Goal: Transaction & Acquisition: Download file/media

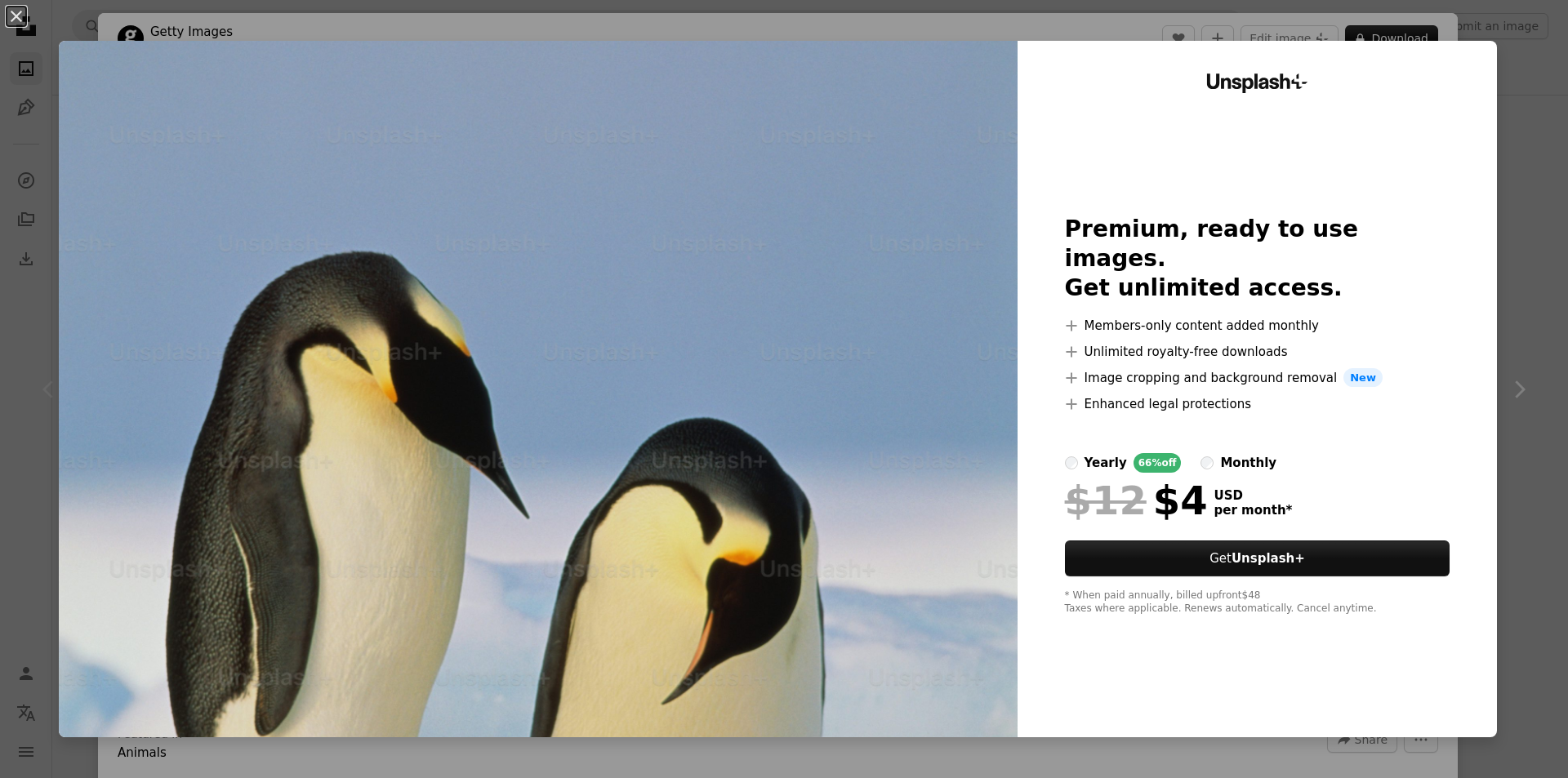
scroll to position [245, 0]
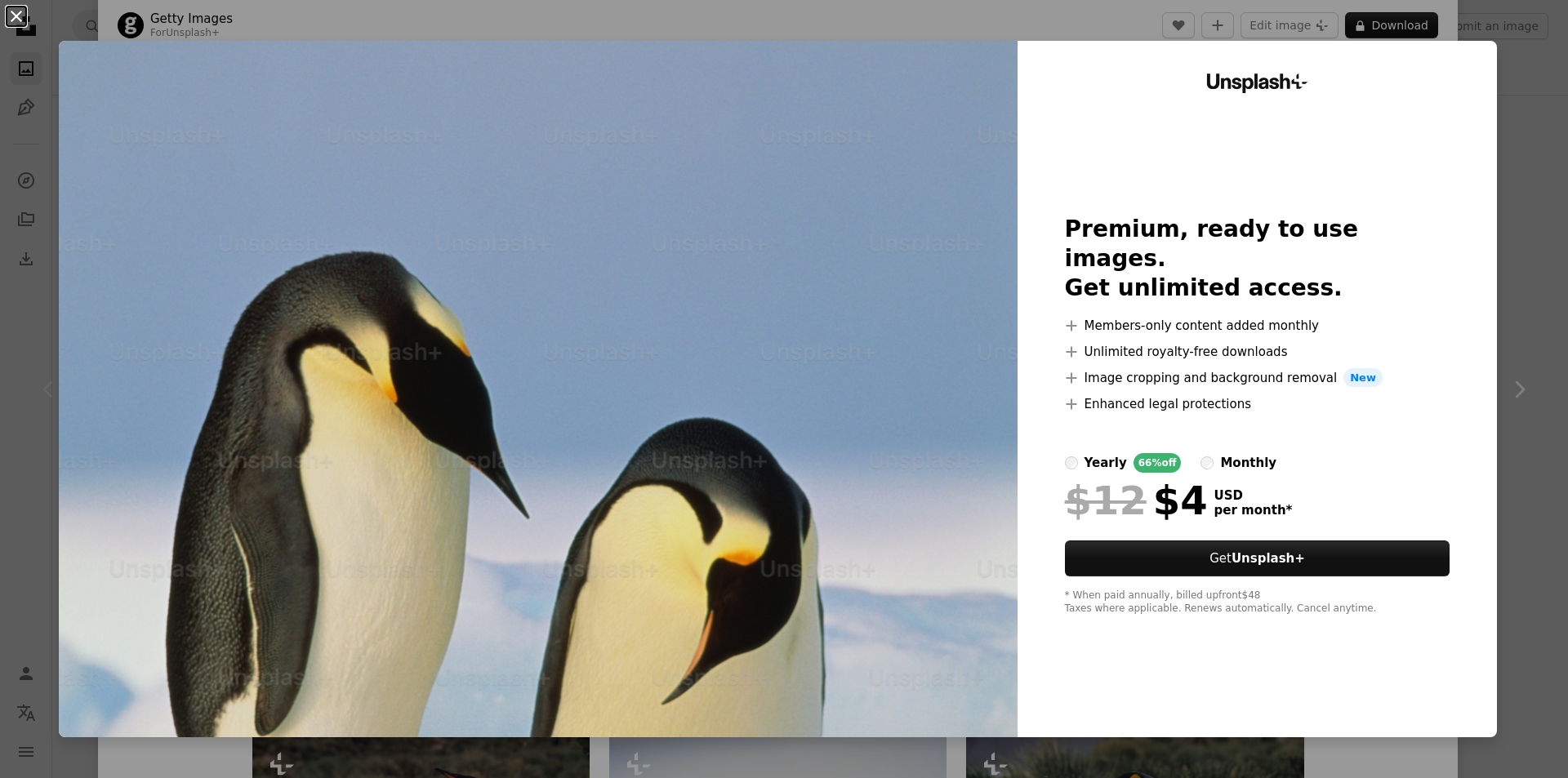
click at [15, 17] on button "An X shape" at bounding box center [16, 16] width 19 height 19
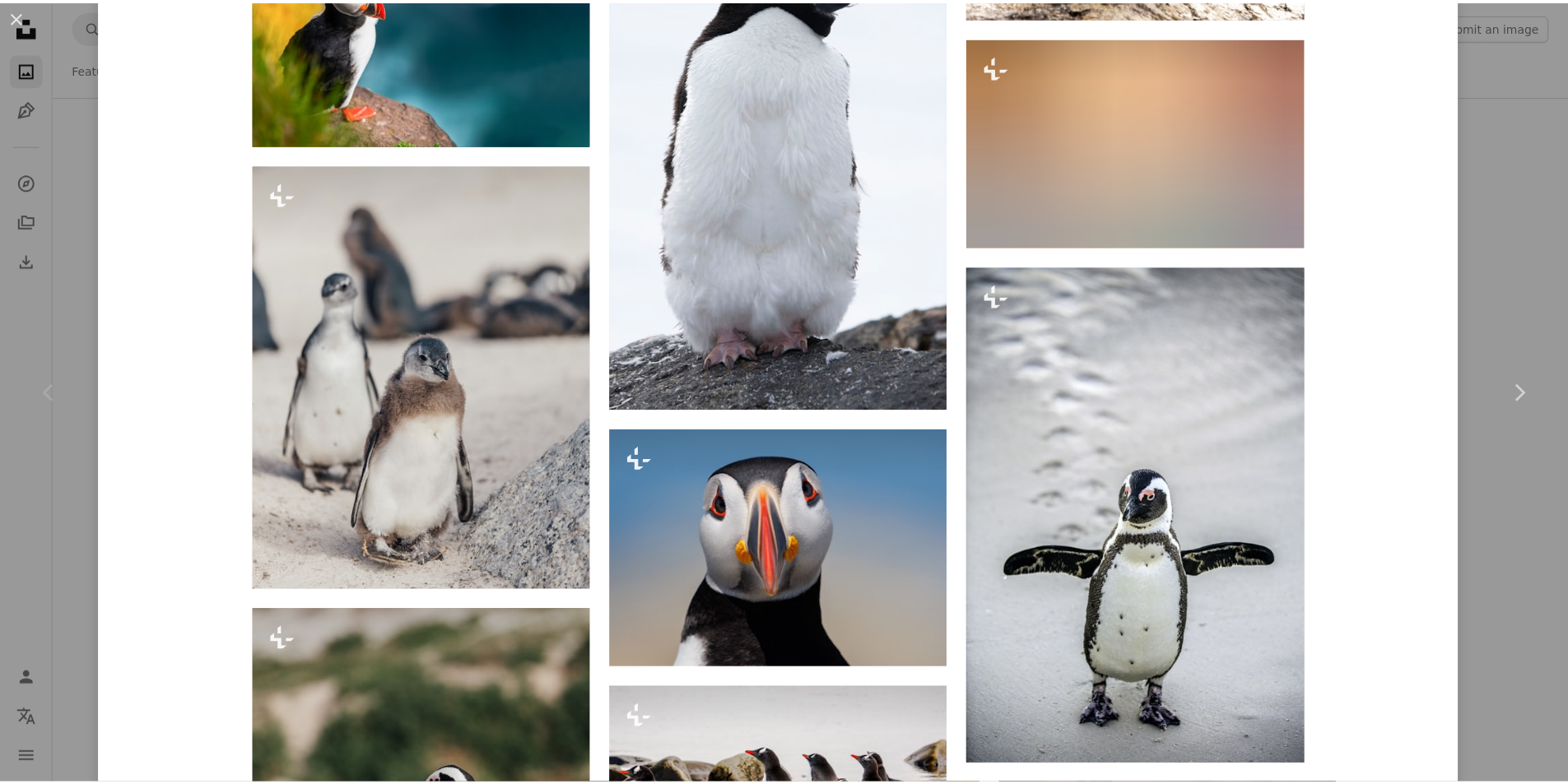
scroll to position [4527, 0]
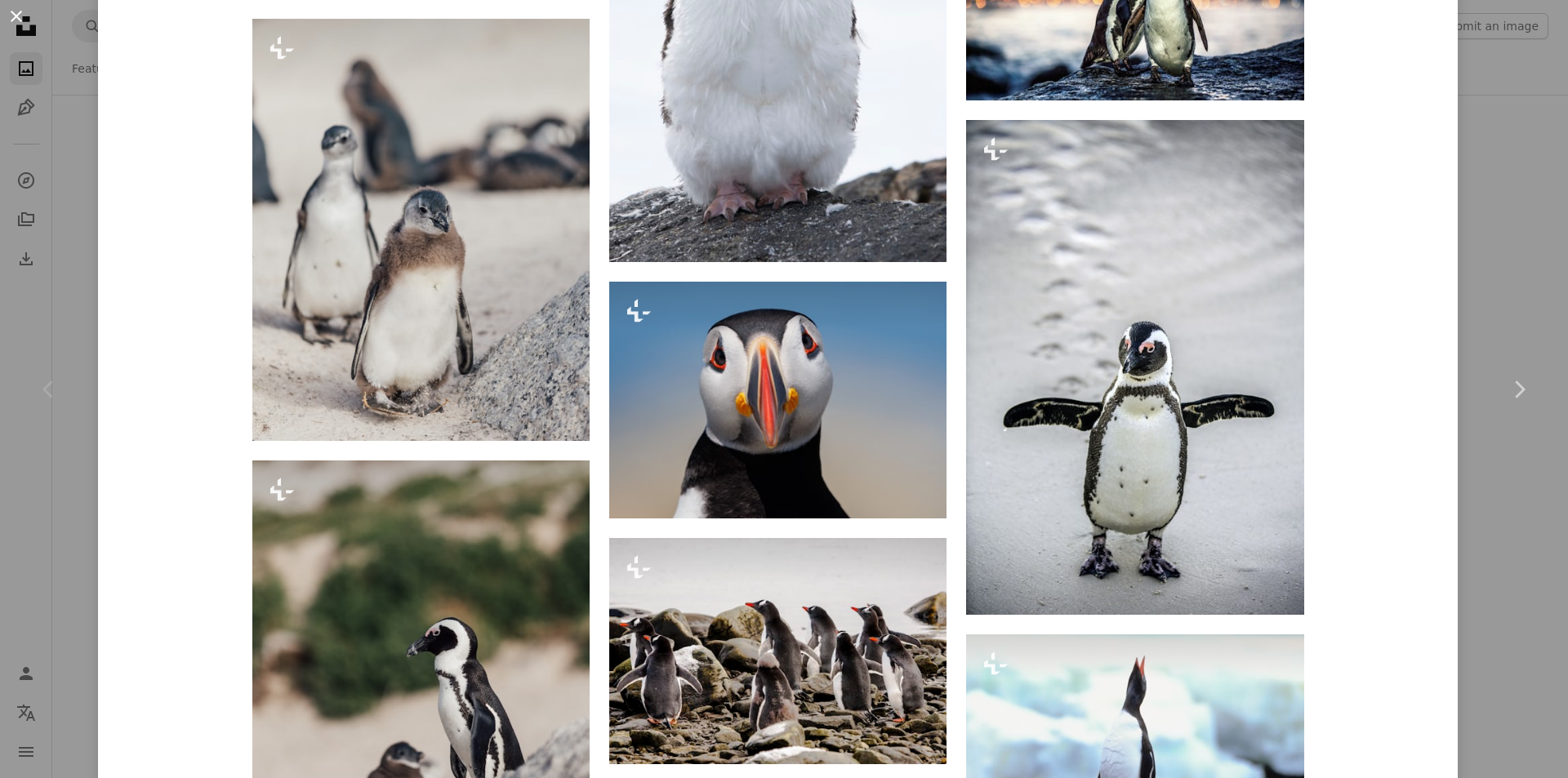
click at [25, 21] on button "An X shape" at bounding box center [16, 16] width 19 height 19
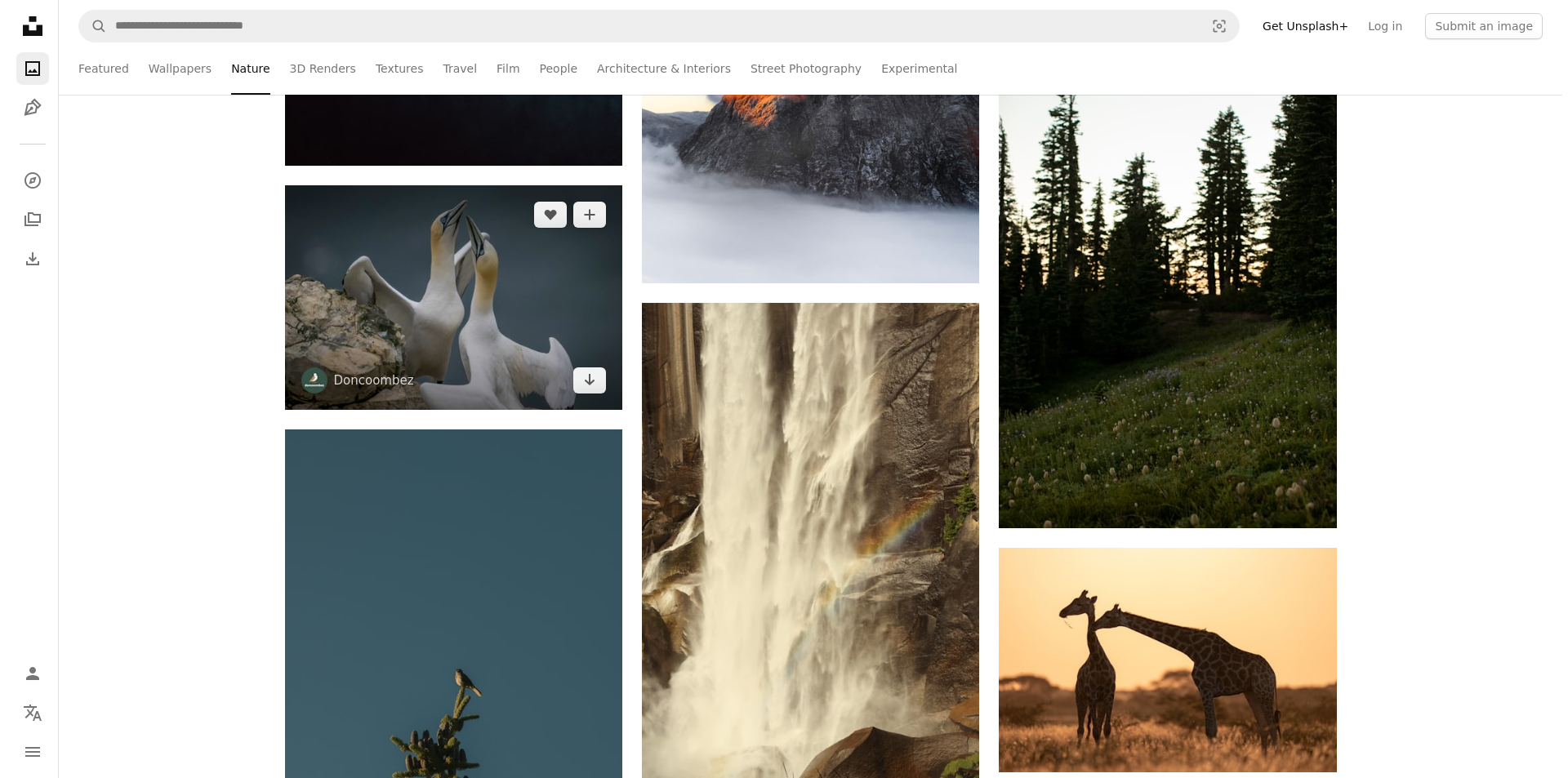
scroll to position [2451, 0]
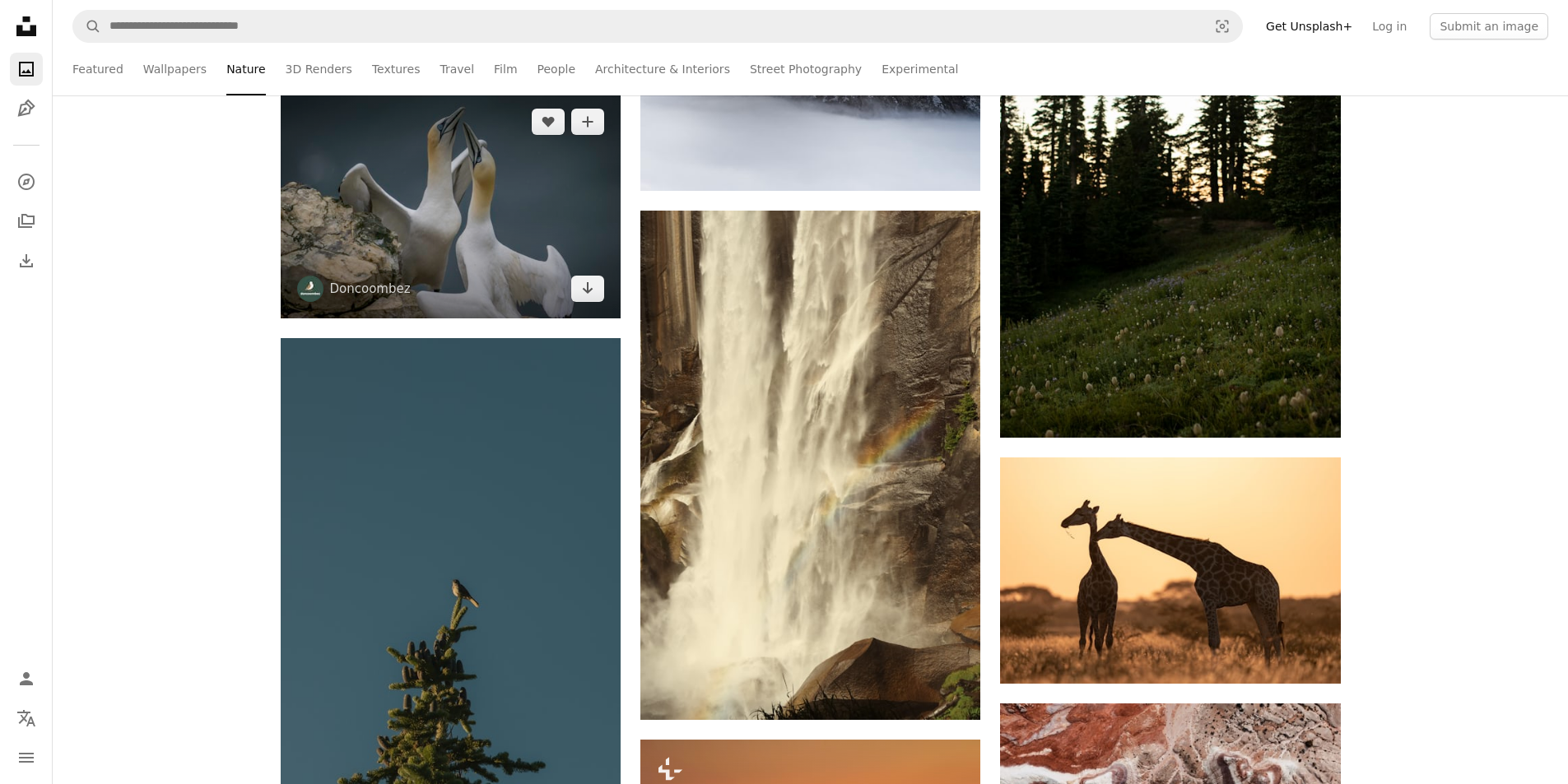
click at [482, 291] on img at bounding box center [450, 205] width 340 height 226
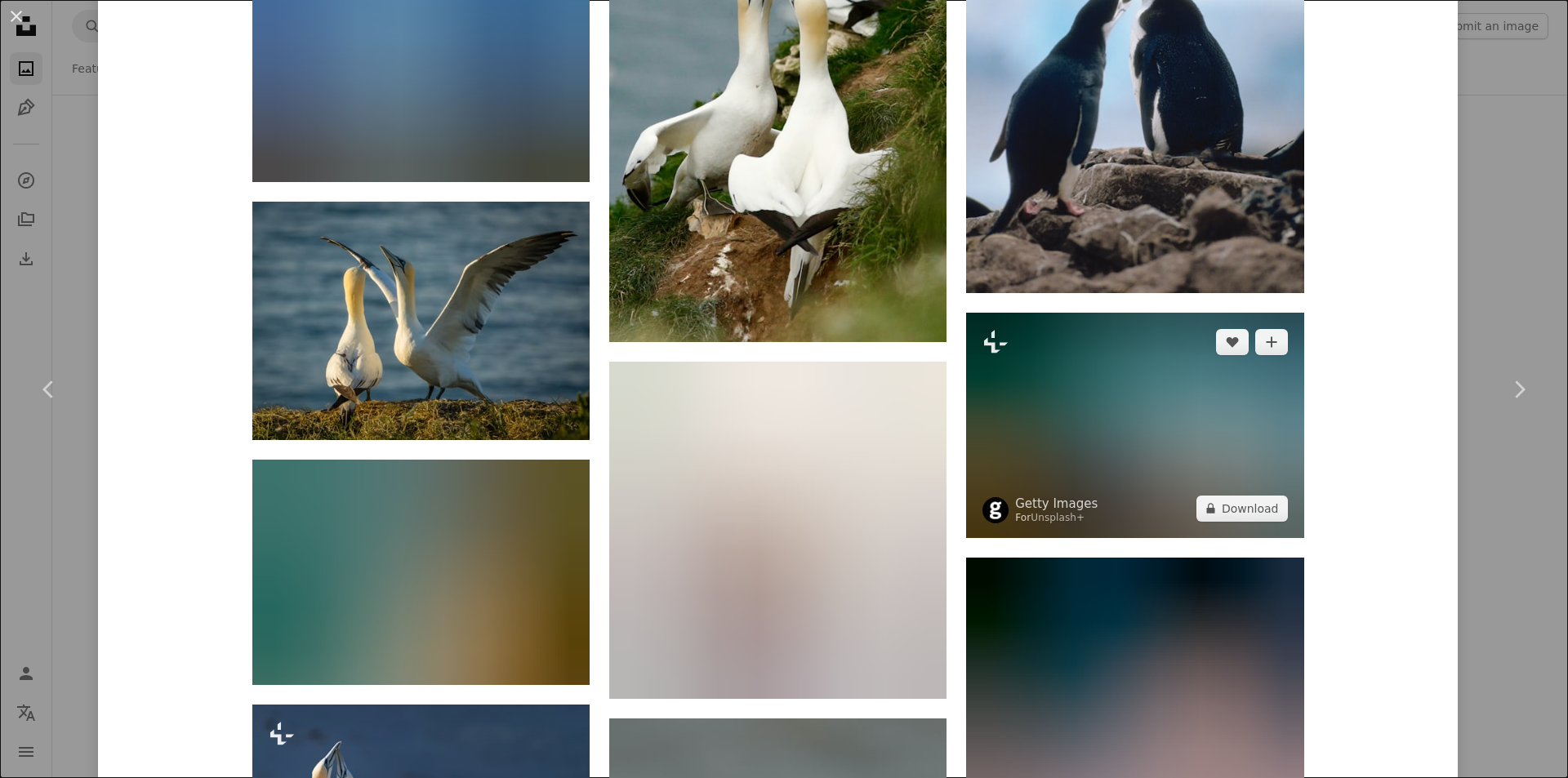
scroll to position [2451, 0]
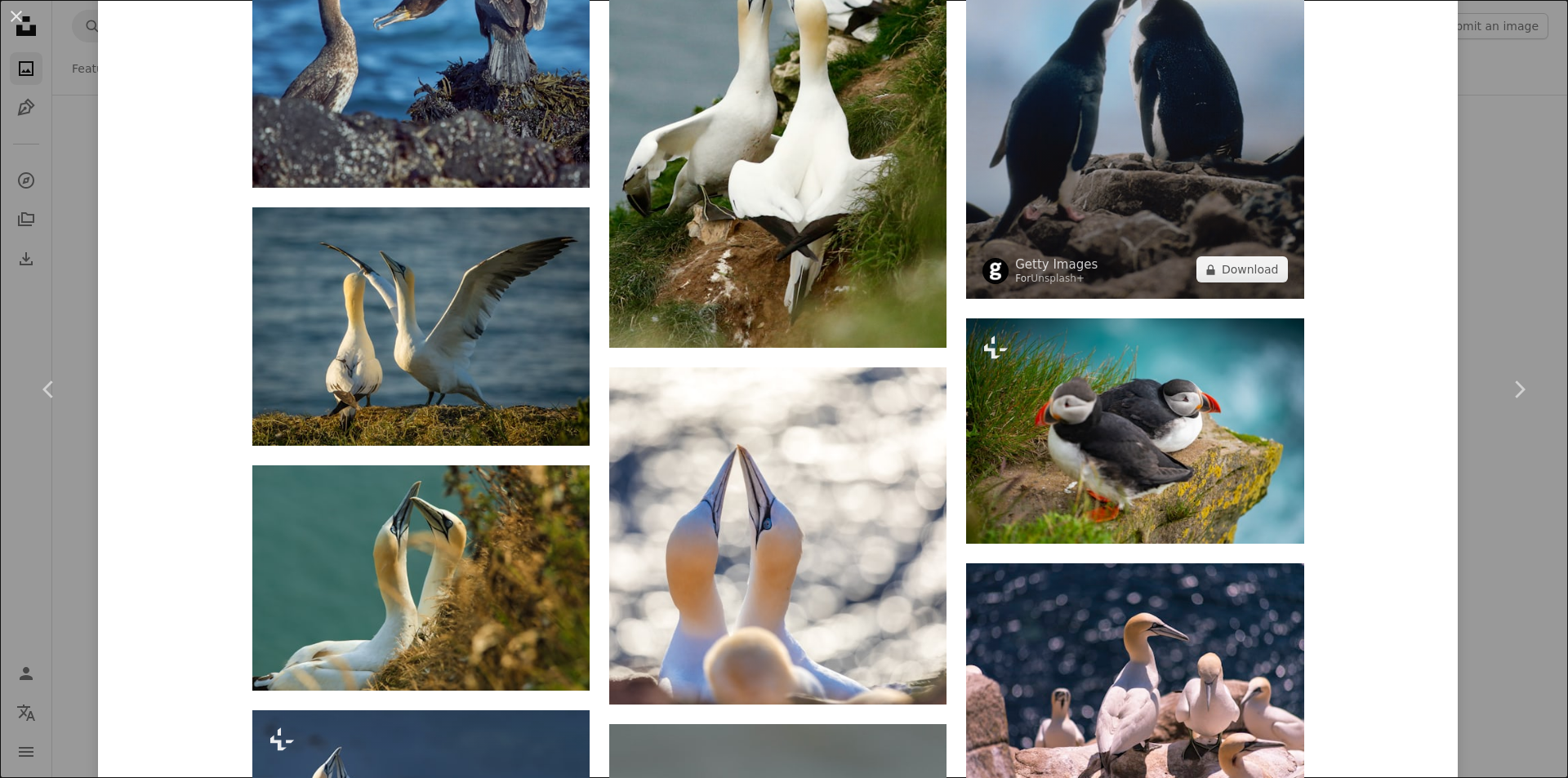
click at [1150, 238] on img at bounding box center [1135, 46] width 337 height 505
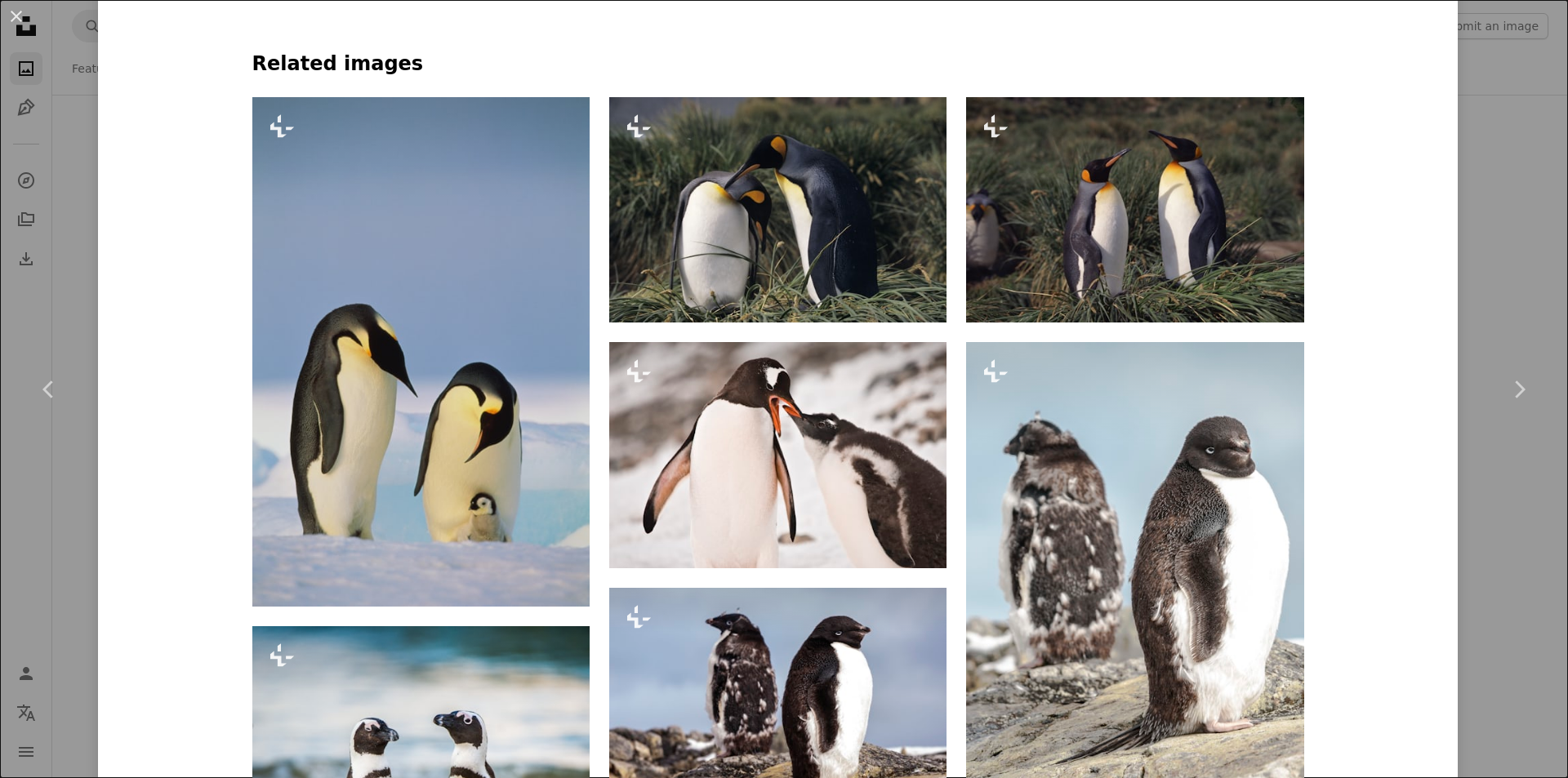
scroll to position [804, 0]
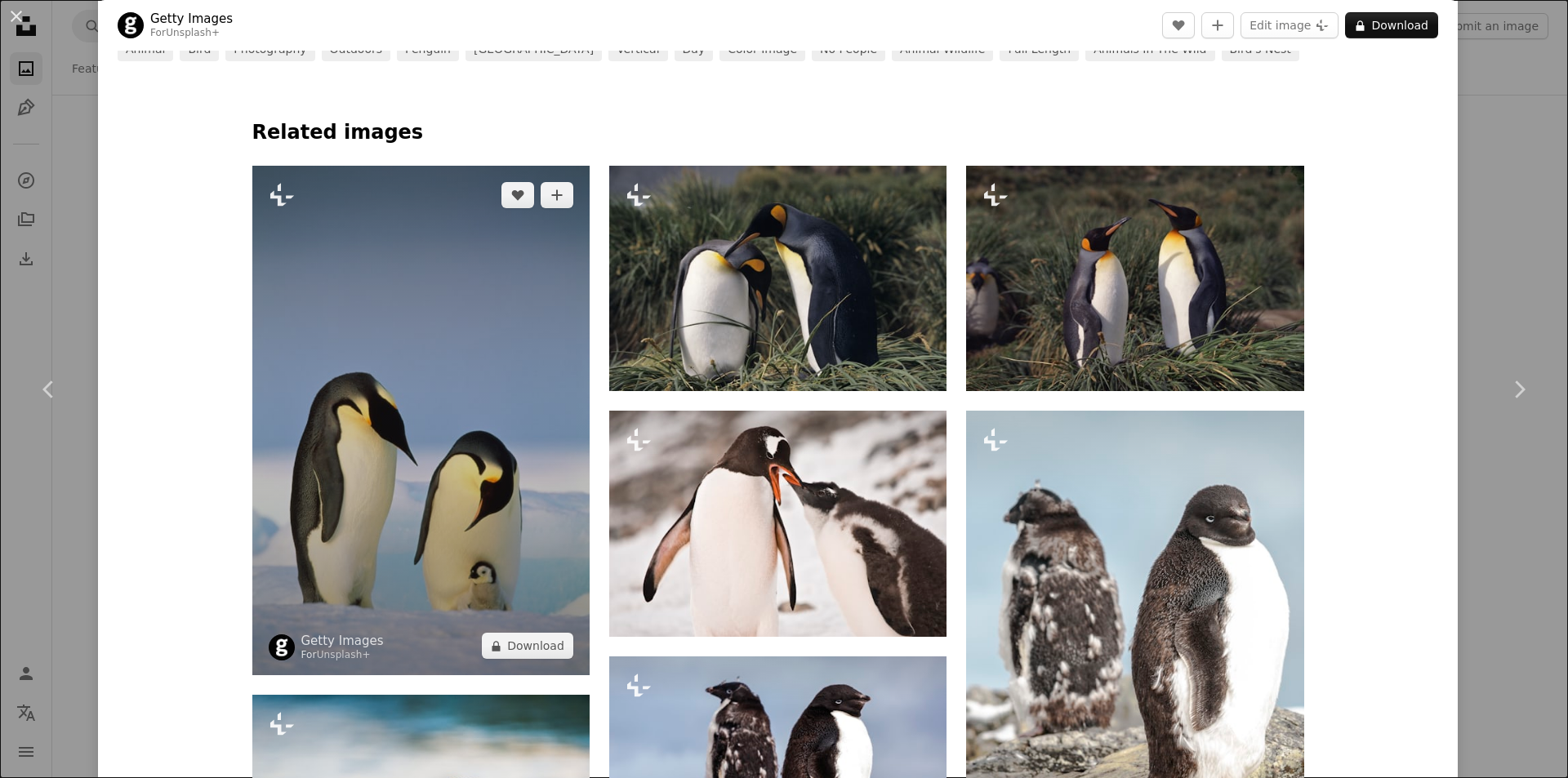
click at [464, 325] on img at bounding box center [421, 420] width 337 height 509
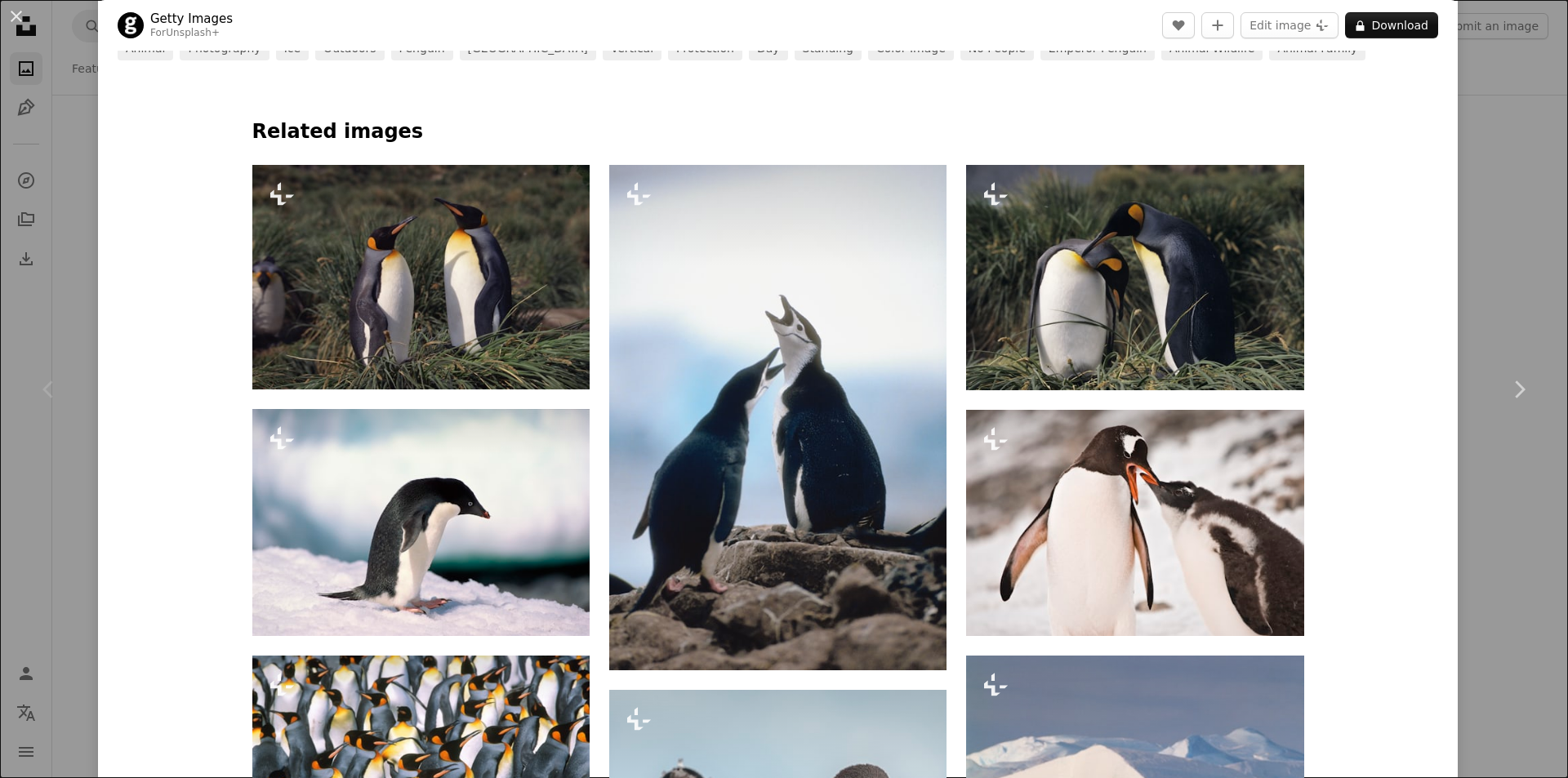
scroll to position [817, 0]
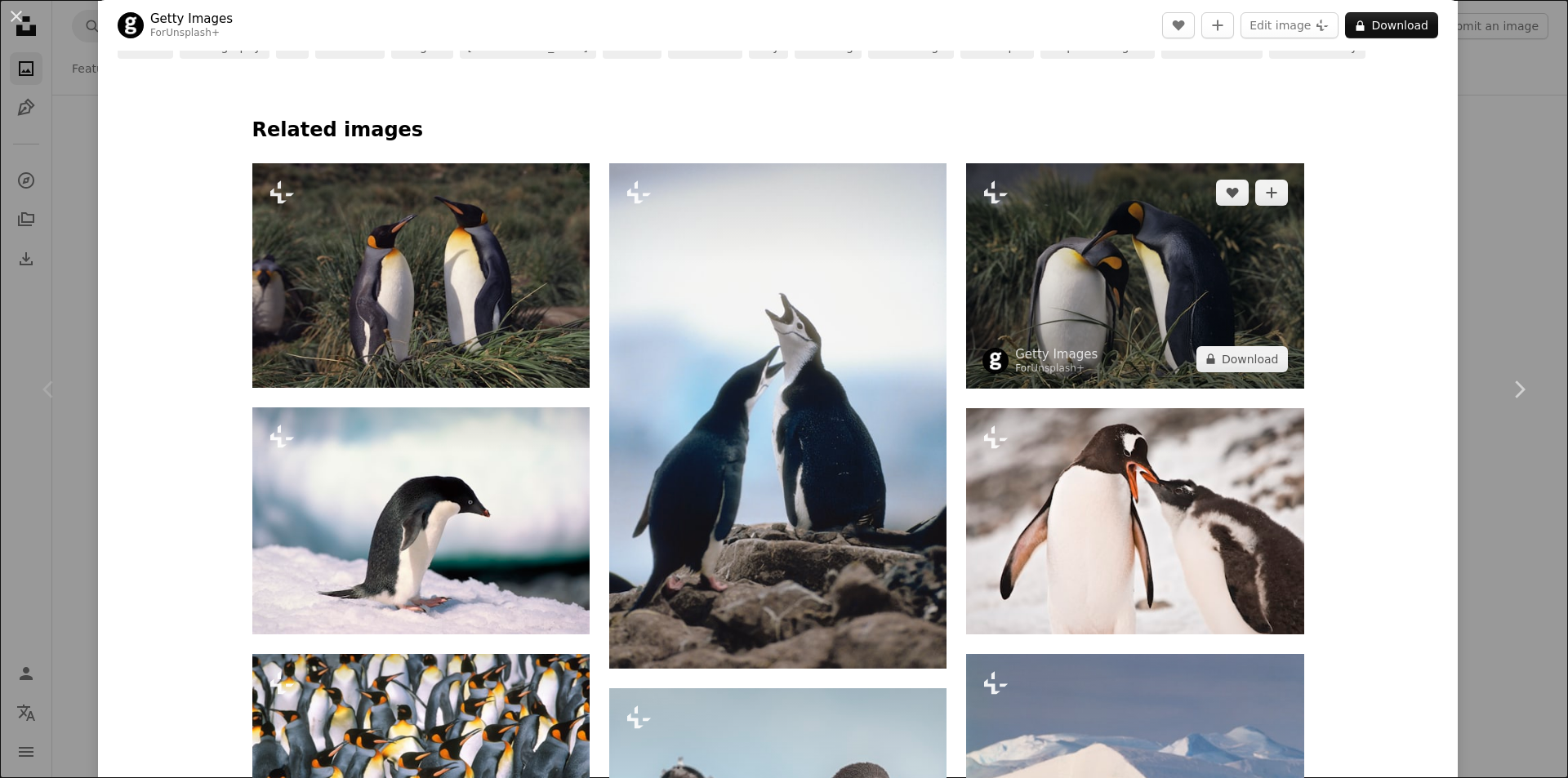
click at [1158, 313] on img at bounding box center [1135, 275] width 337 height 226
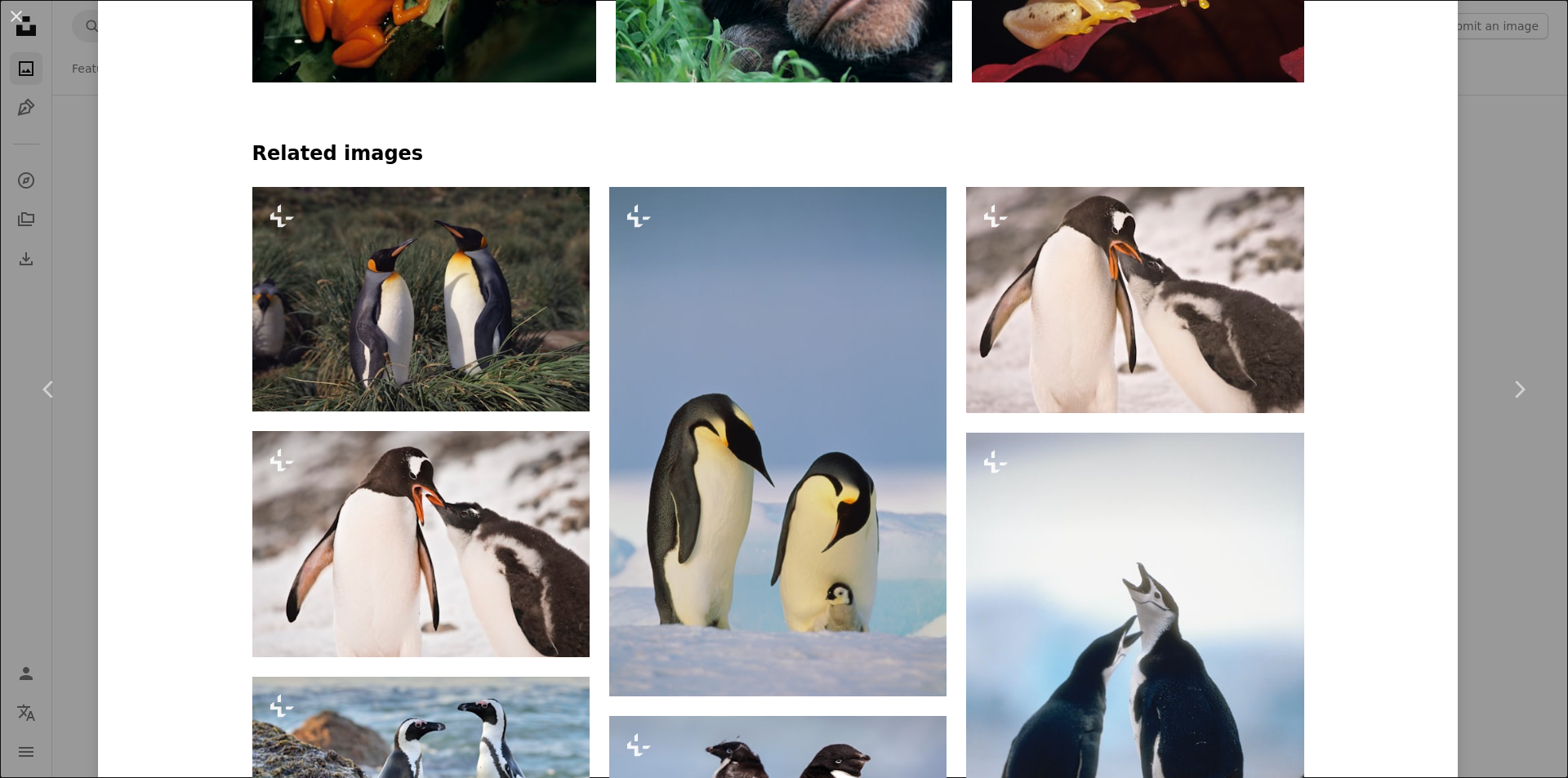
scroll to position [1307, 0]
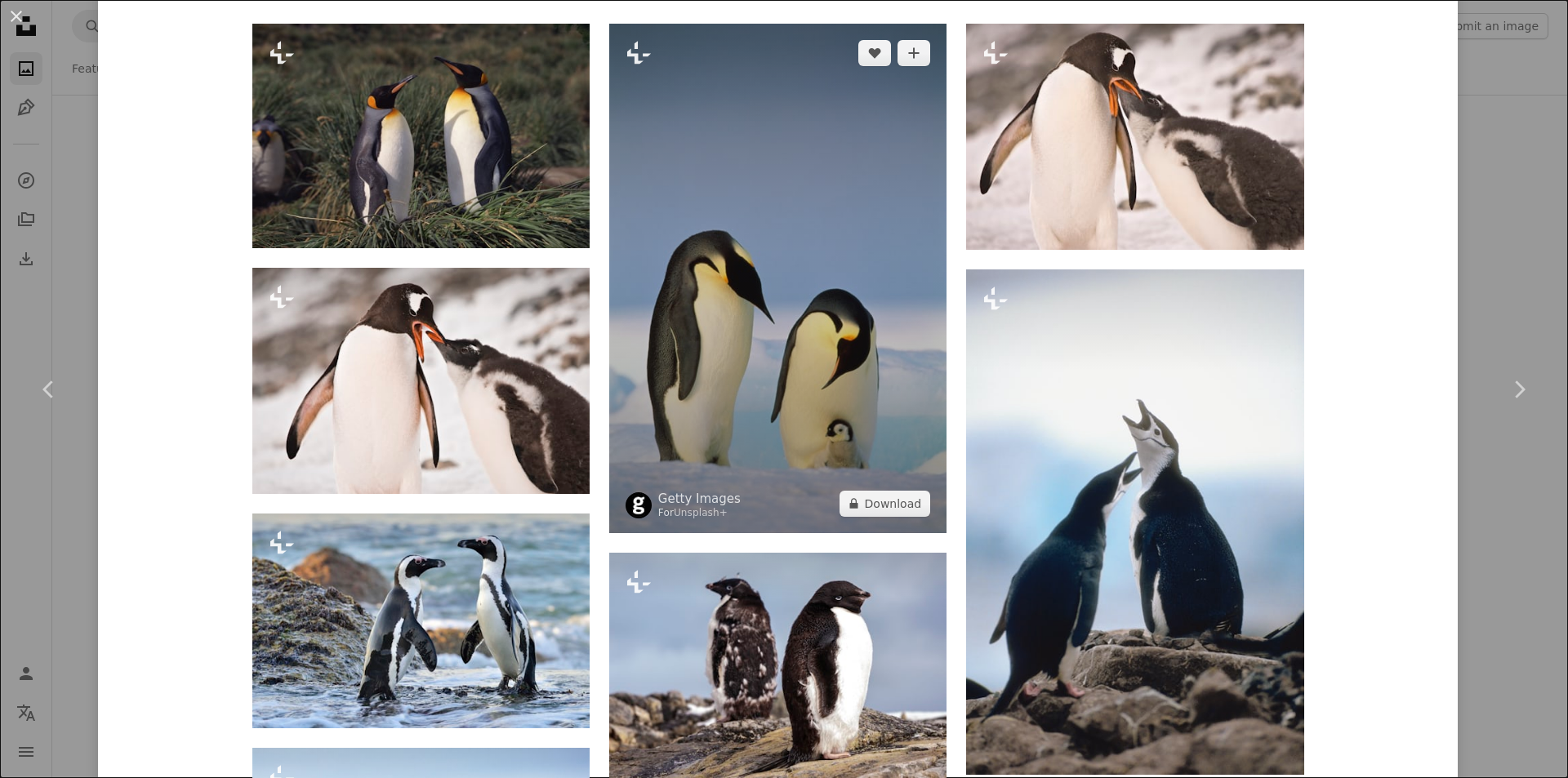
click at [820, 298] on img at bounding box center [777, 278] width 337 height 509
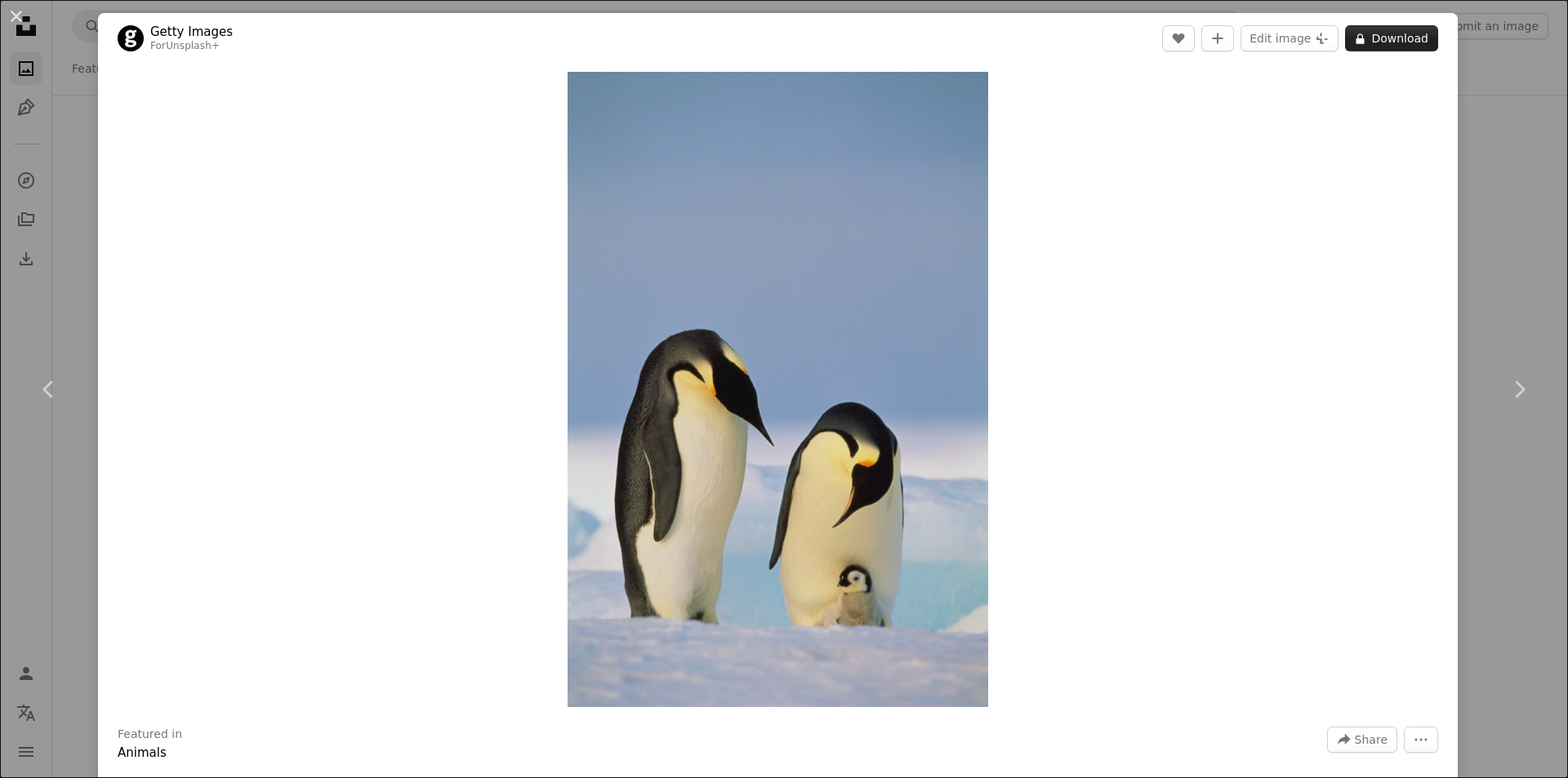
click at [1361, 35] on button "A lock Download" at bounding box center [1391, 38] width 93 height 26
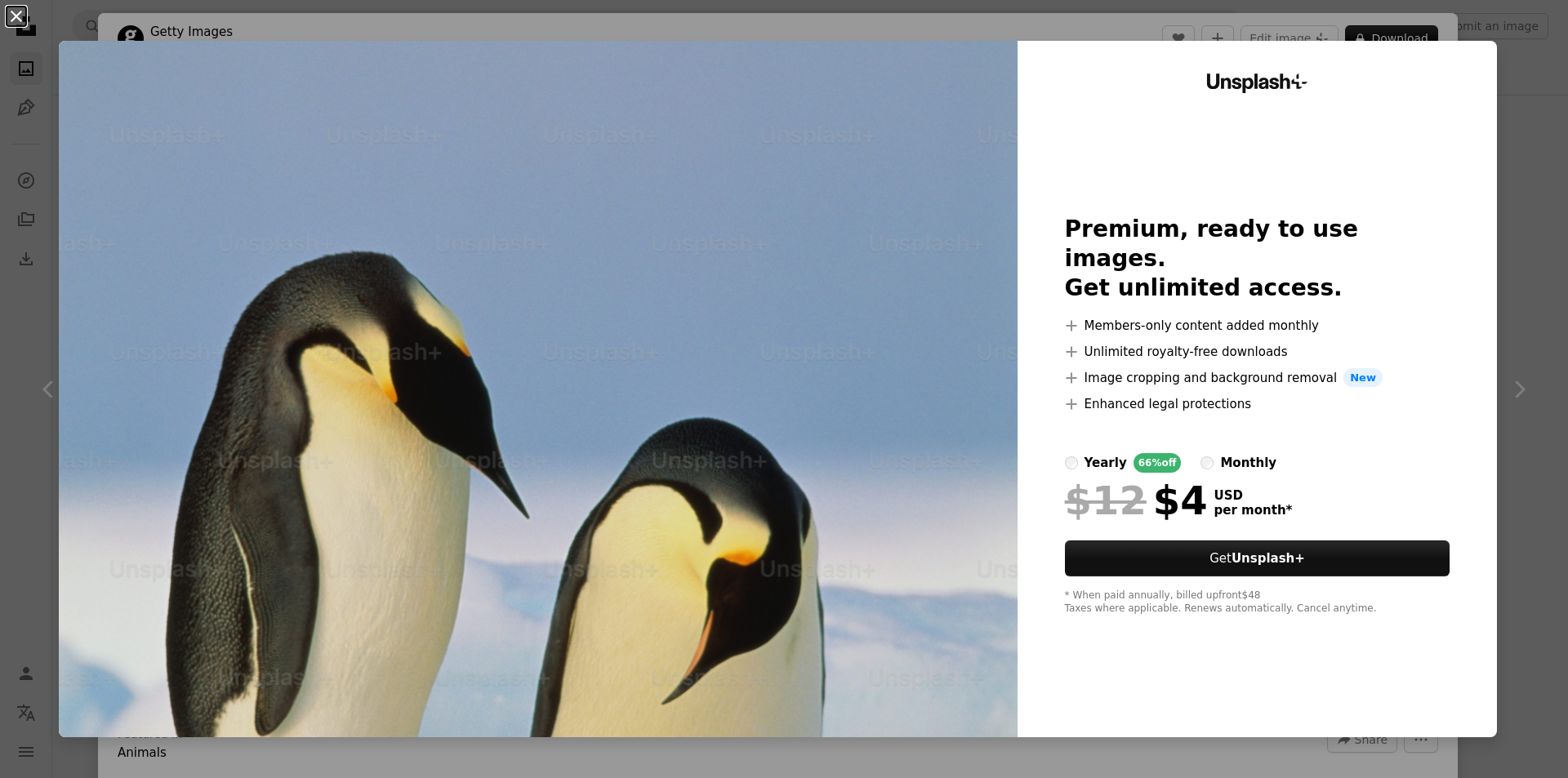
click at [22, 20] on button "An X shape" at bounding box center [16, 16] width 19 height 19
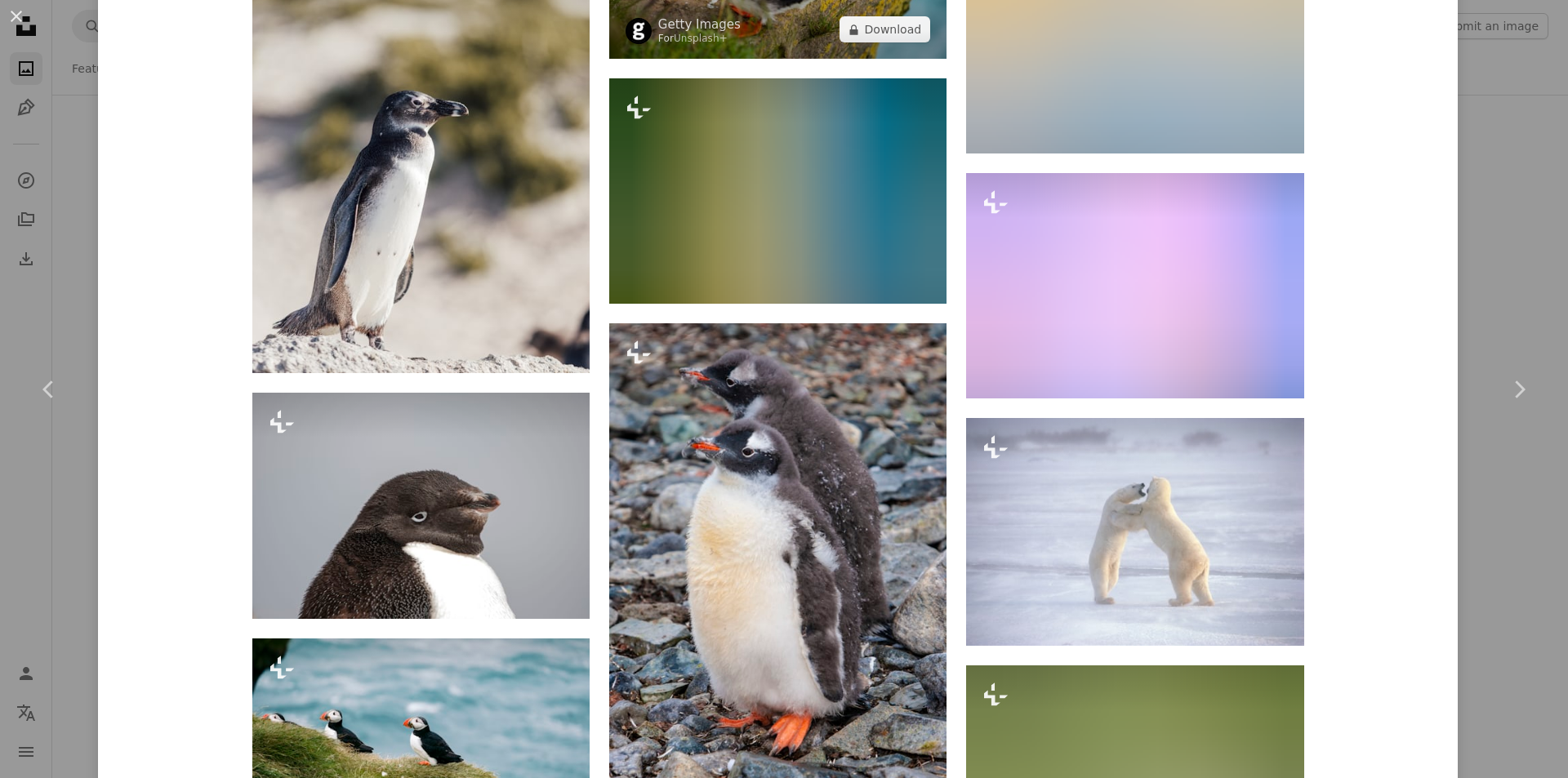
scroll to position [5688, 0]
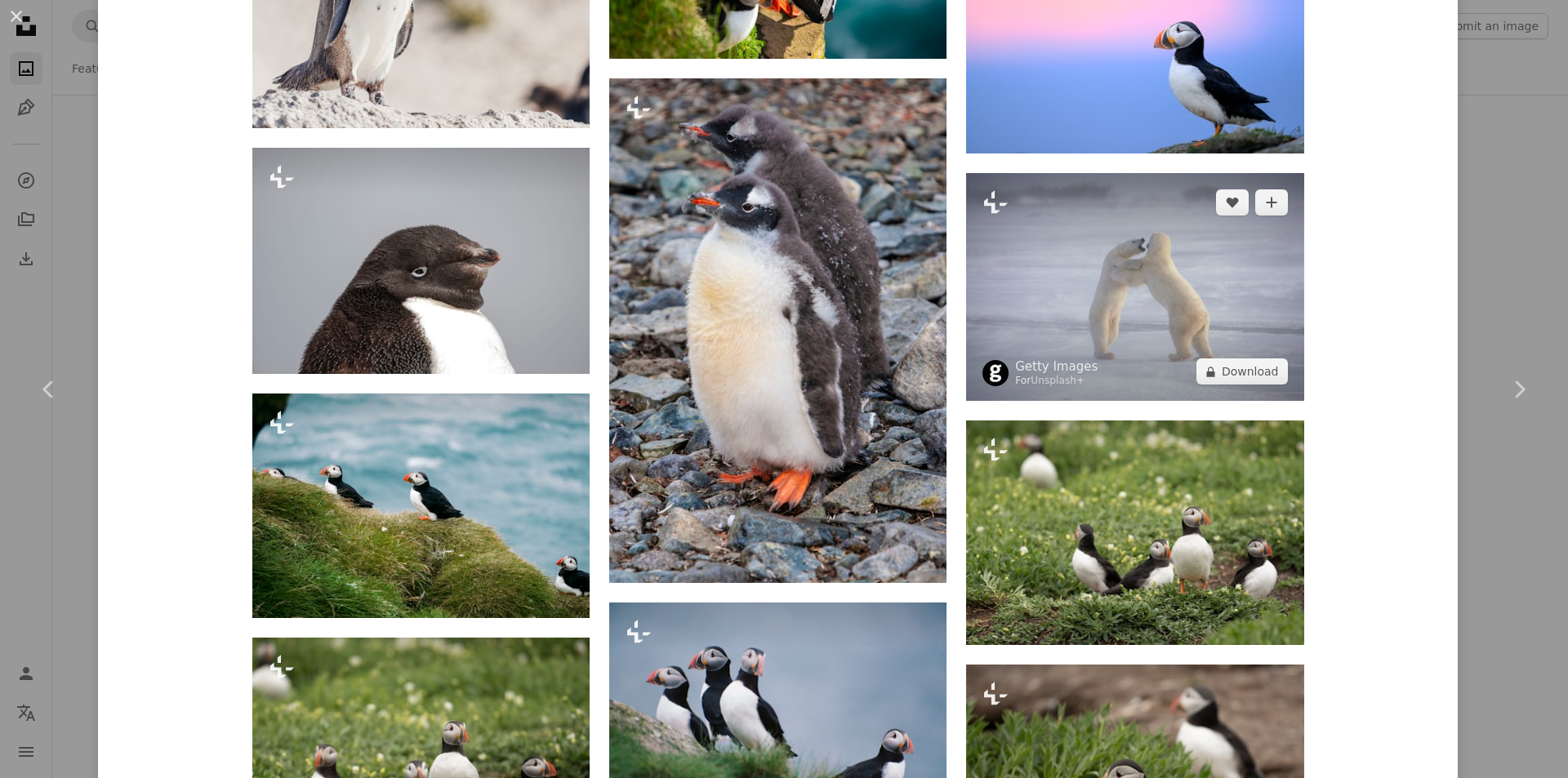
click at [1184, 273] on img at bounding box center [1135, 287] width 337 height 228
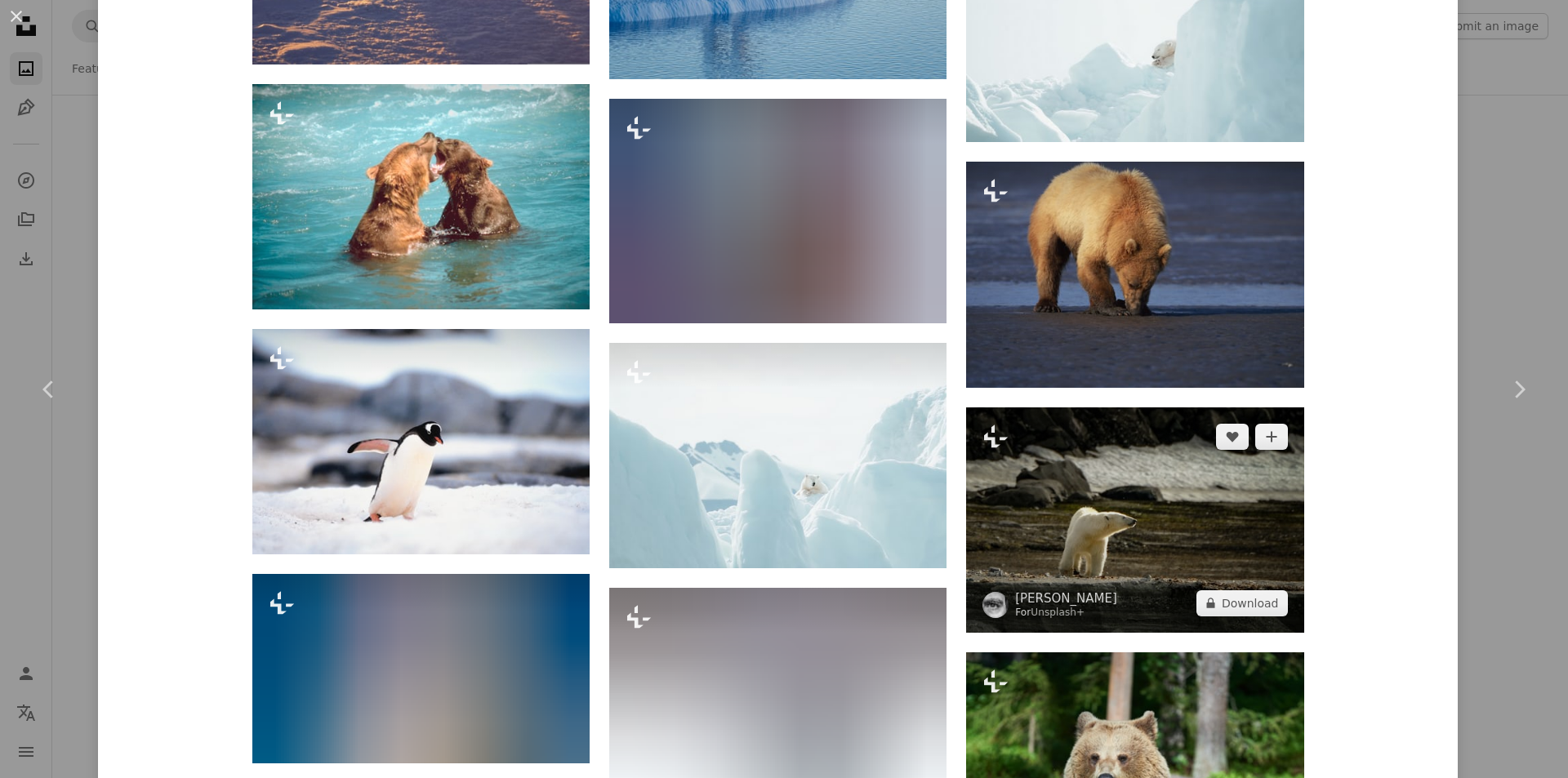
scroll to position [2485, 0]
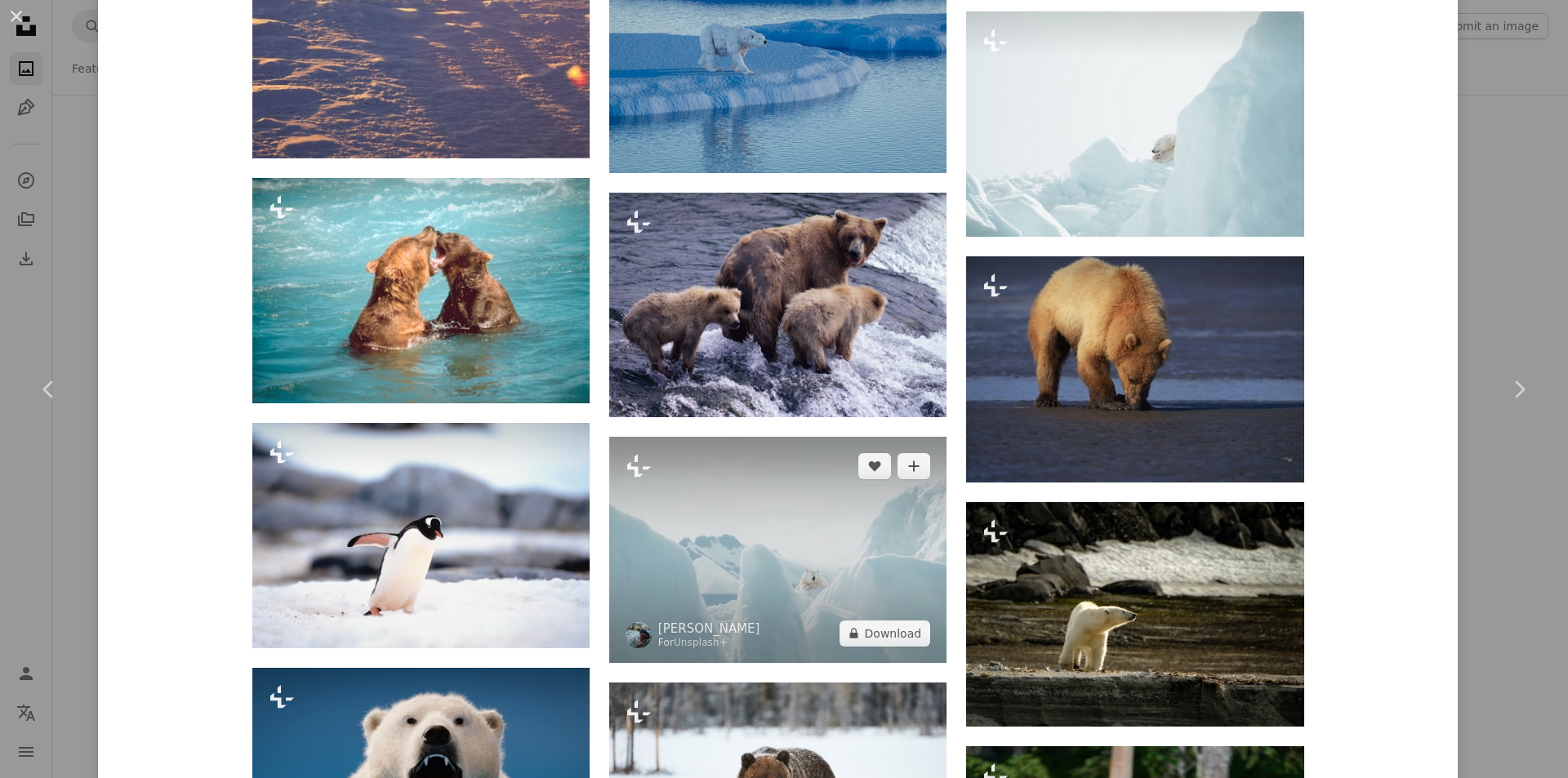
click at [828, 547] on img at bounding box center [777, 549] width 337 height 226
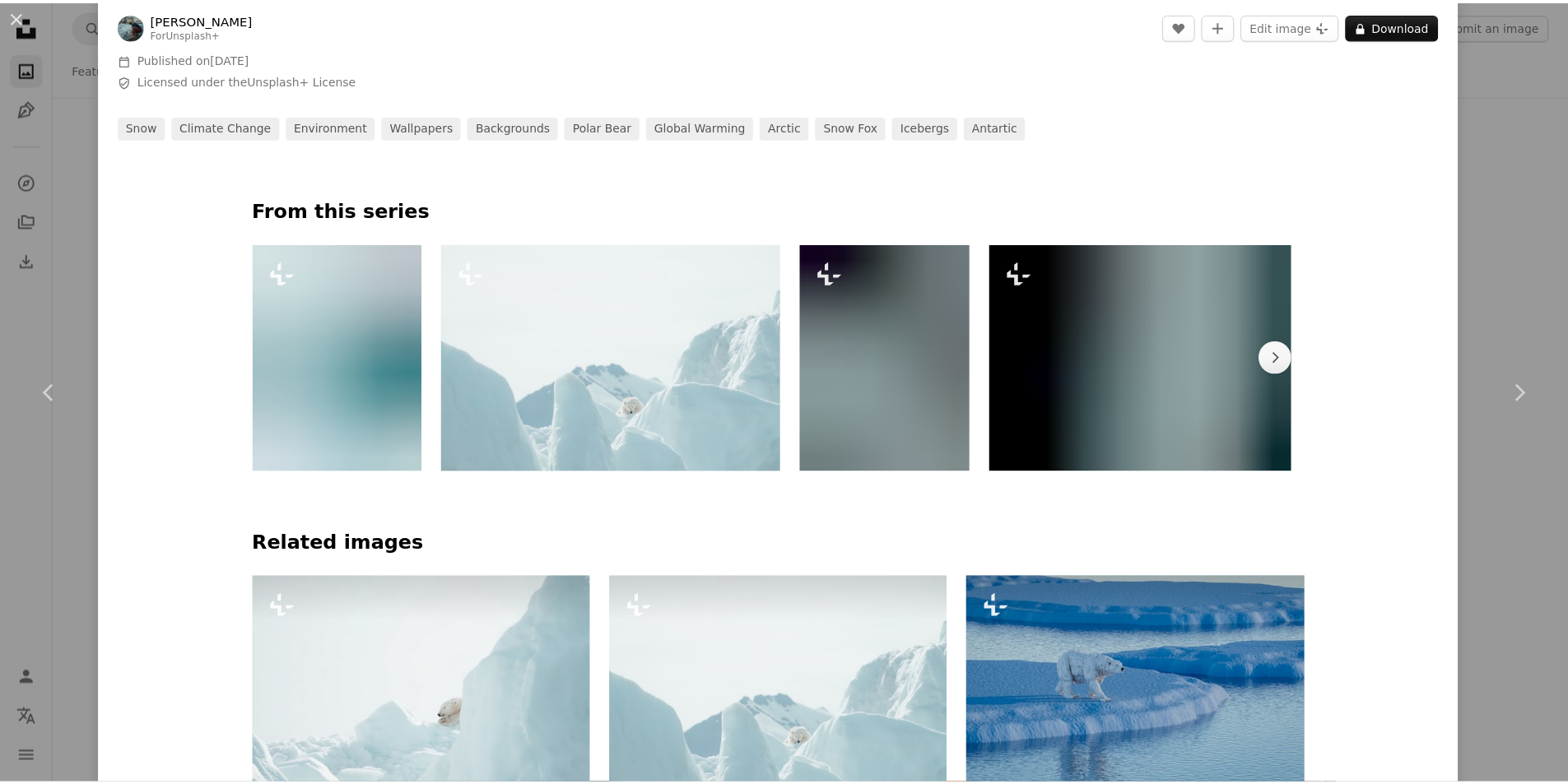
scroll to position [741, 0]
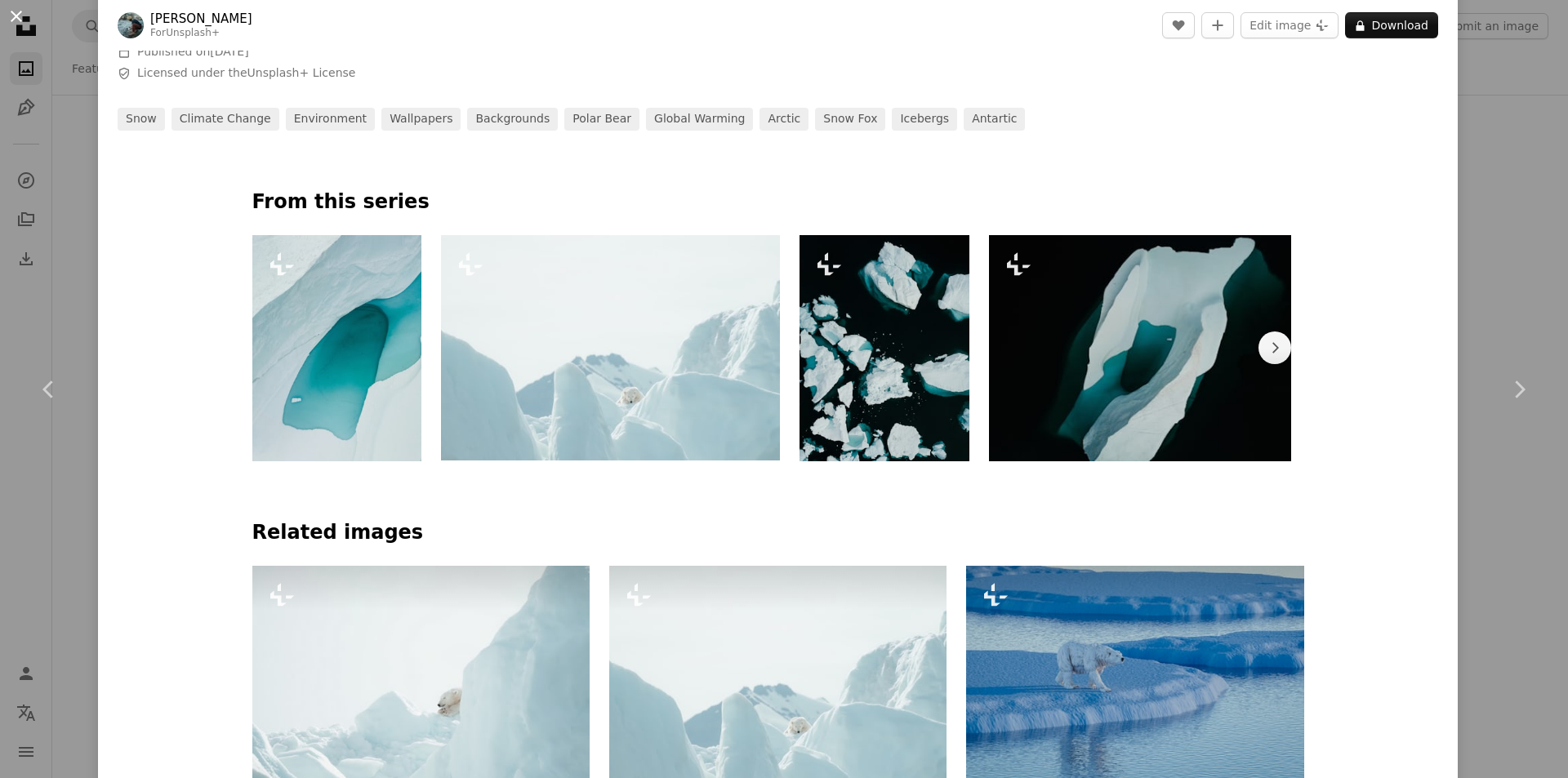
click at [21, 19] on button "An X shape" at bounding box center [16, 16] width 19 height 19
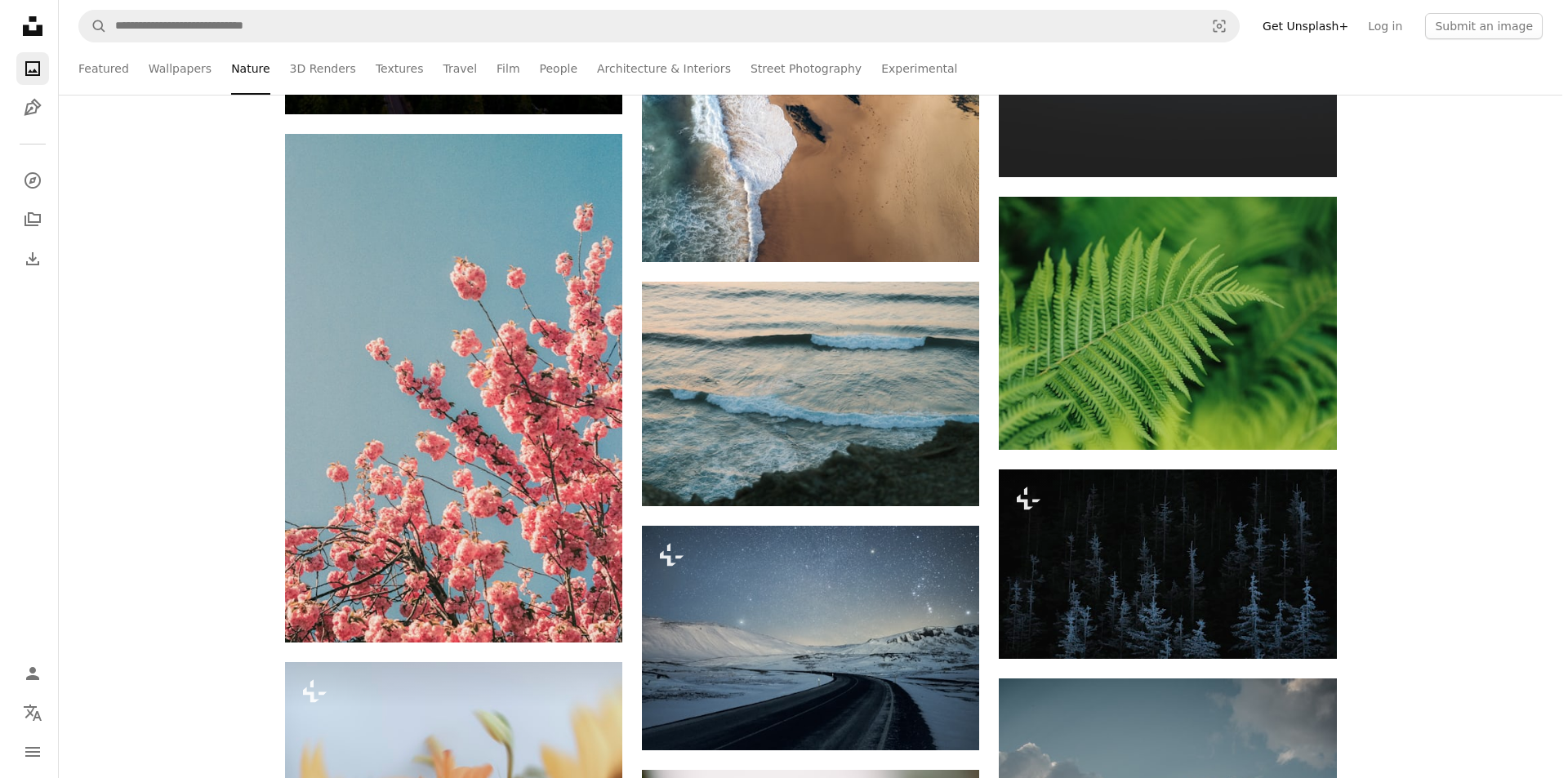
scroll to position [8740, 0]
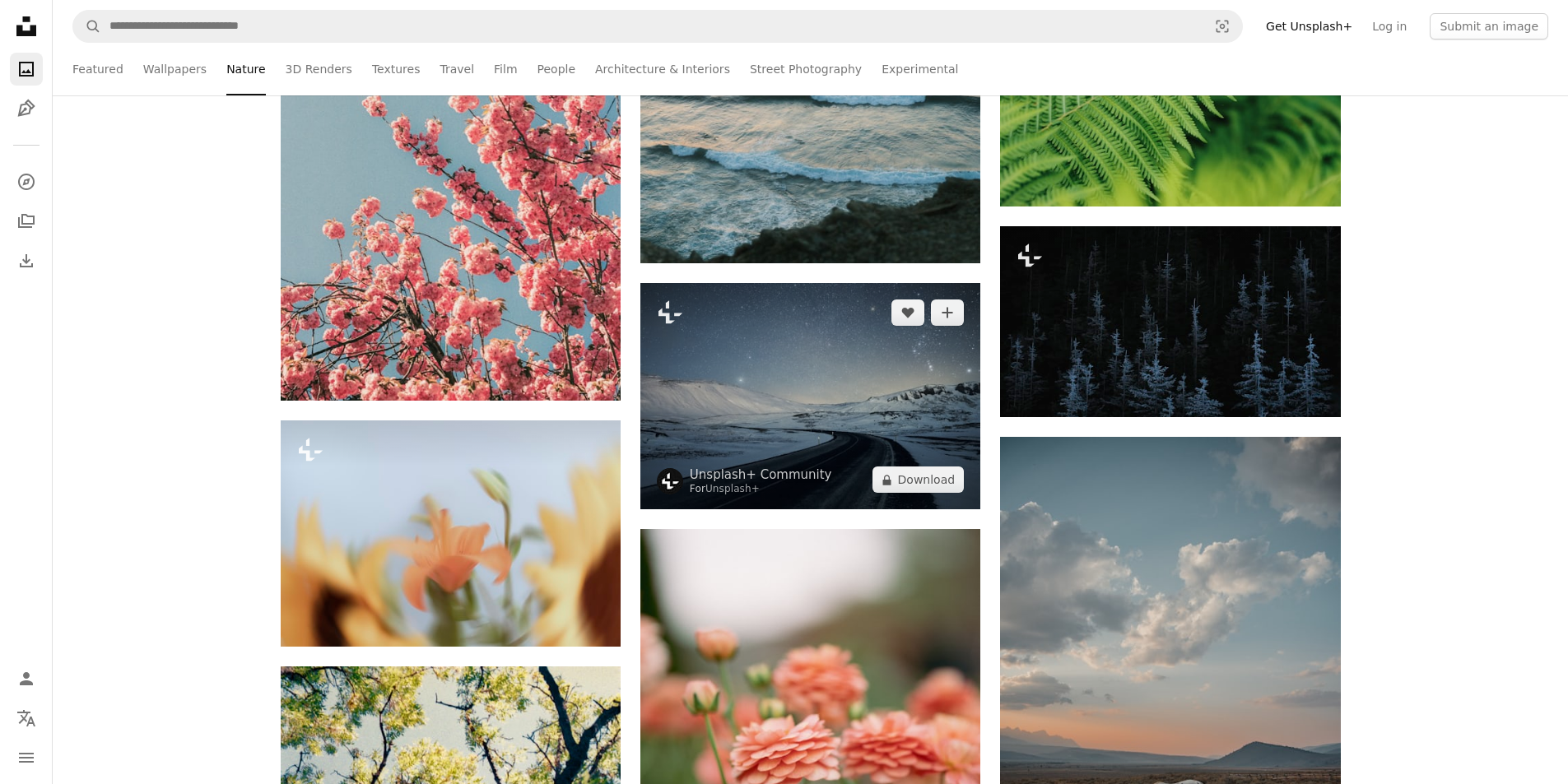
click at [799, 429] on img at bounding box center [810, 397] width 340 height 226
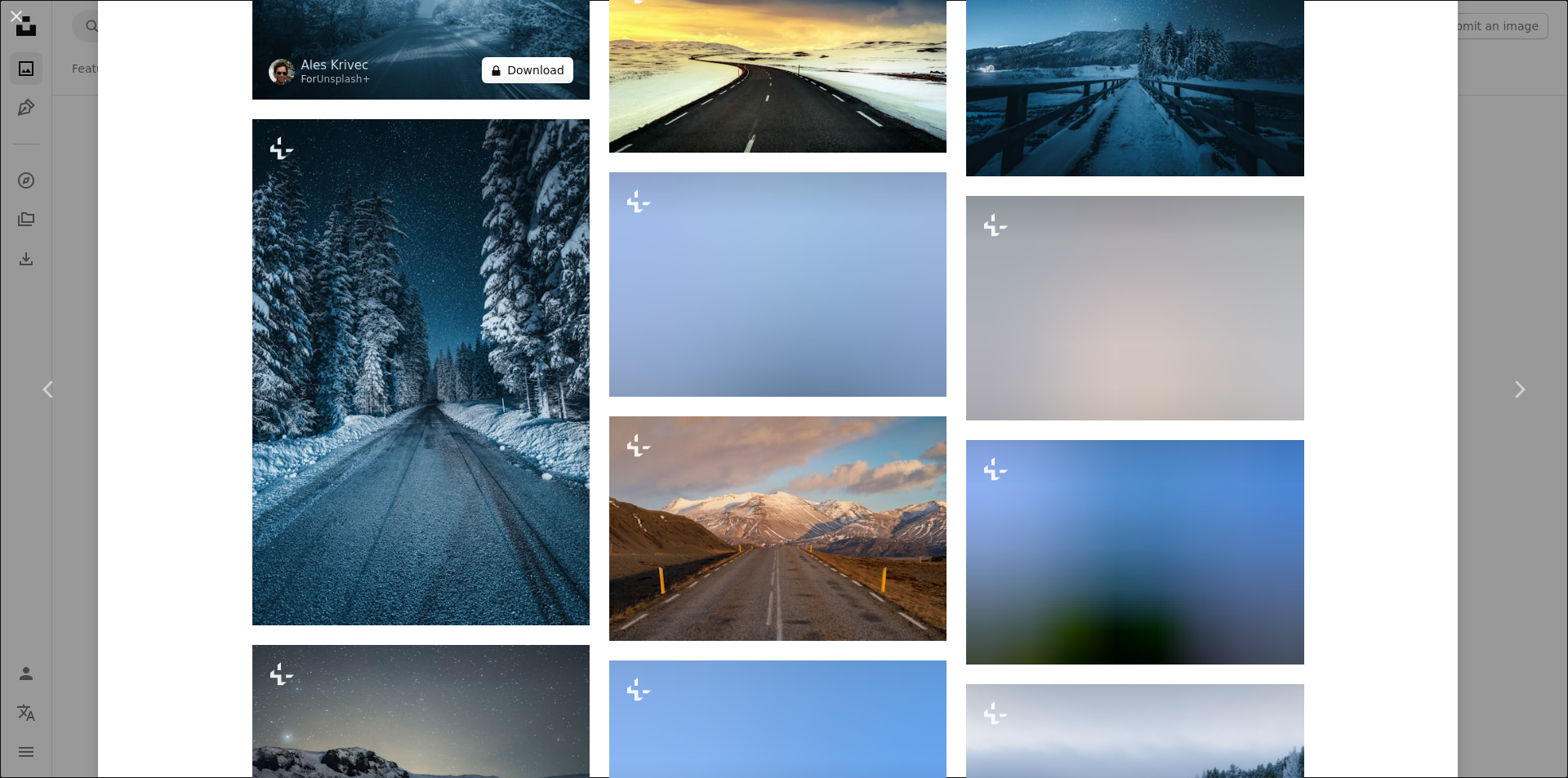
scroll to position [2696, 0]
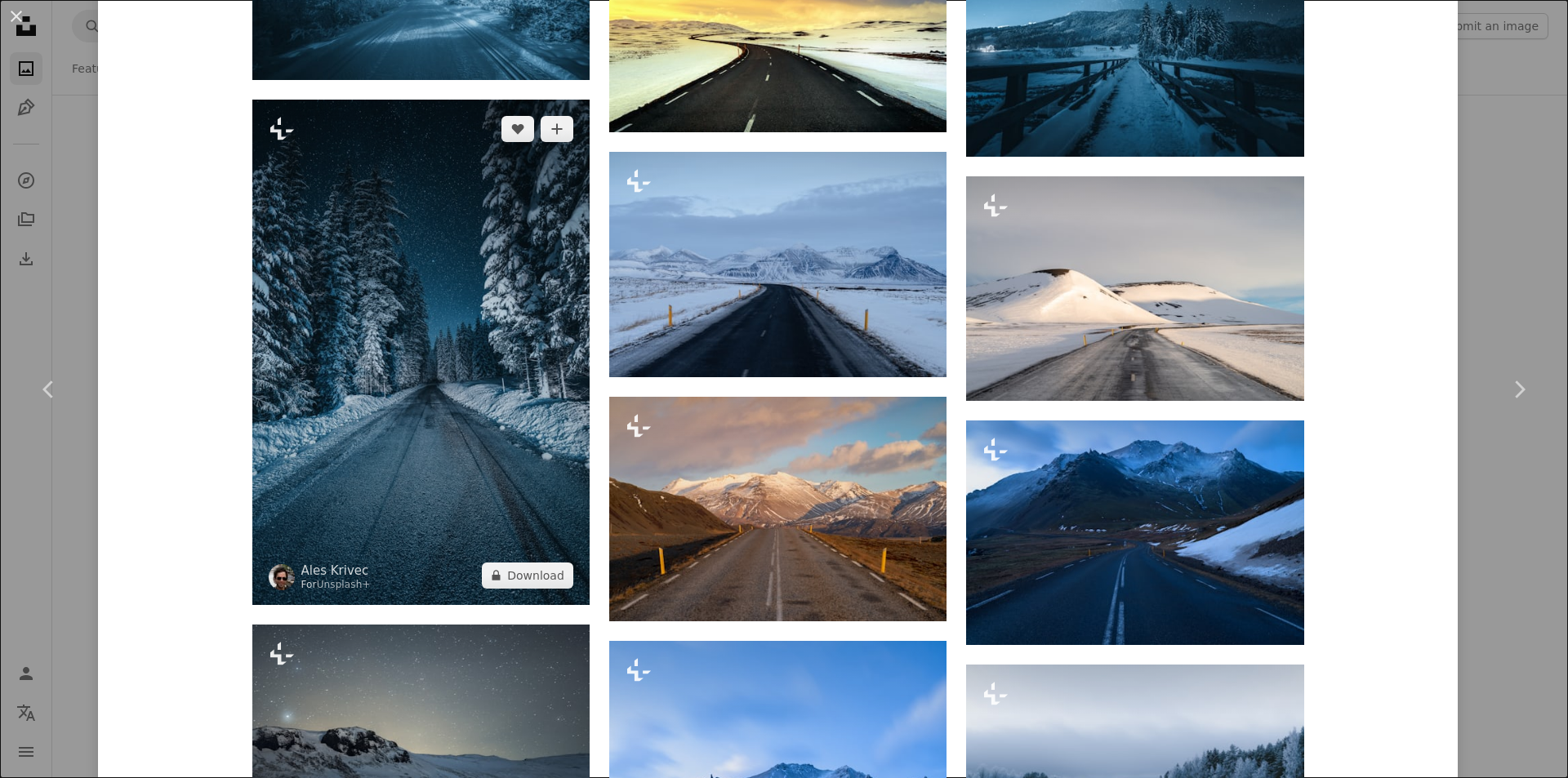
click at [525, 298] on img at bounding box center [421, 352] width 337 height 505
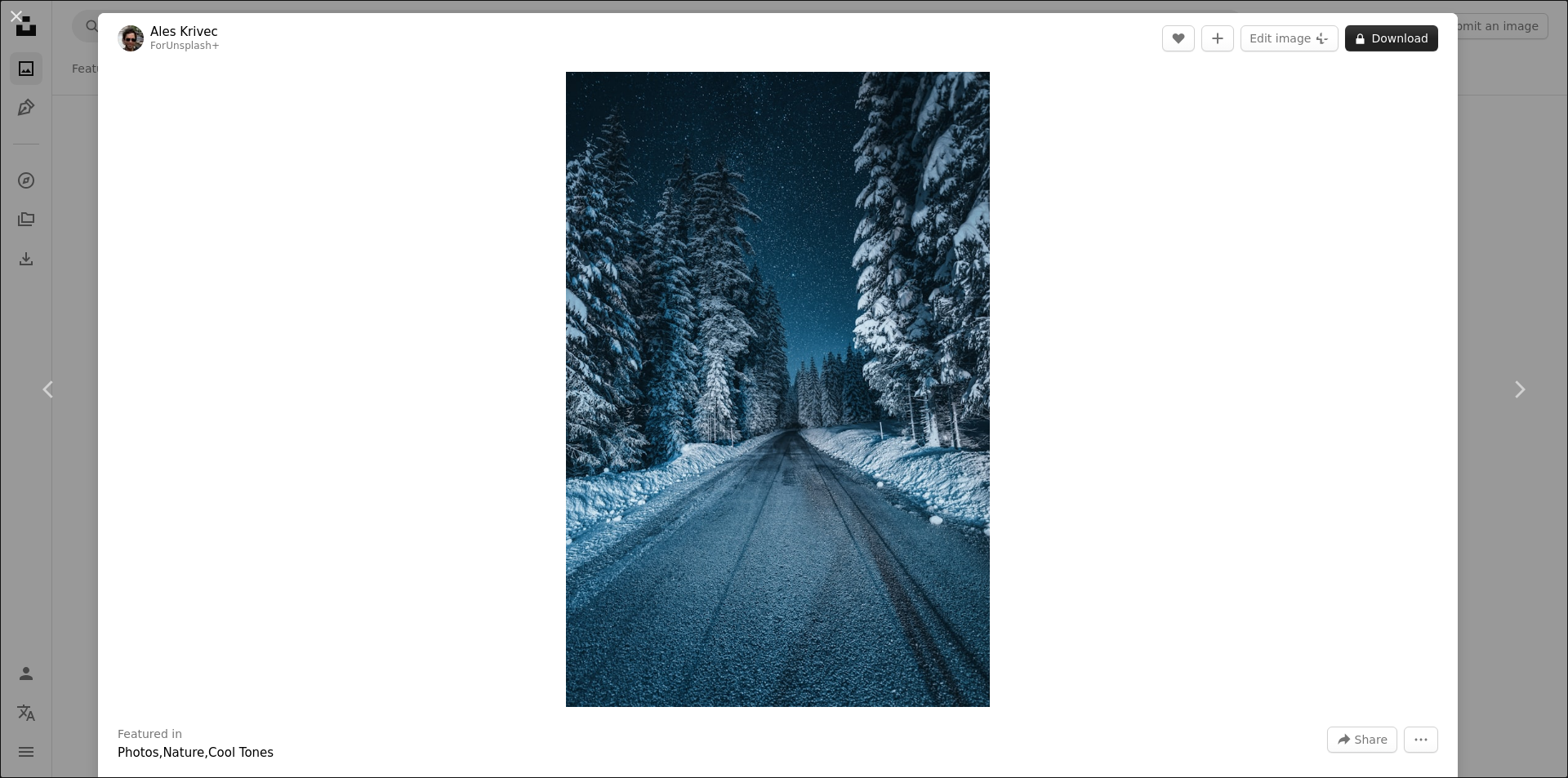
click at [1410, 39] on button "A lock Download" at bounding box center [1391, 38] width 93 height 26
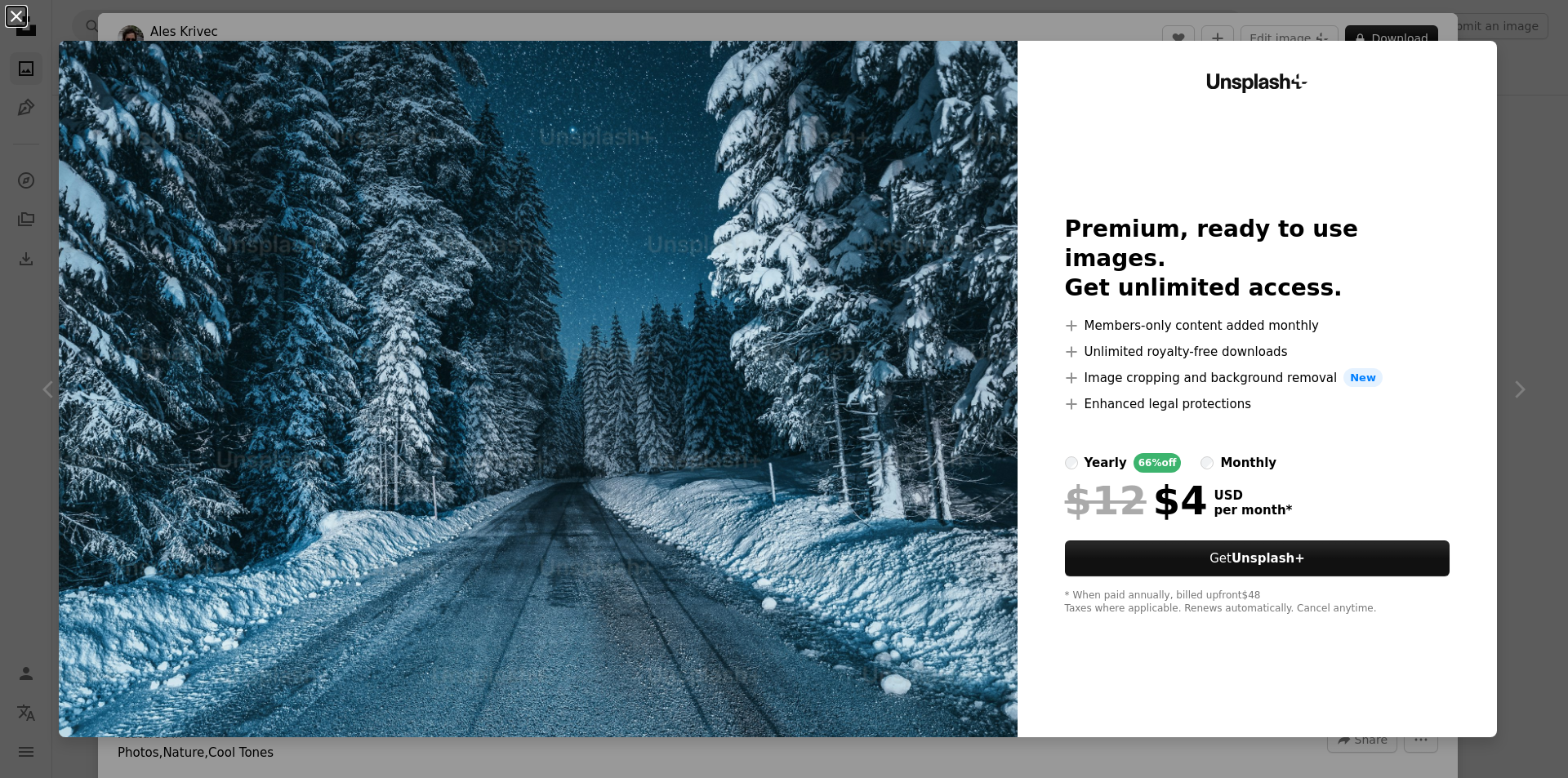
click at [15, 16] on button "An X shape" at bounding box center [16, 16] width 19 height 19
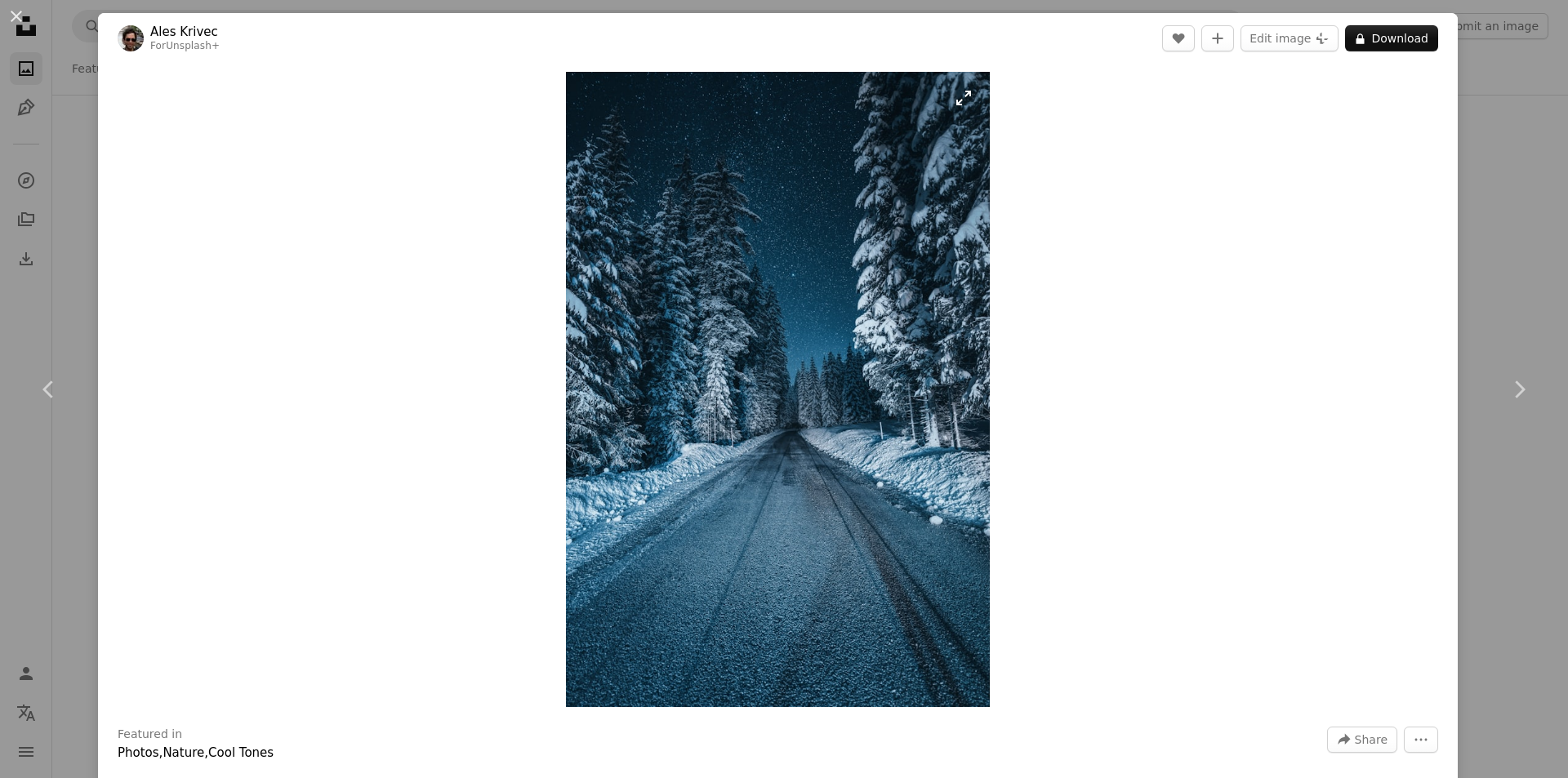
scroll to position [245, 0]
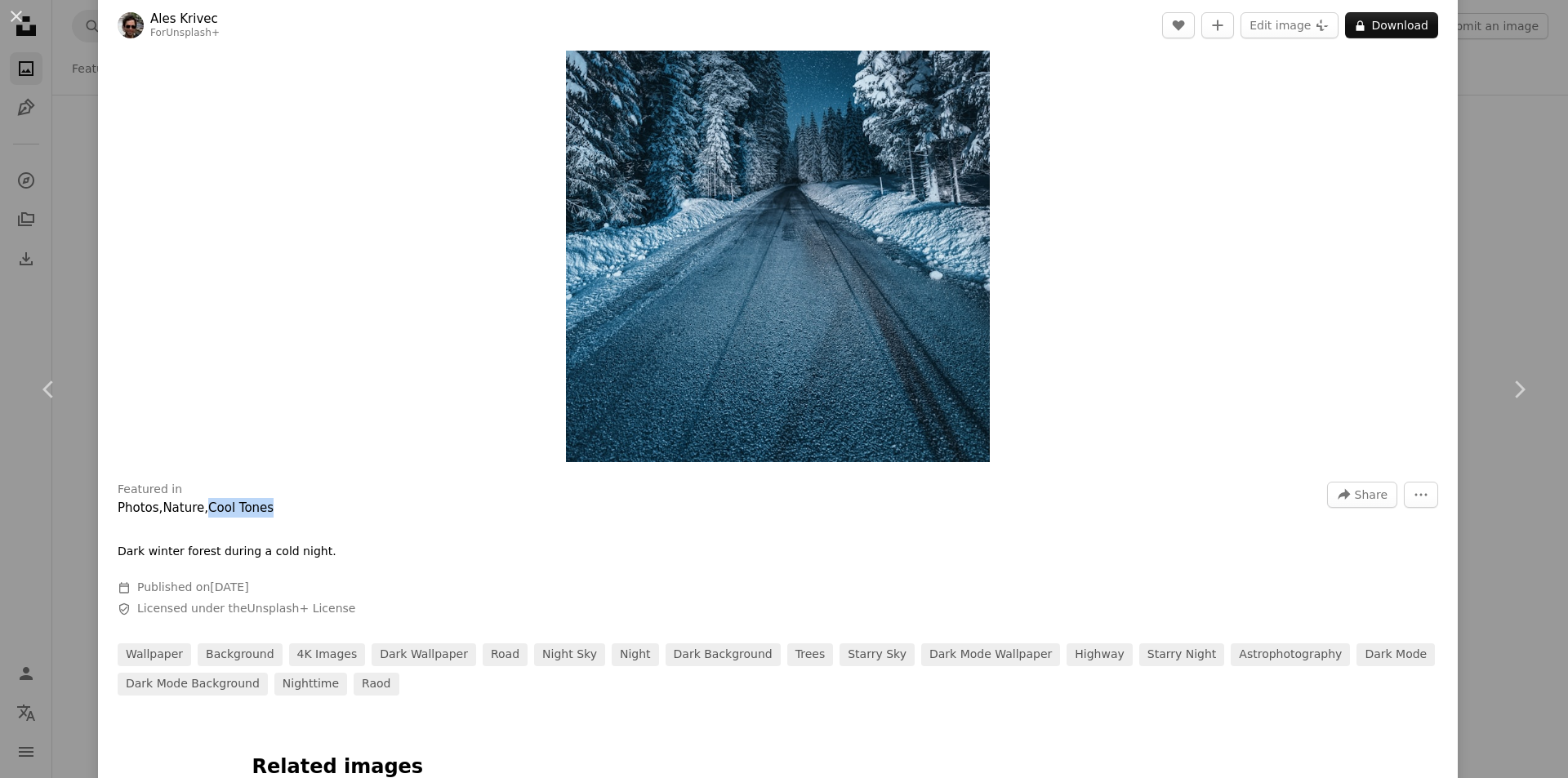
drag, startPoint x: 210, startPoint y: 509, endPoint x: 289, endPoint y: 507, distance: 79.0
click at [289, 507] on div "Featured in Photos , Nature , Cool Tones" at bounding box center [712, 499] width 1190 height 36
click at [256, 503] on link "Cool Tones" at bounding box center [241, 508] width 65 height 14
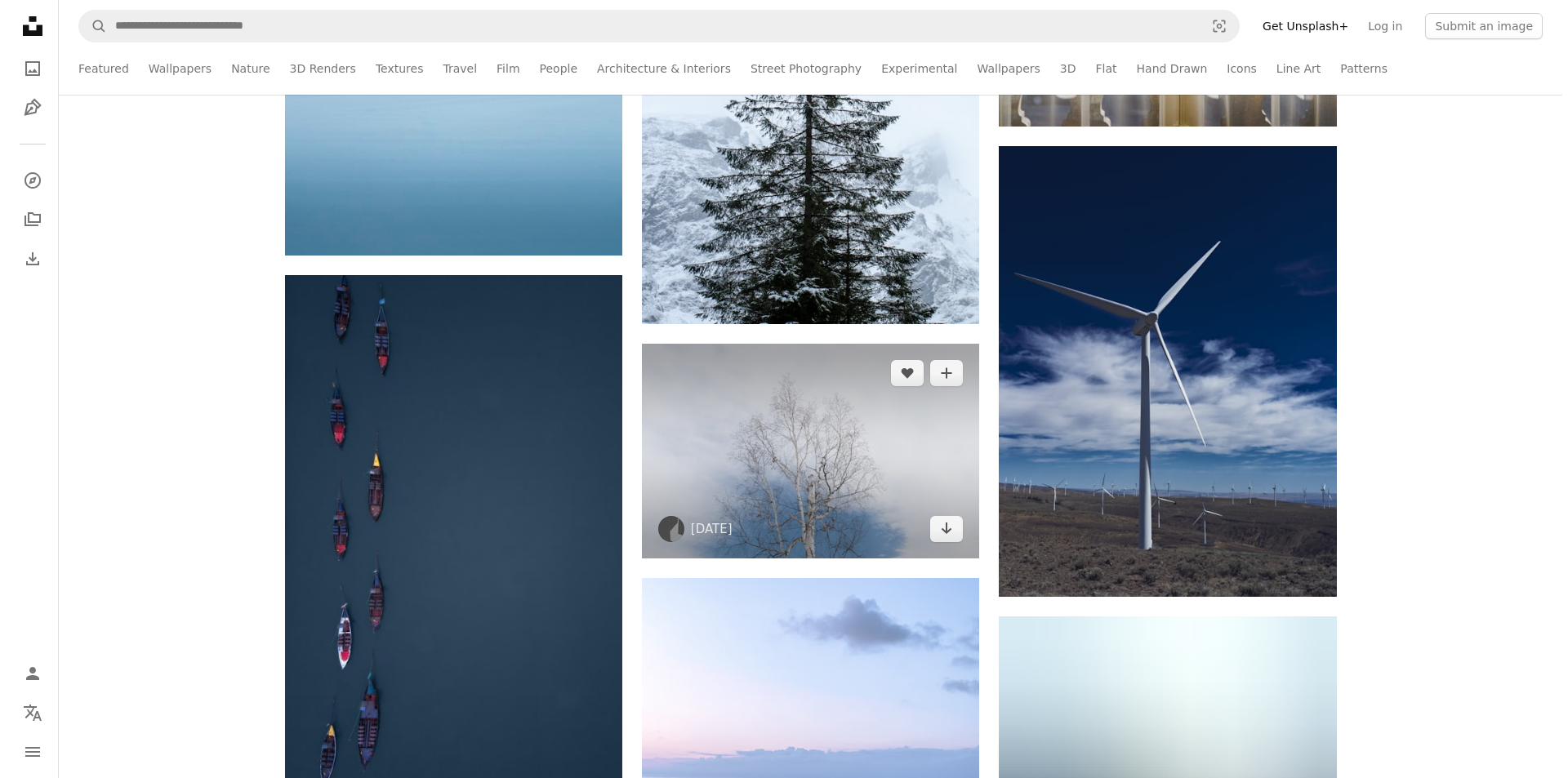
scroll to position [1062, 0]
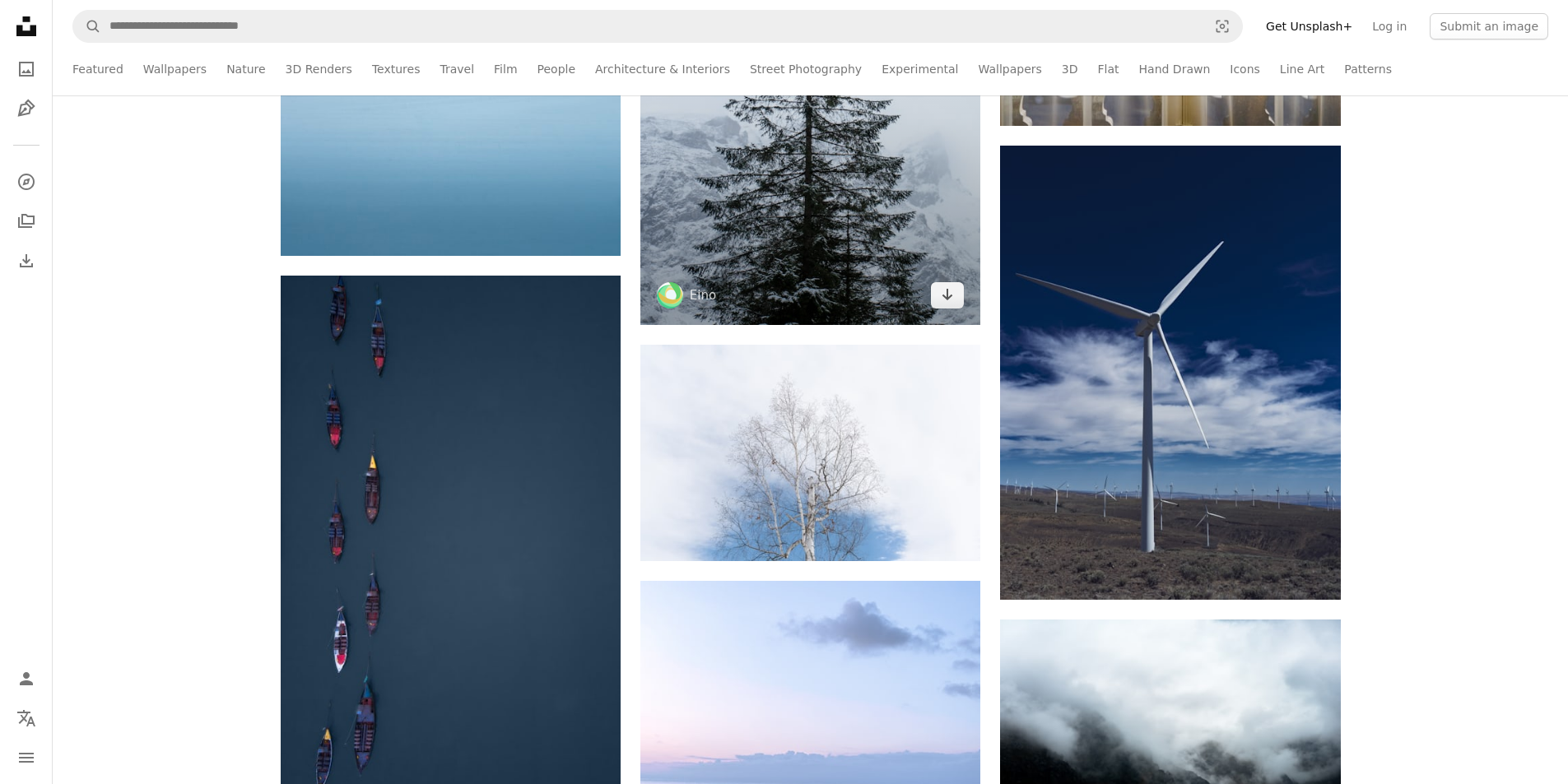
click at [859, 261] on img at bounding box center [810, 69] width 340 height 510
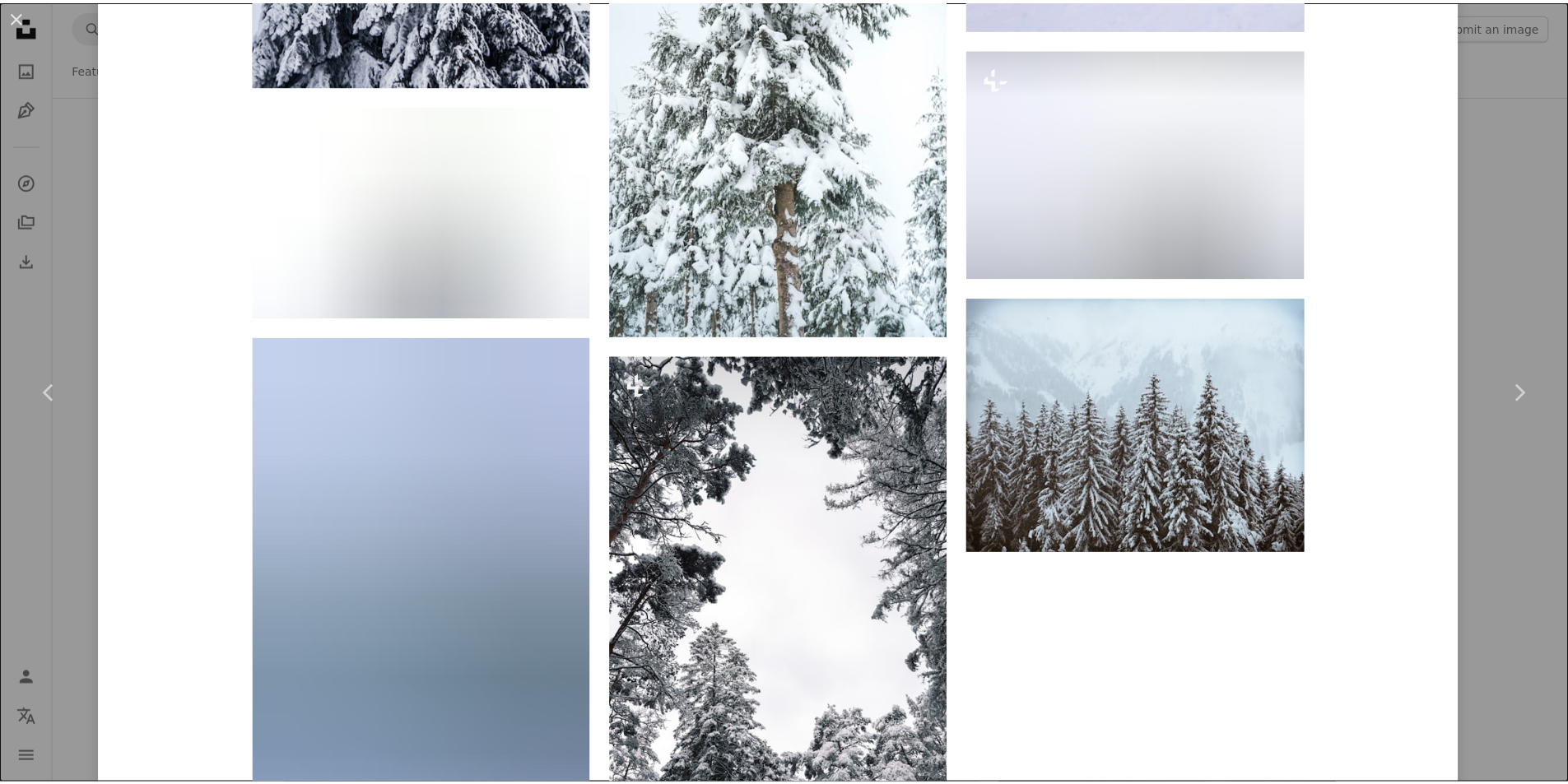
scroll to position [3539, 0]
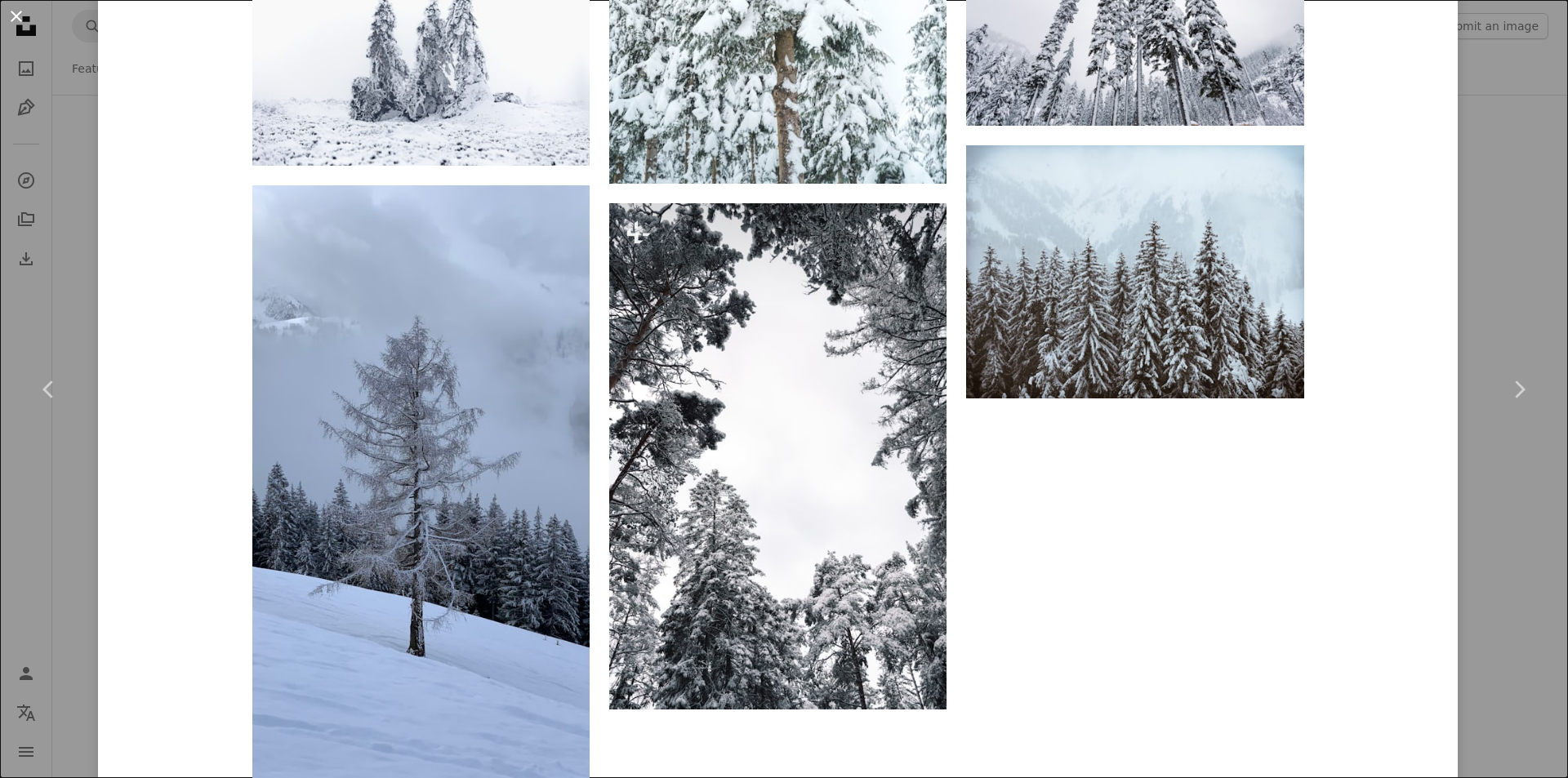
click at [18, 19] on button "An X shape" at bounding box center [16, 16] width 19 height 19
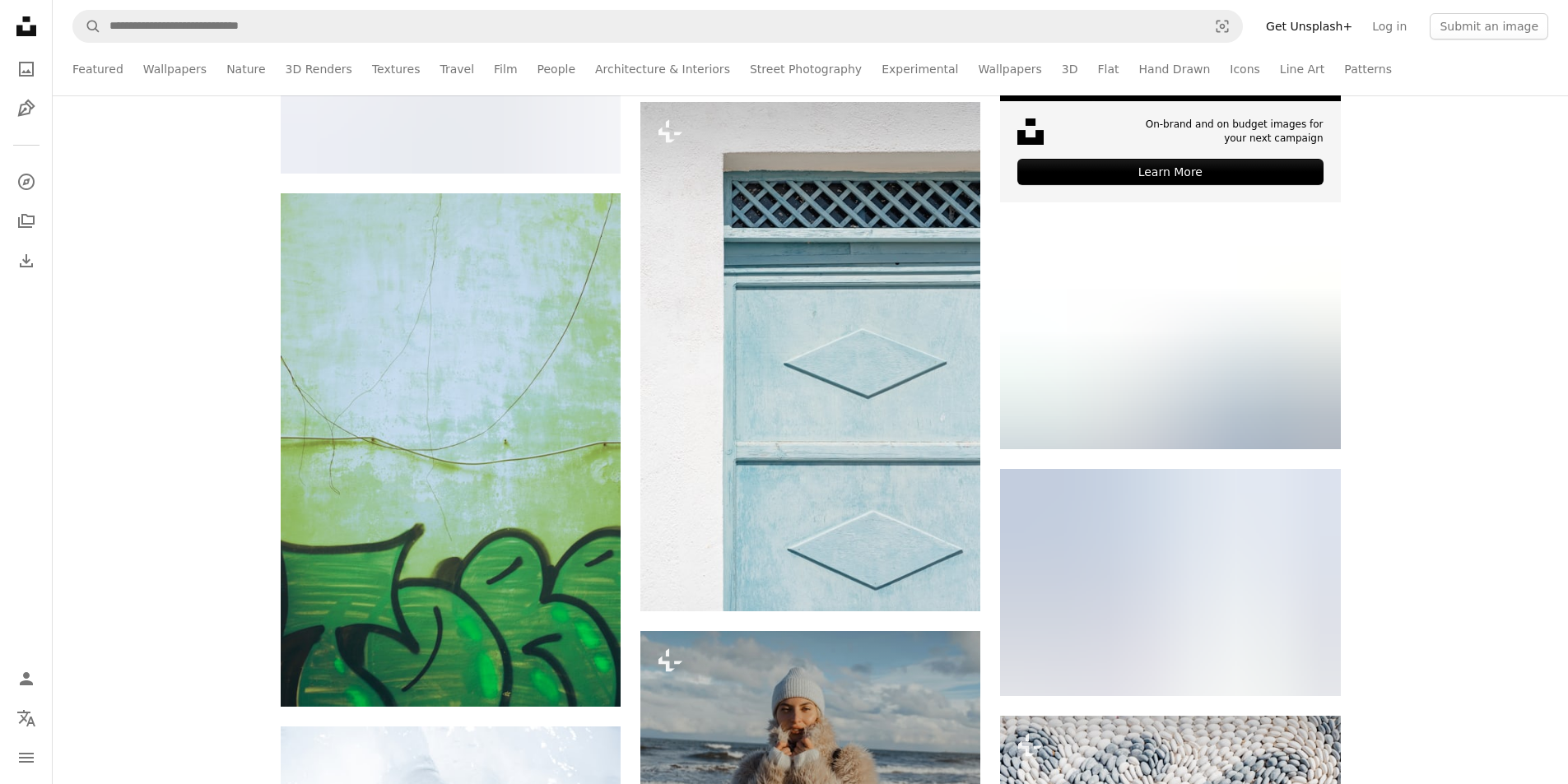
scroll to position [6502, 0]
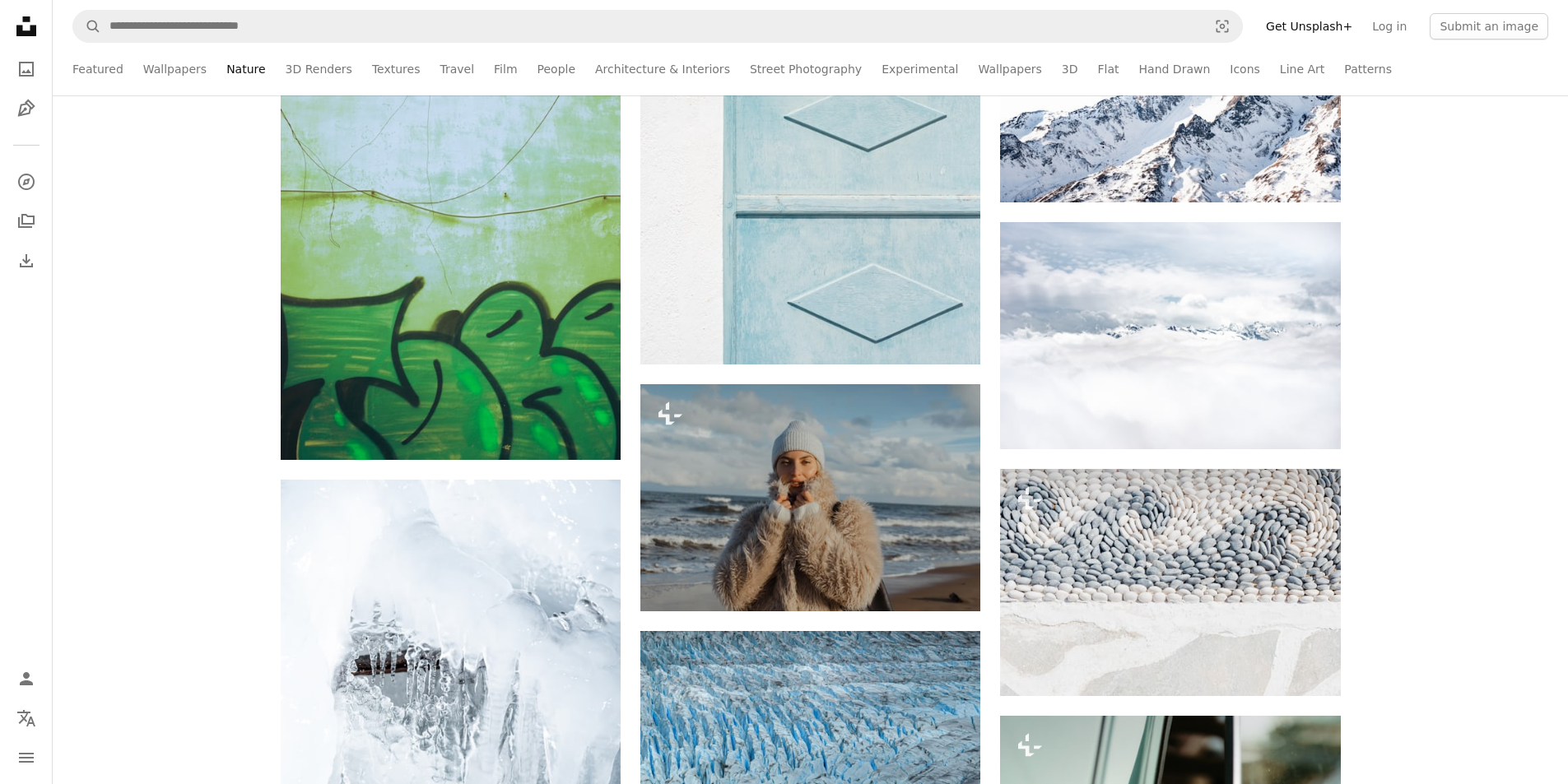
click at [245, 67] on link "Nature" at bounding box center [245, 69] width 38 height 53
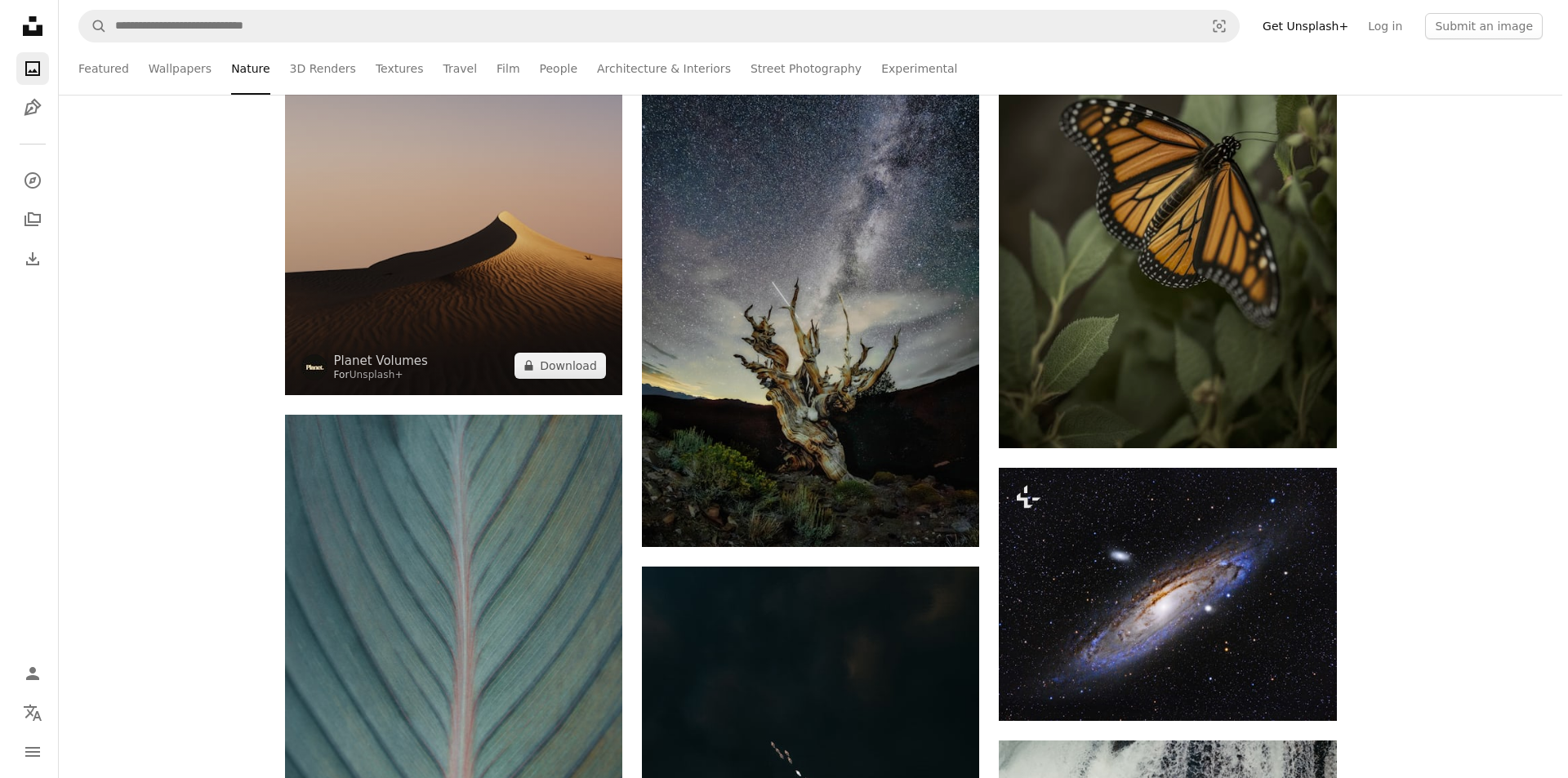
scroll to position [899, 0]
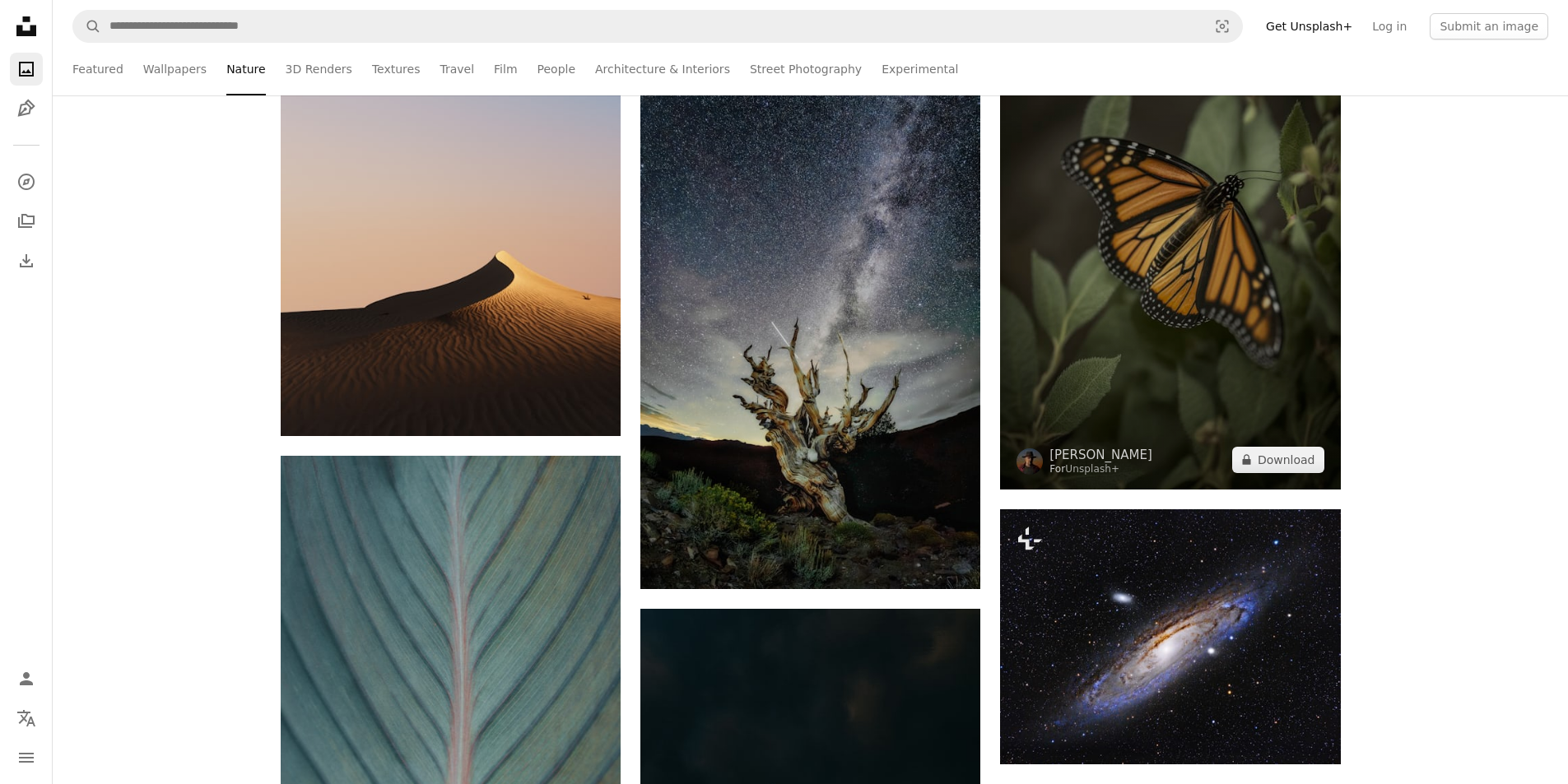
click at [1142, 309] on img at bounding box center [1170, 234] width 340 height 510
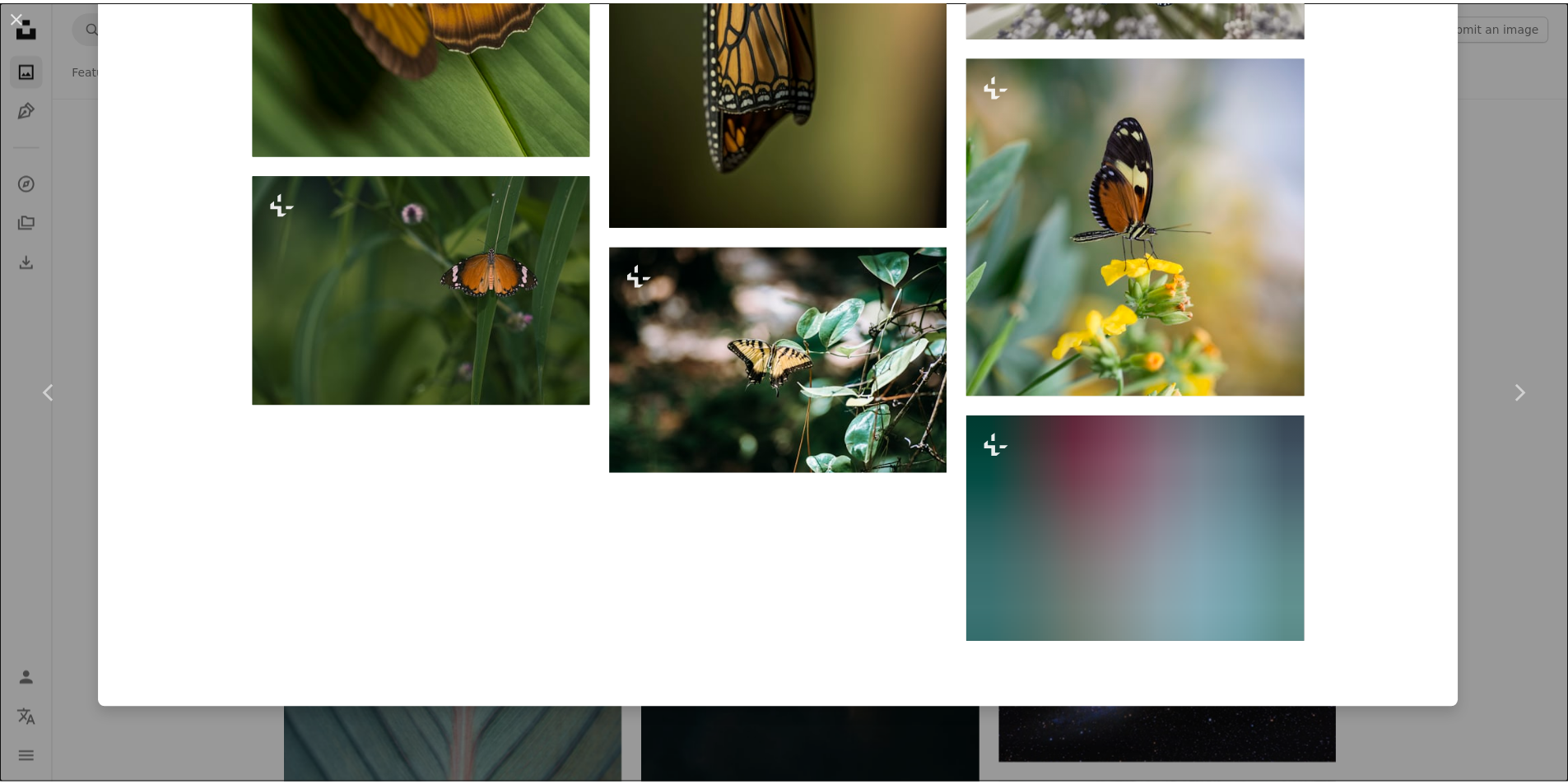
scroll to position [2700, 0]
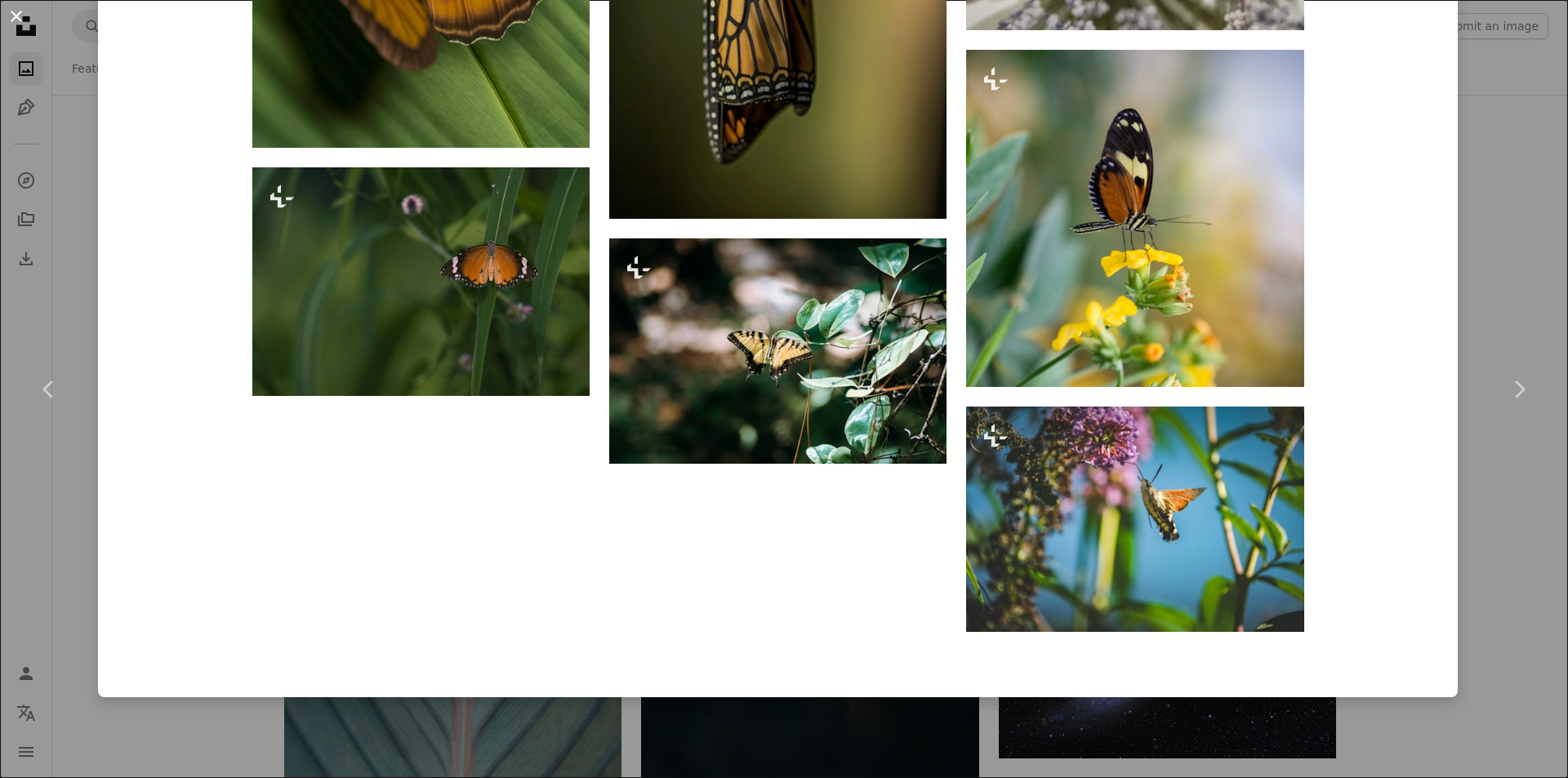
click at [19, 19] on button "An X shape" at bounding box center [16, 16] width 19 height 19
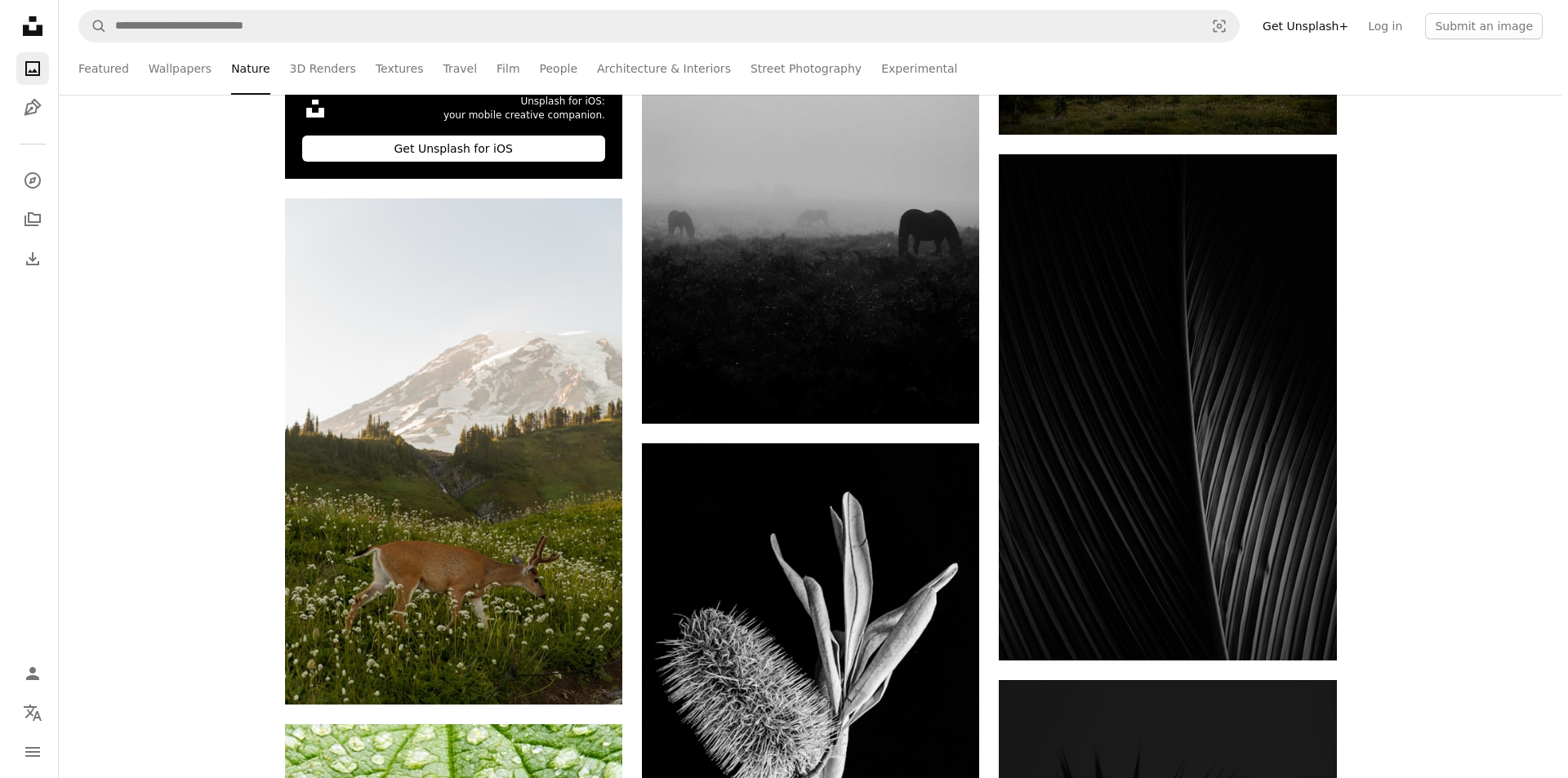
scroll to position [4492, 0]
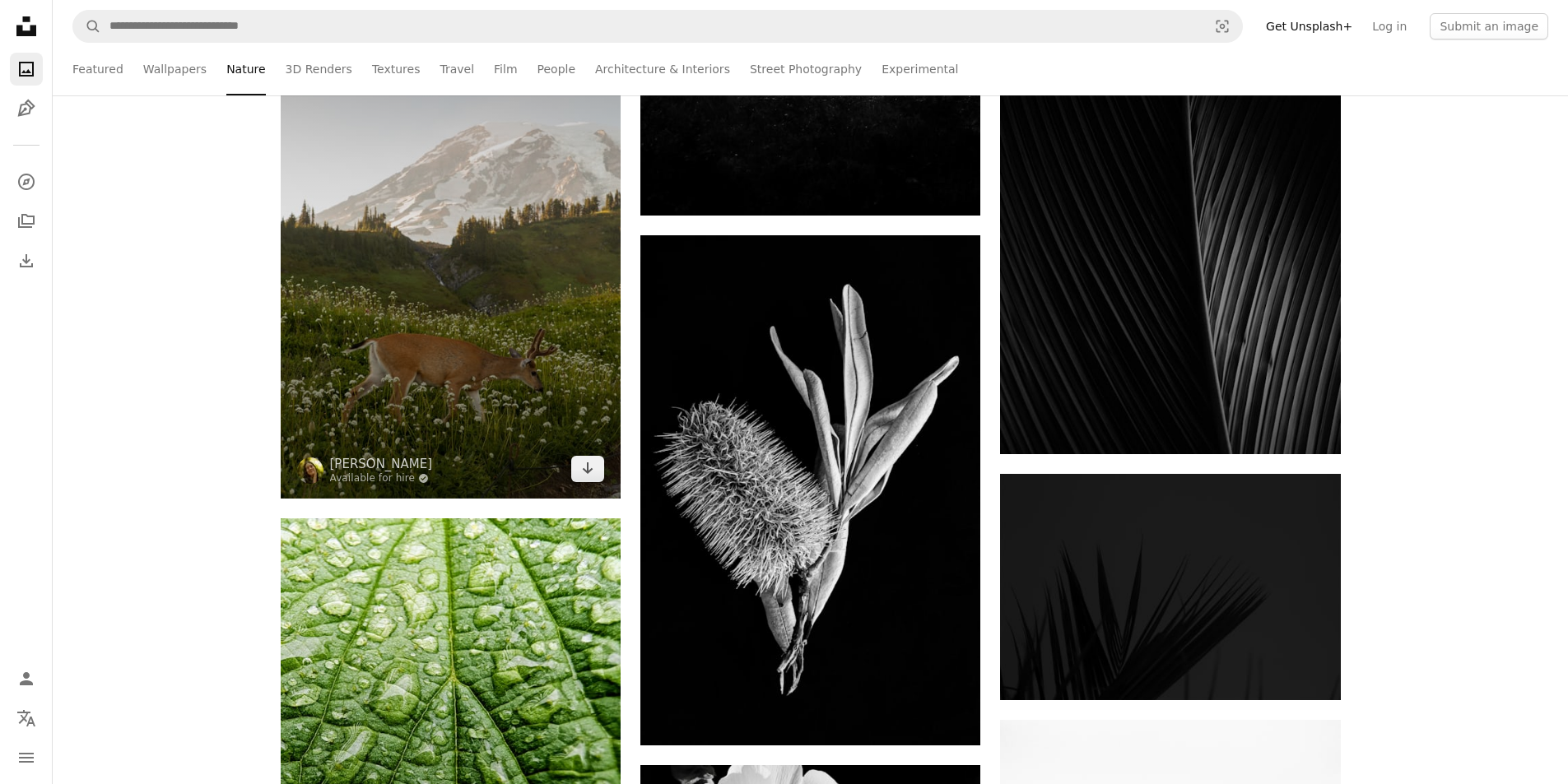
click at [463, 235] on img at bounding box center [450, 243] width 340 height 510
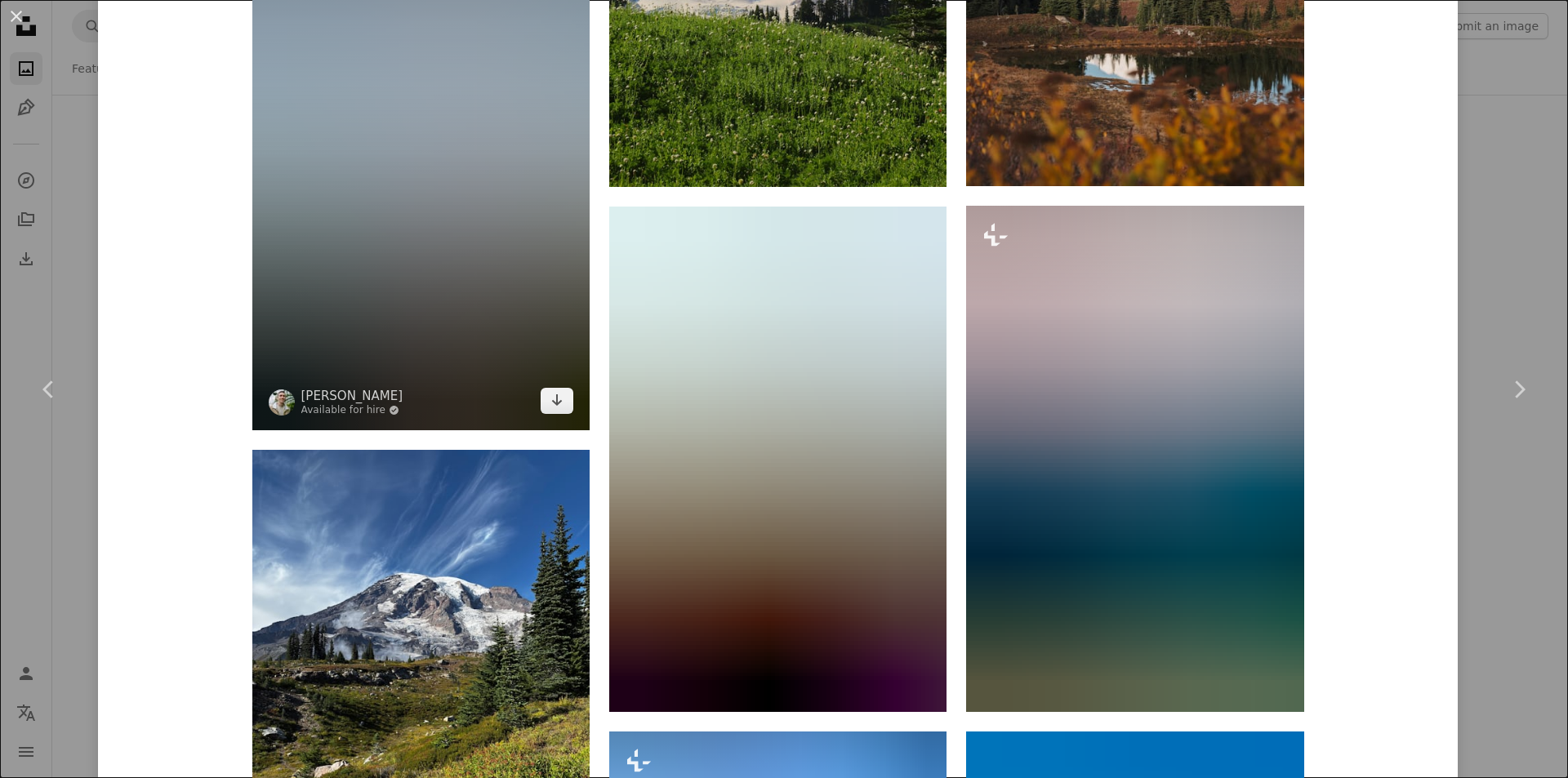
scroll to position [2124, 0]
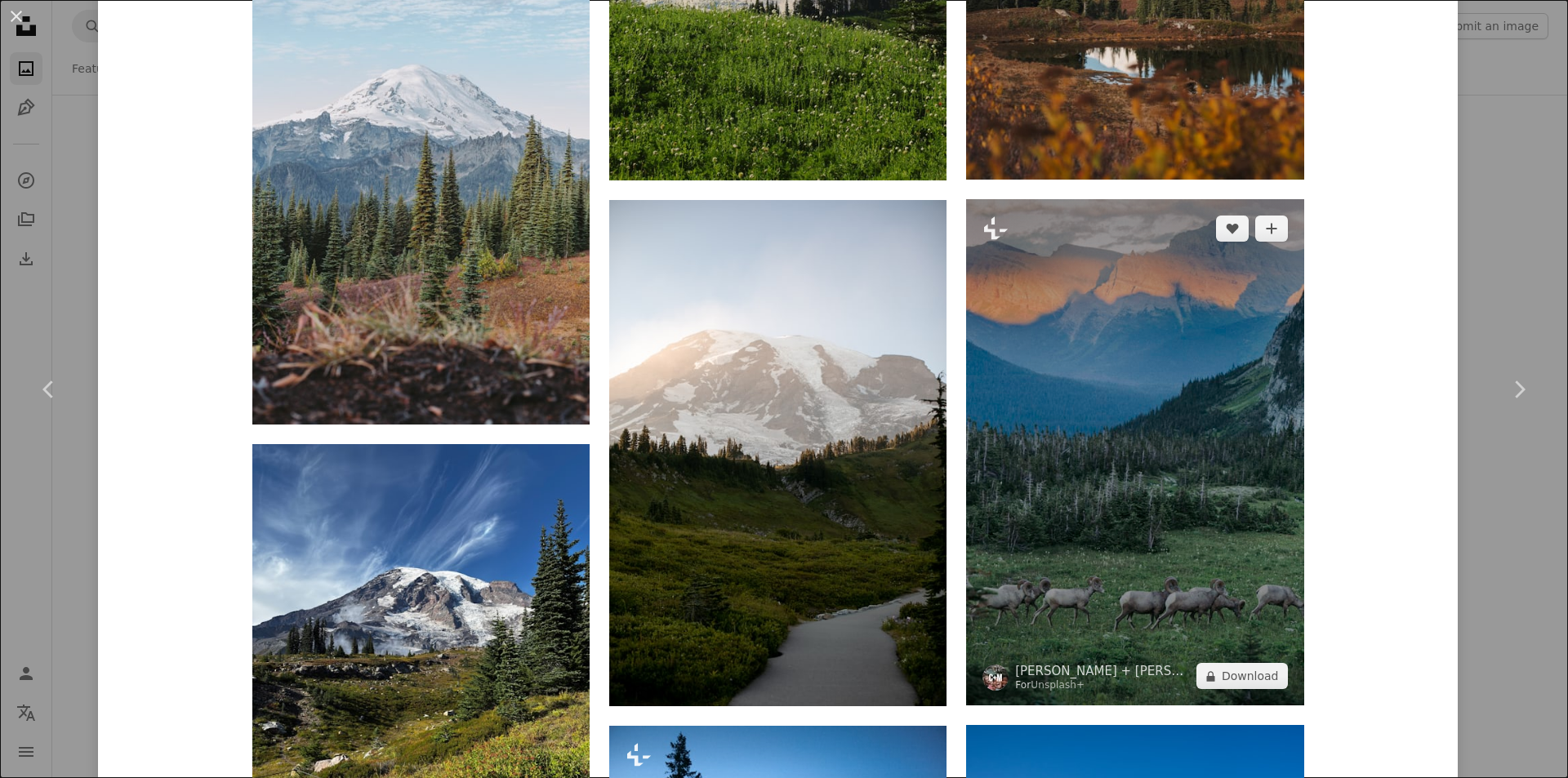
click at [1190, 557] on img at bounding box center [1135, 452] width 337 height 506
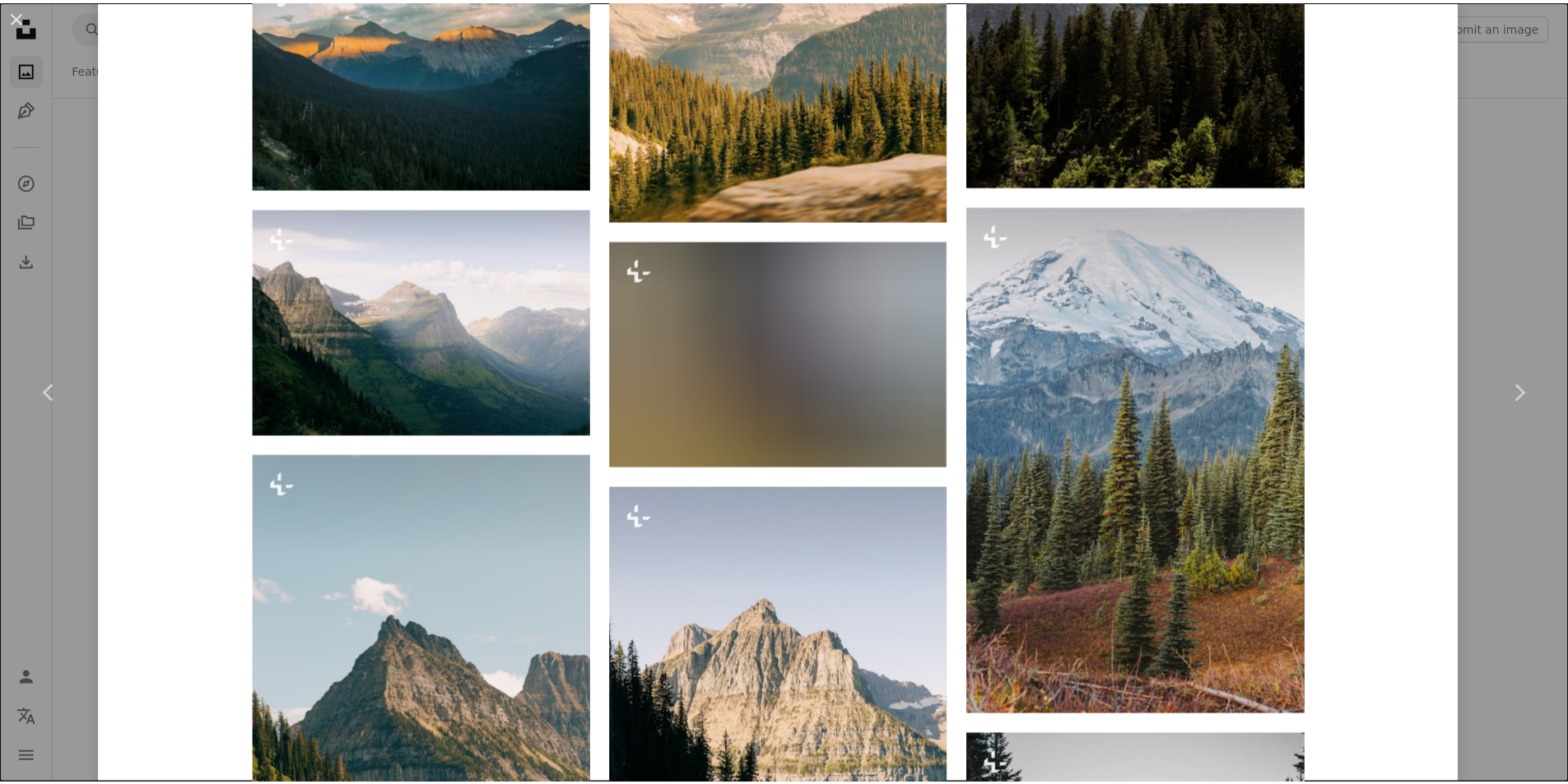
scroll to position [2387, 0]
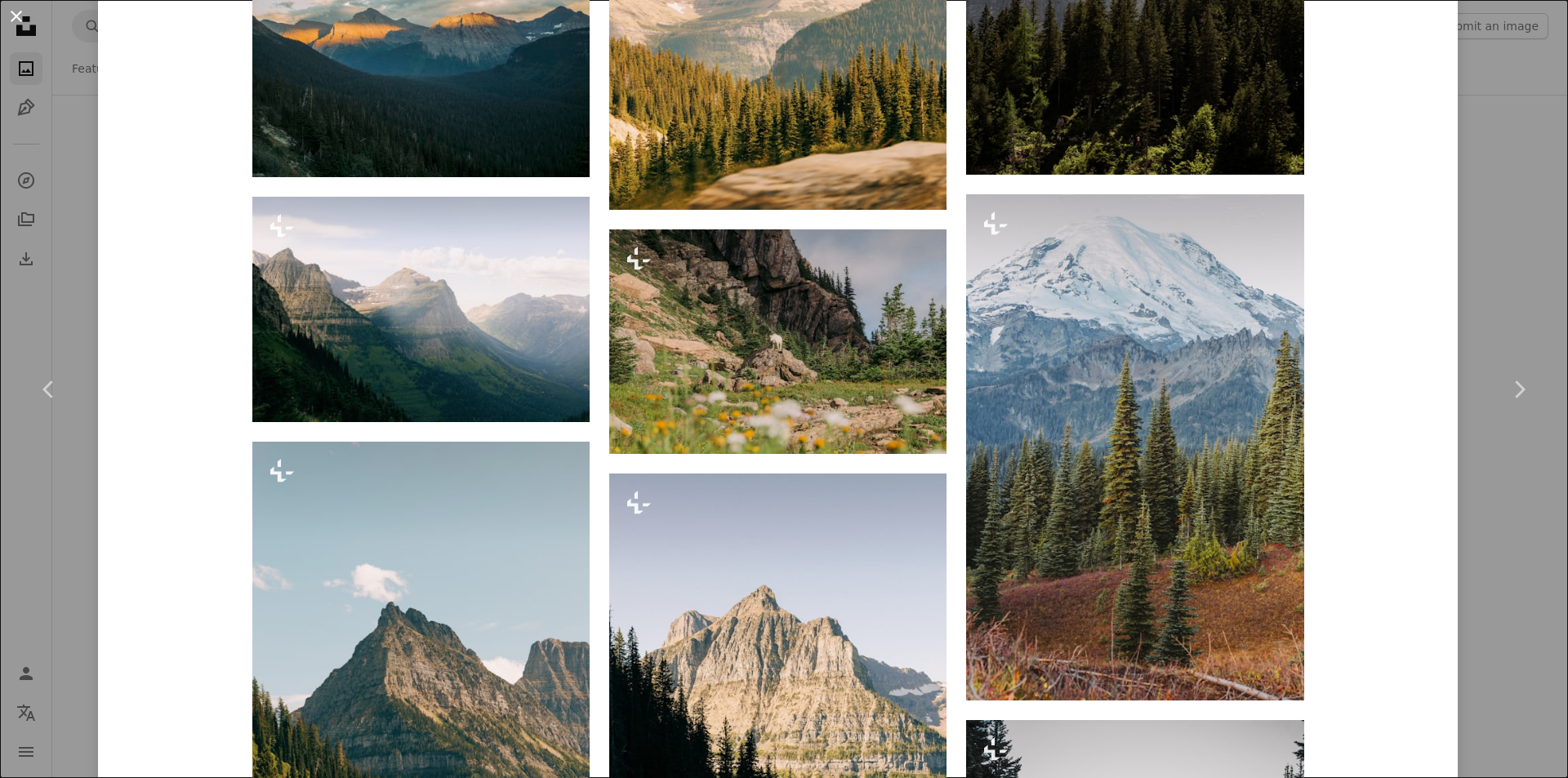
click at [20, 20] on button "An X shape" at bounding box center [16, 16] width 19 height 19
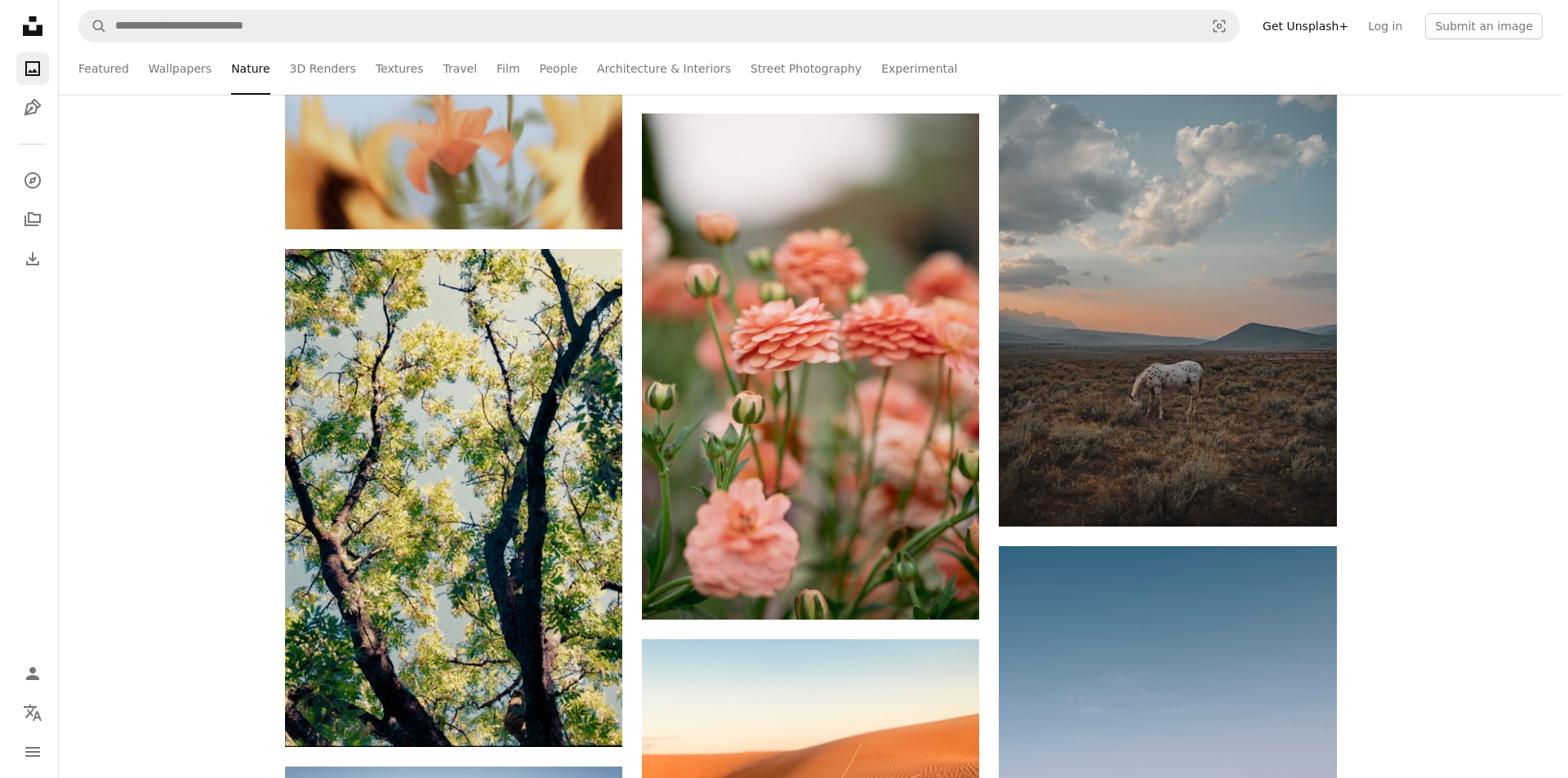
scroll to position [9311, 0]
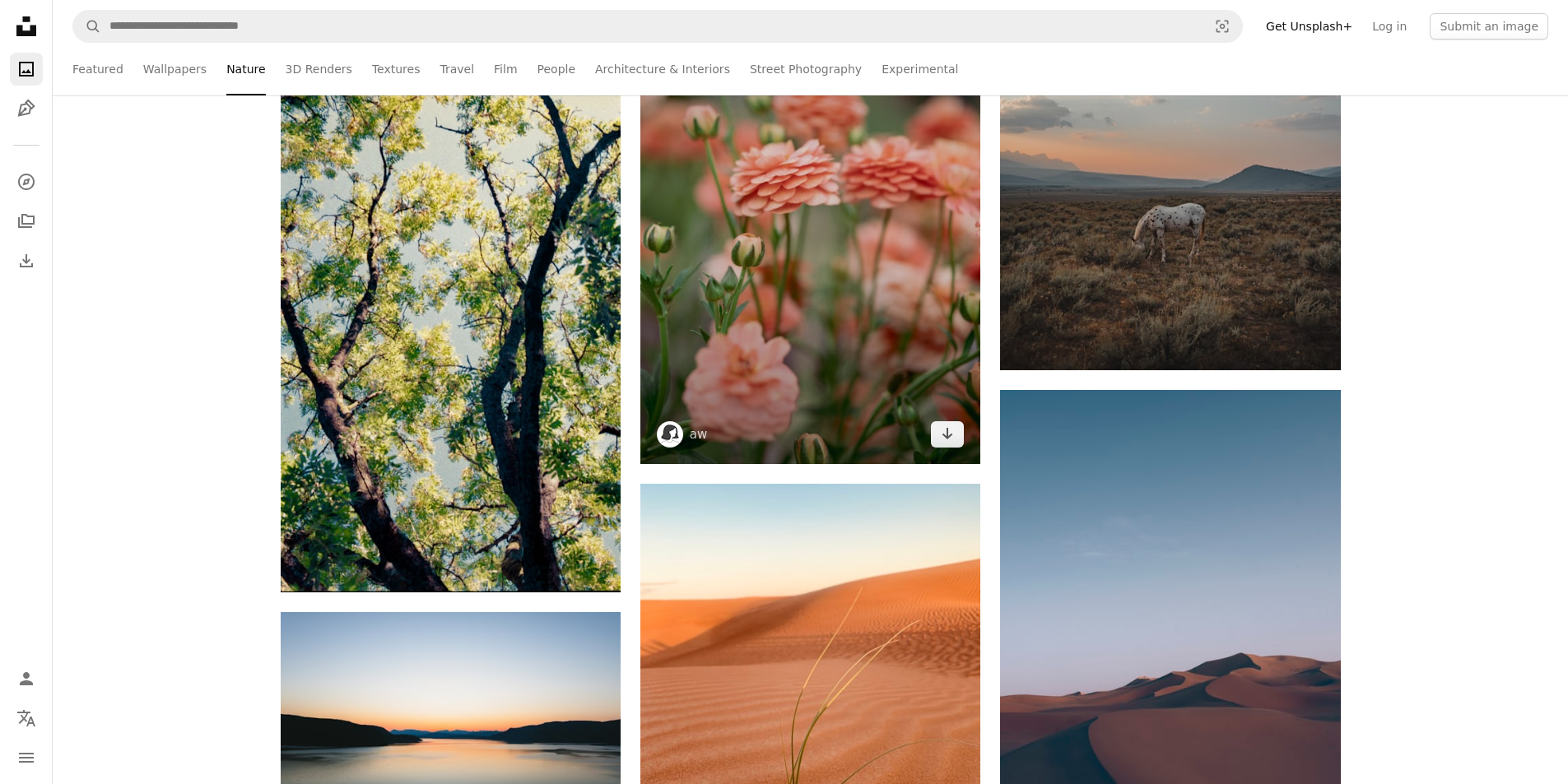
click at [776, 283] on img at bounding box center [810, 209] width 340 height 510
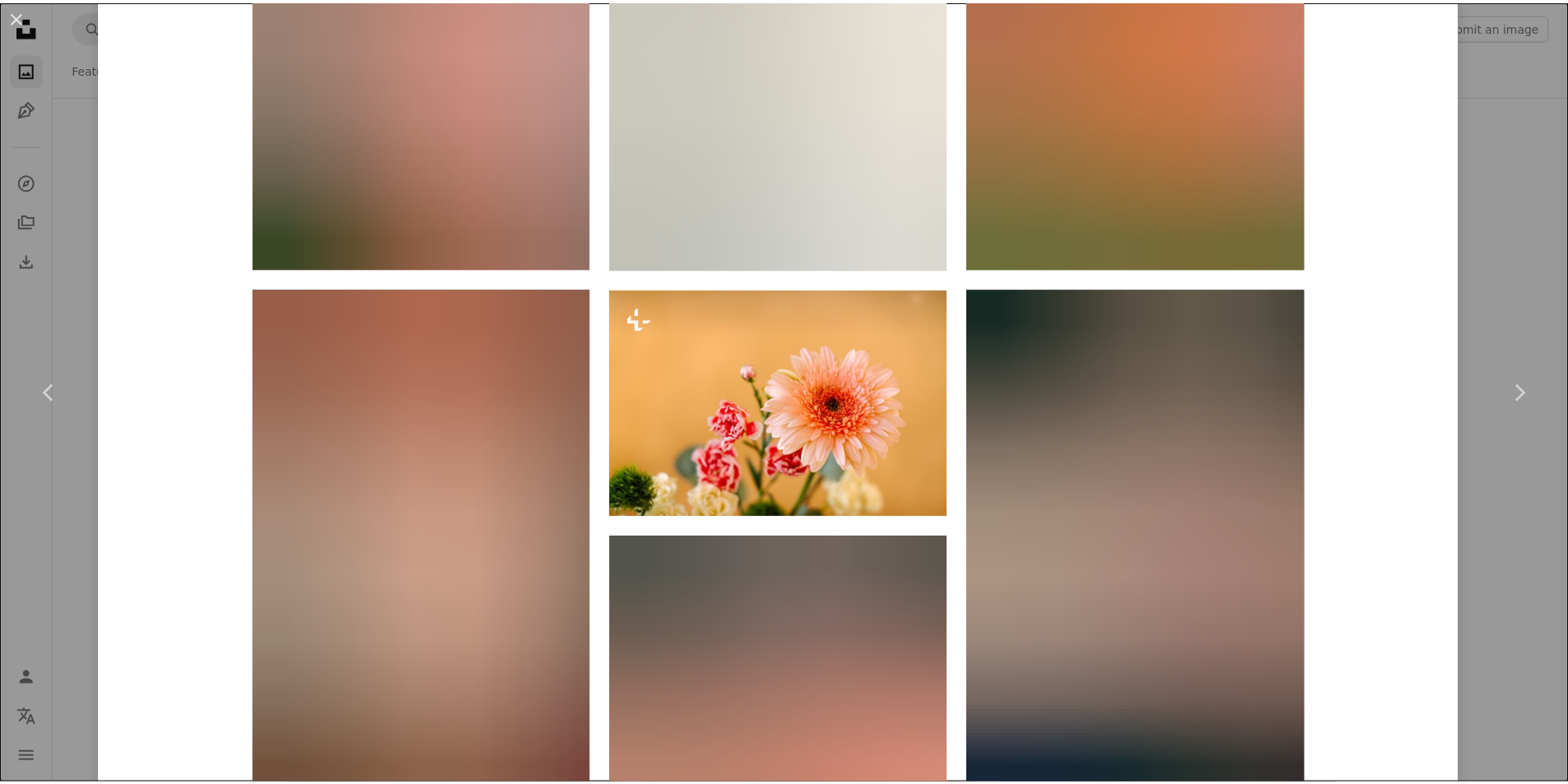
scroll to position [2634, 0]
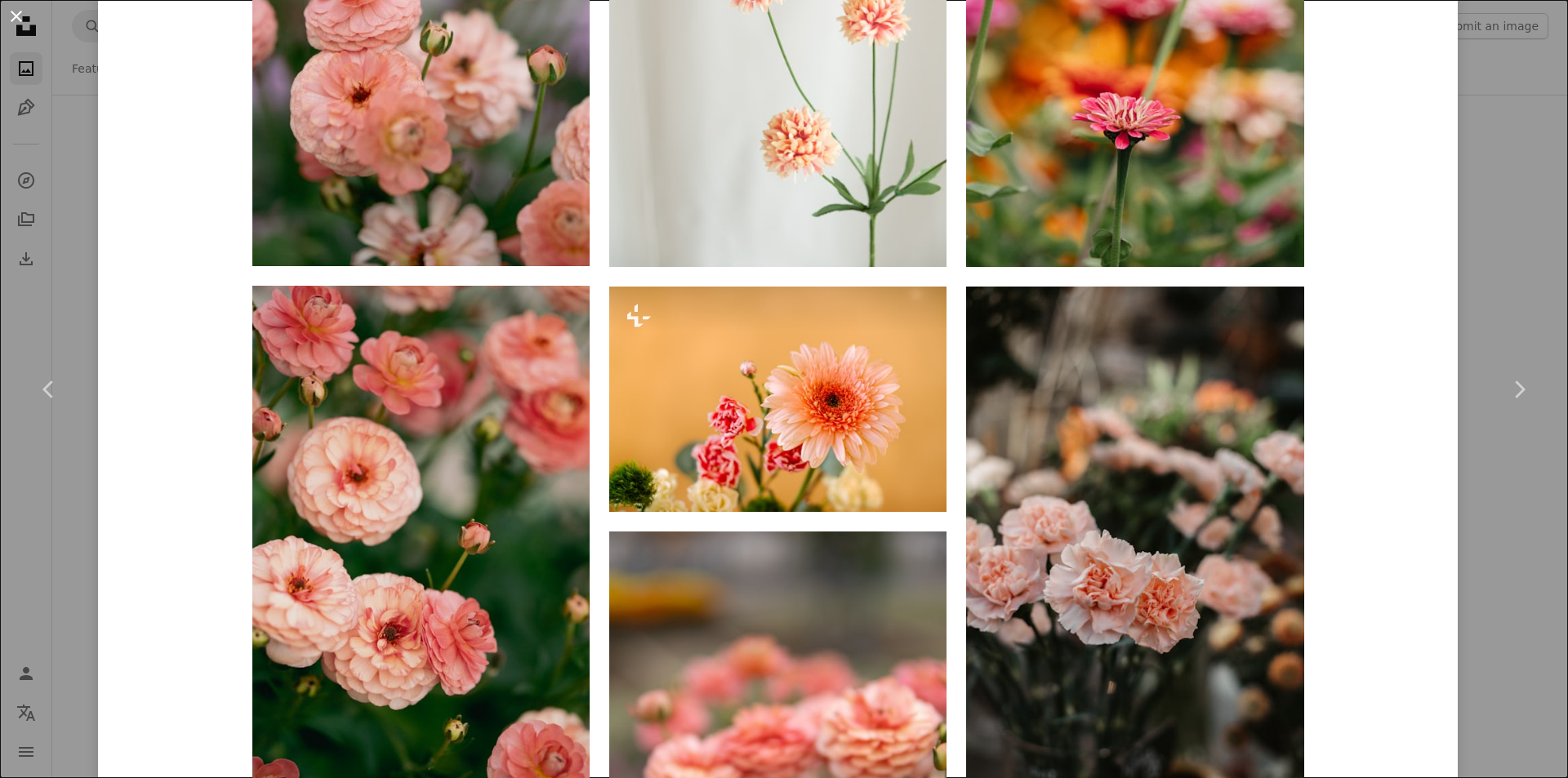
click at [14, 23] on button "An X shape" at bounding box center [16, 16] width 19 height 19
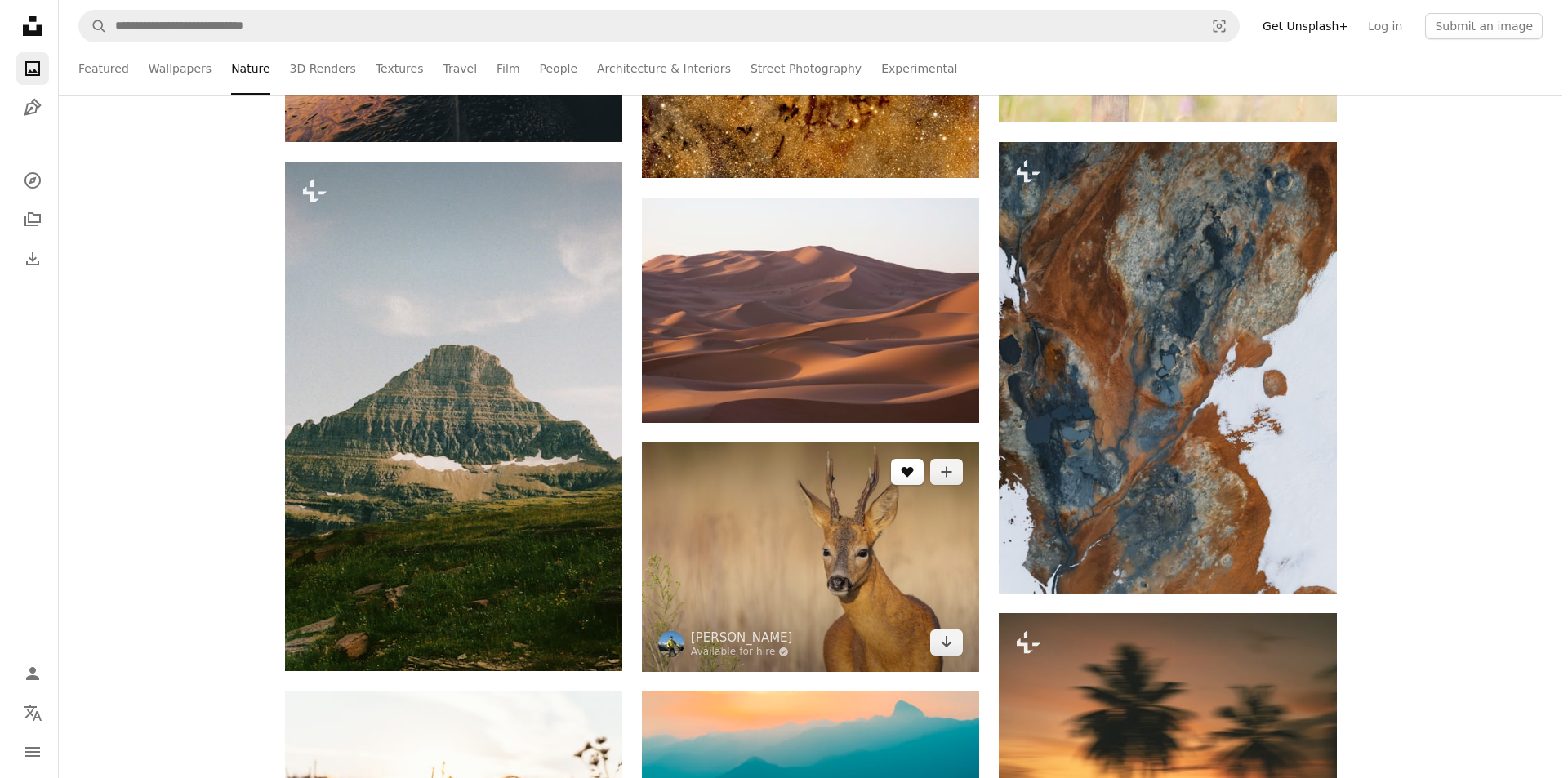
scroll to position [10617, 0]
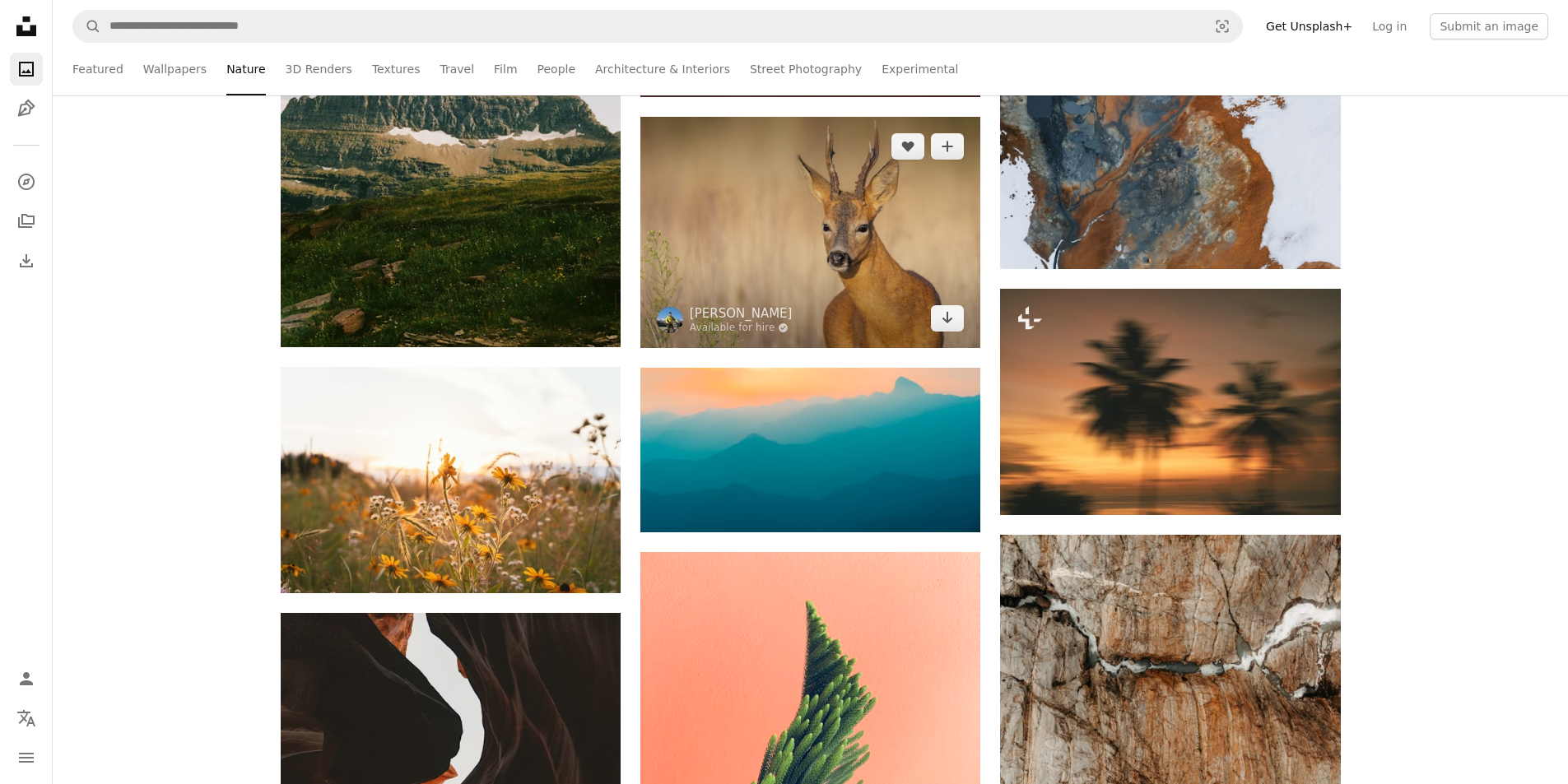
click at [845, 267] on img at bounding box center [810, 232] width 340 height 232
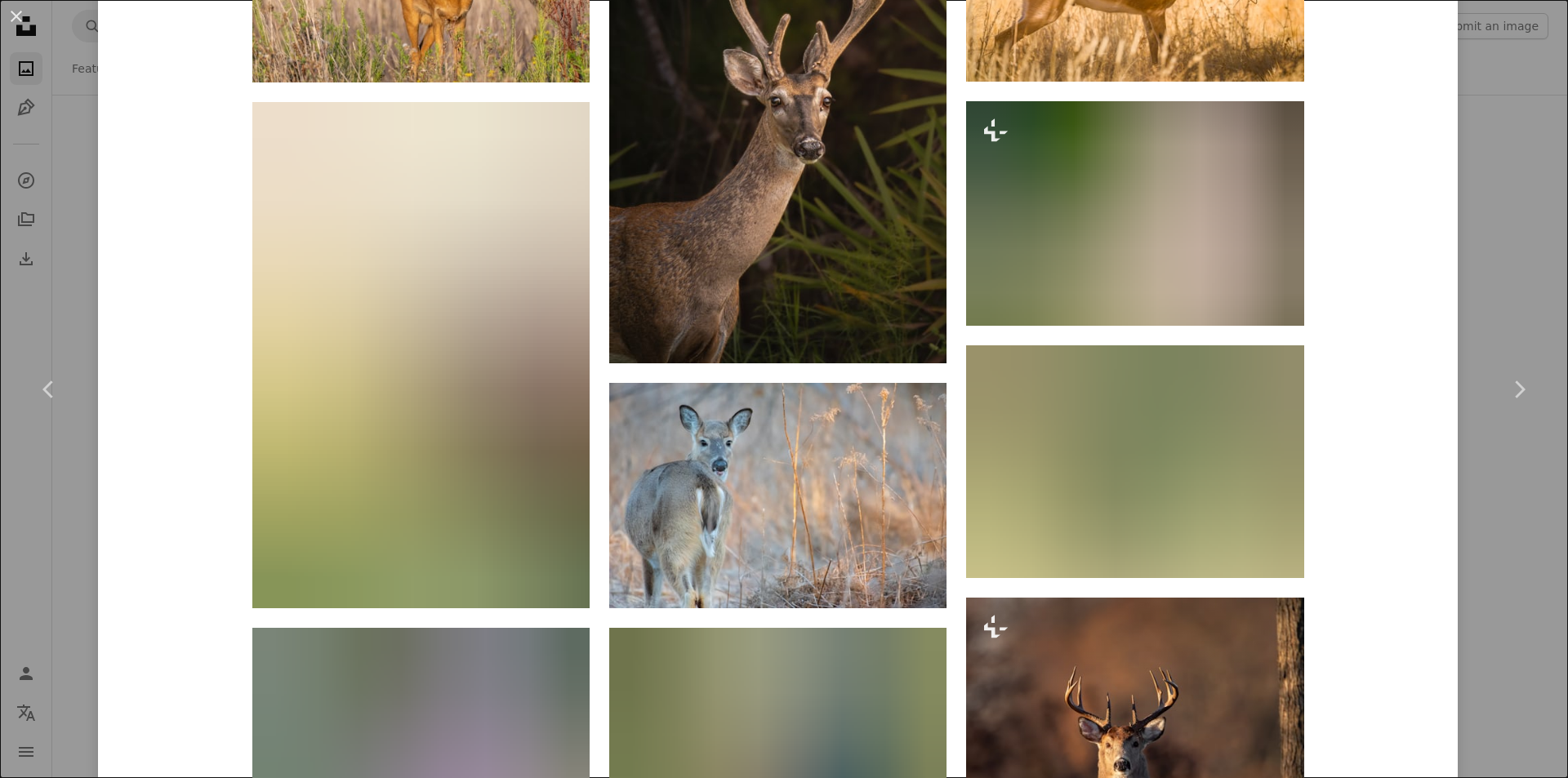
scroll to position [1389, 0]
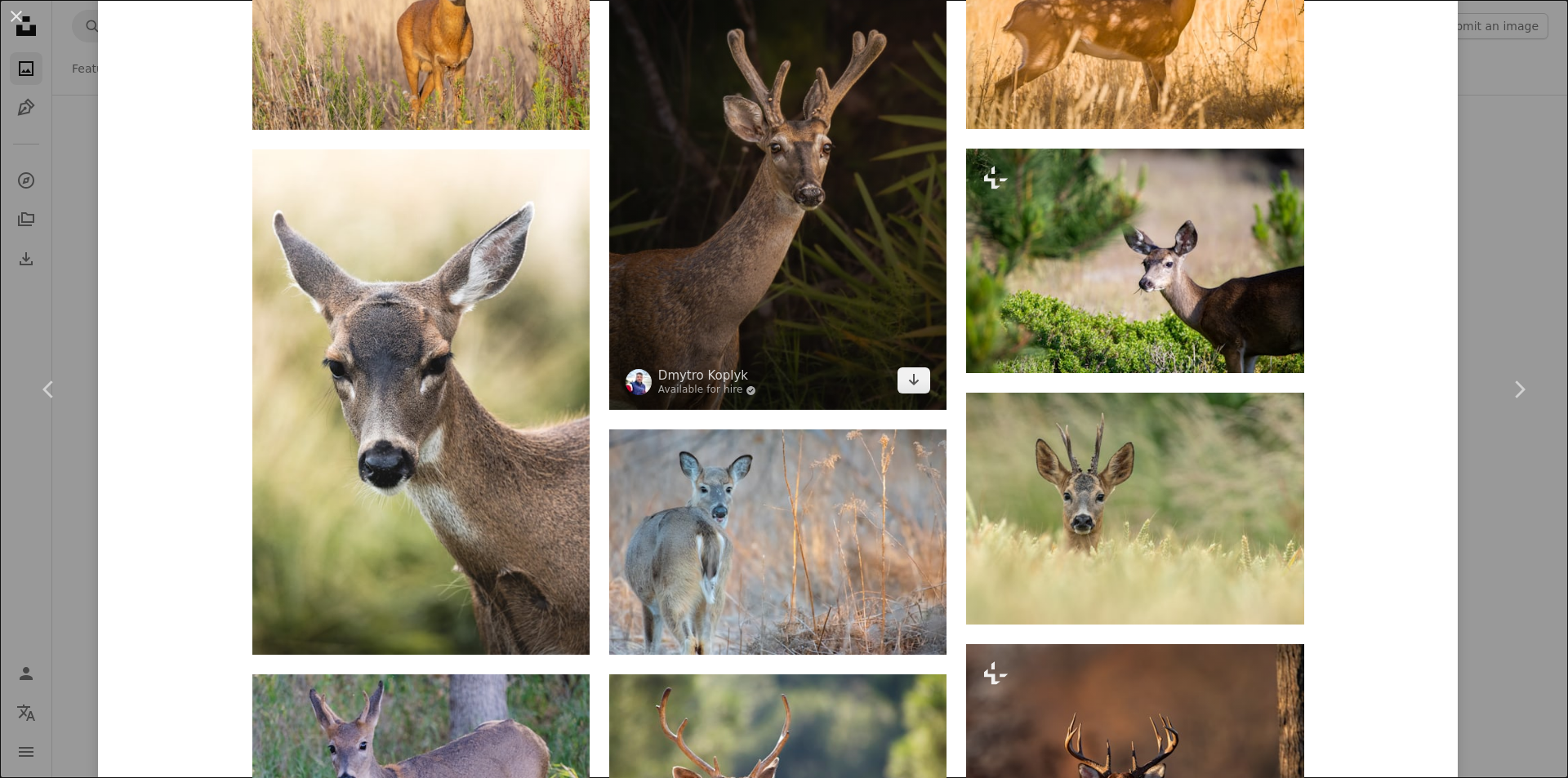
click at [834, 302] on img at bounding box center [777, 156] width 337 height 506
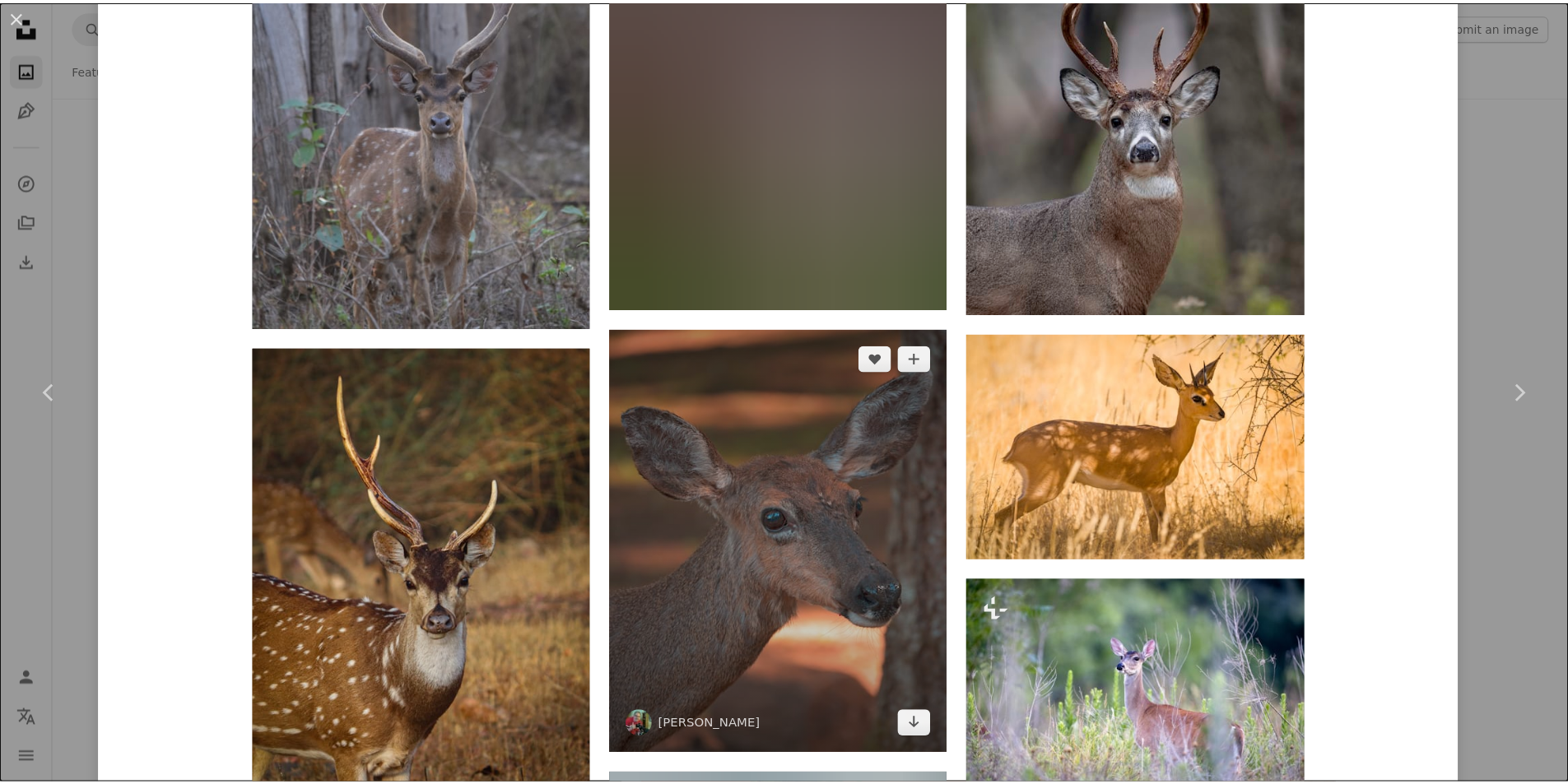
scroll to position [5185, 0]
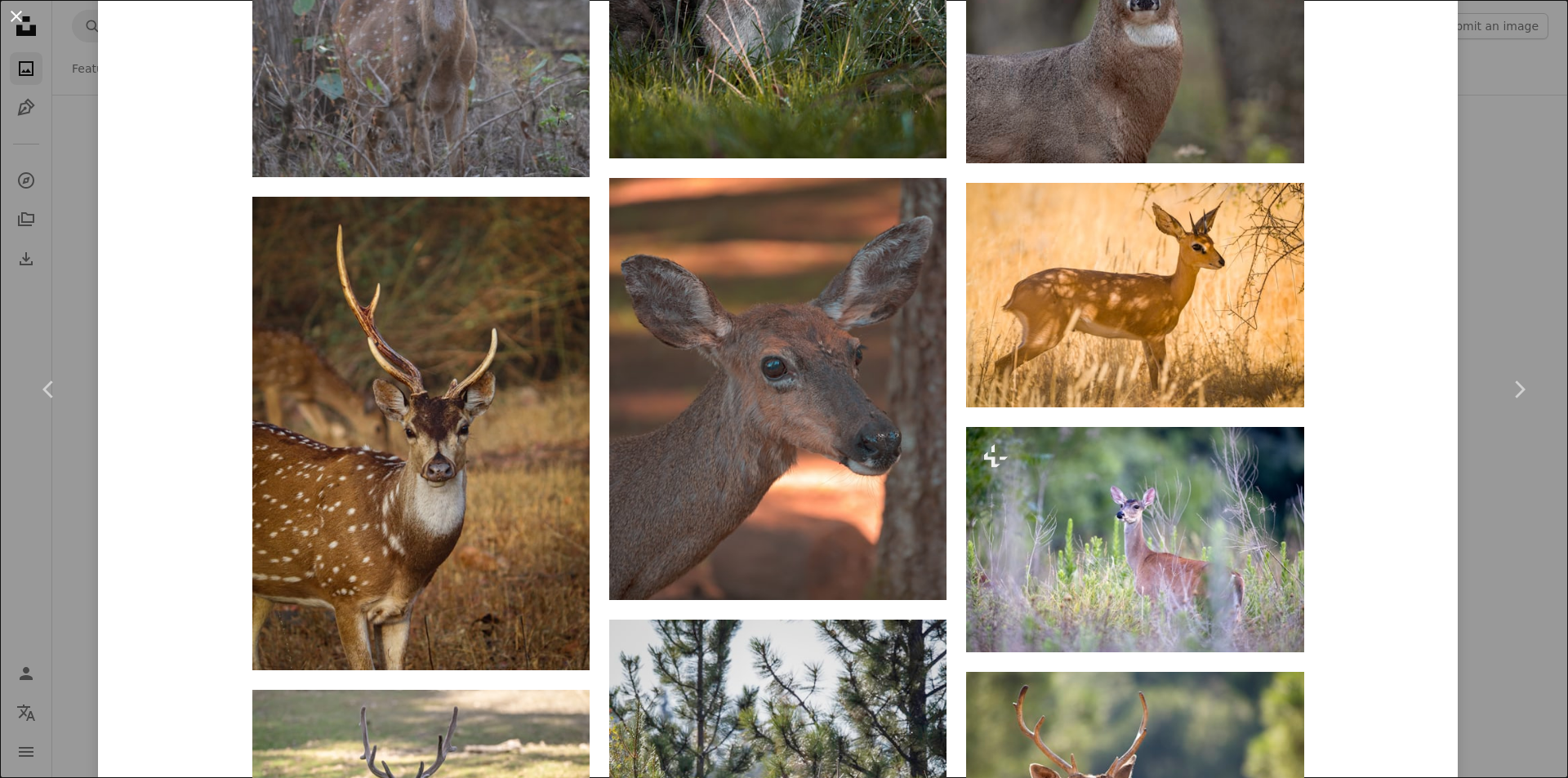
click at [24, 17] on button "An X shape" at bounding box center [16, 16] width 19 height 19
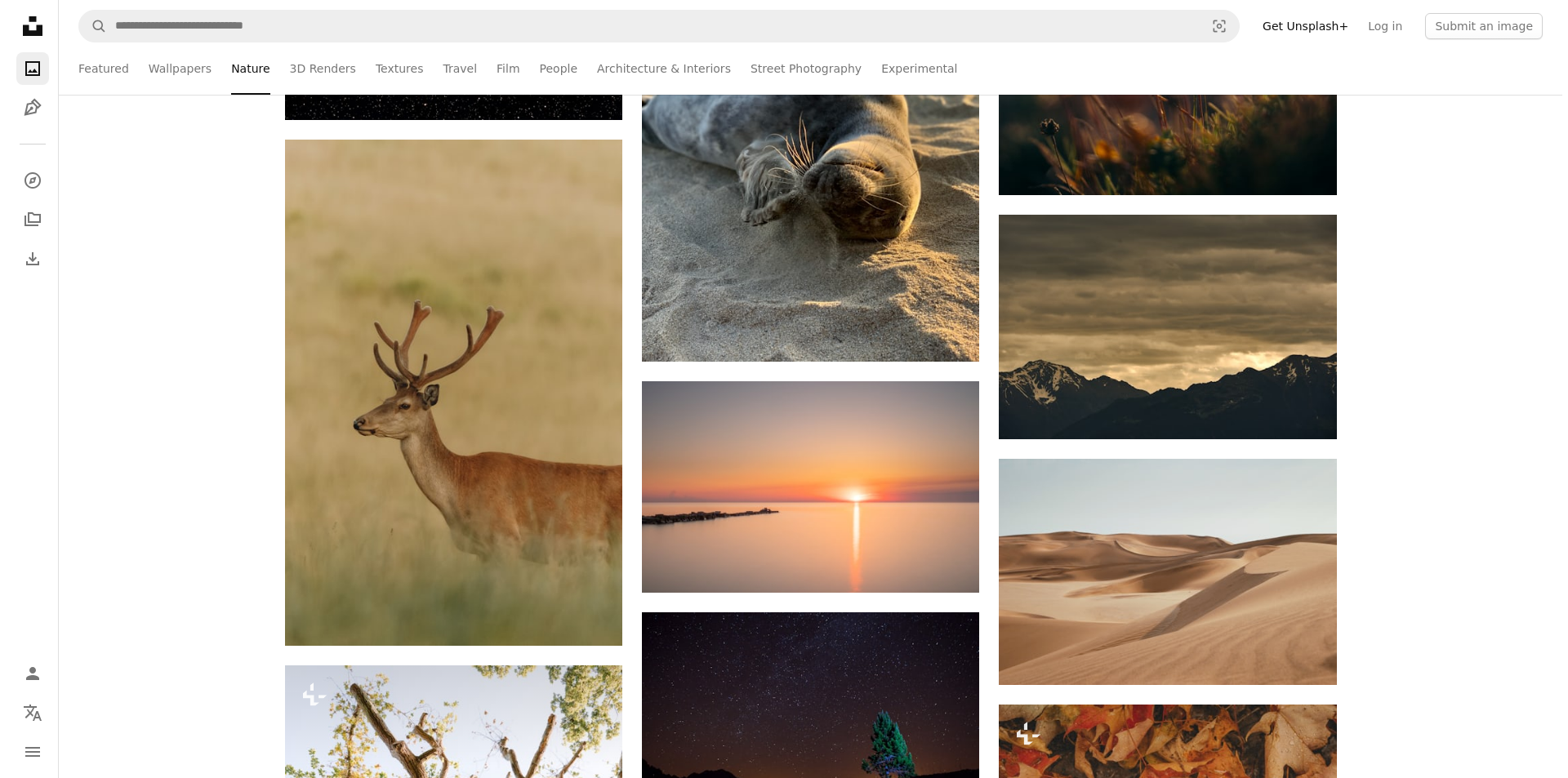
scroll to position [13885, 0]
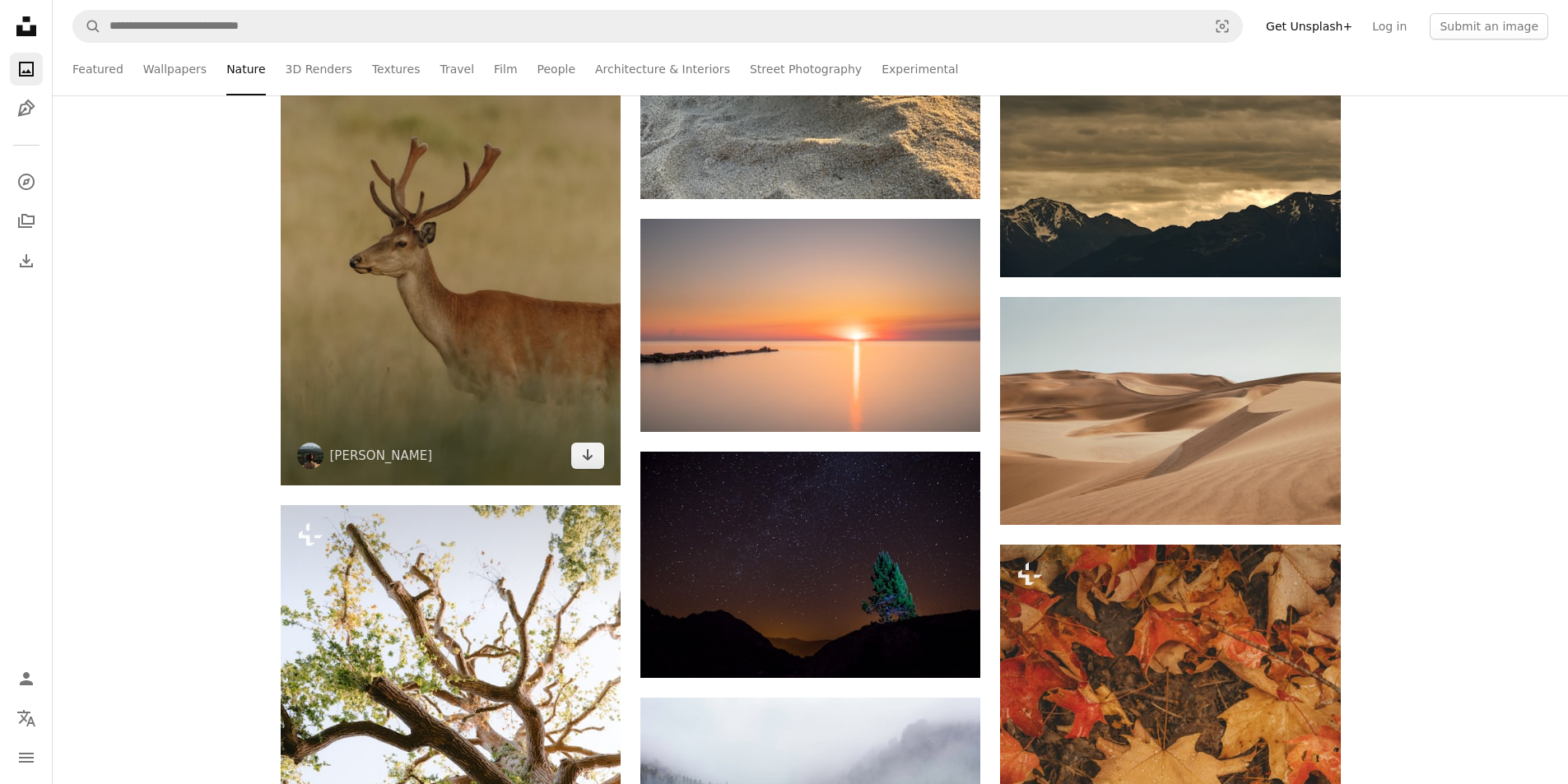
click at [400, 213] on img at bounding box center [450, 230] width 340 height 510
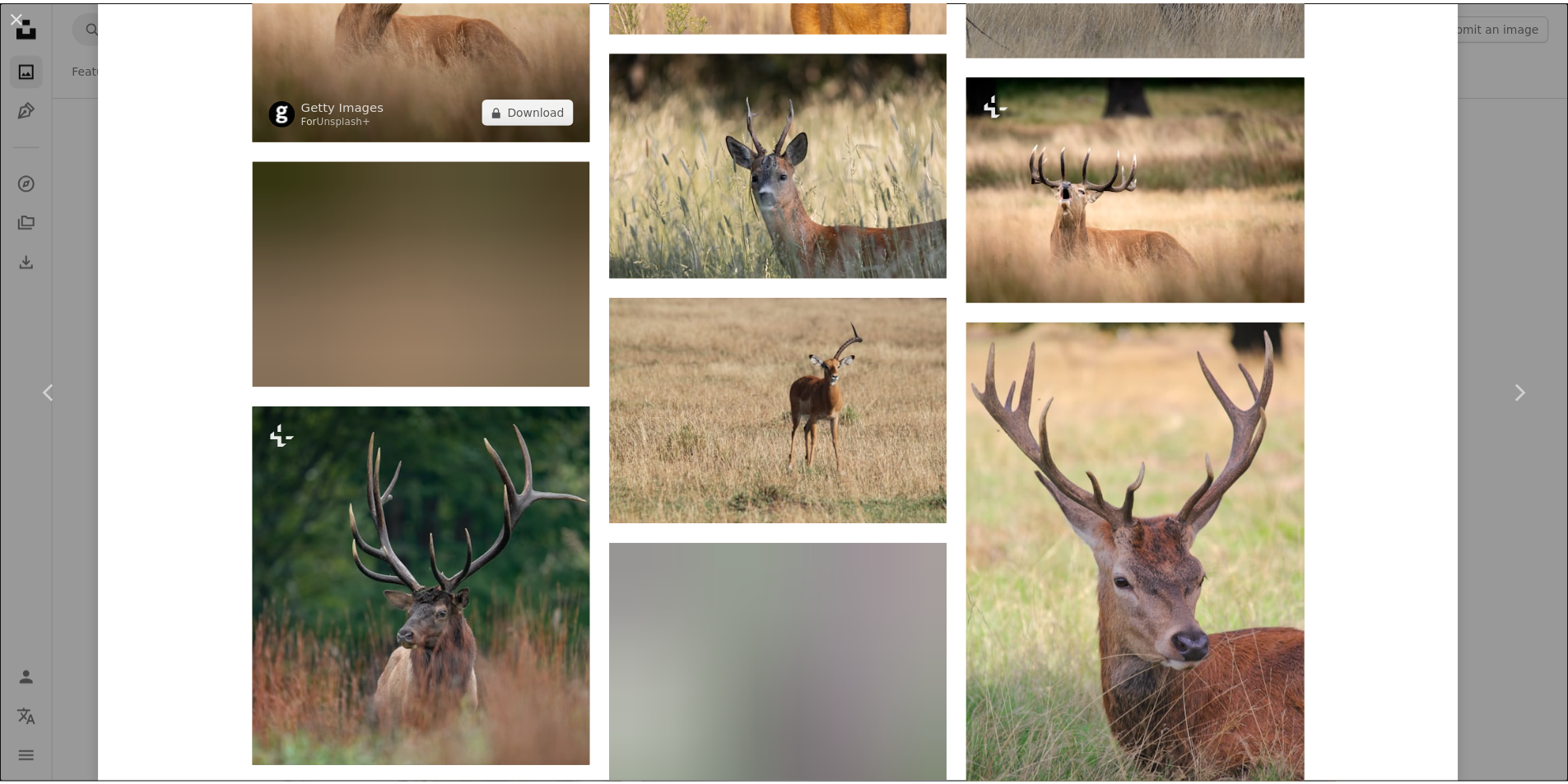
scroll to position [1975, 0]
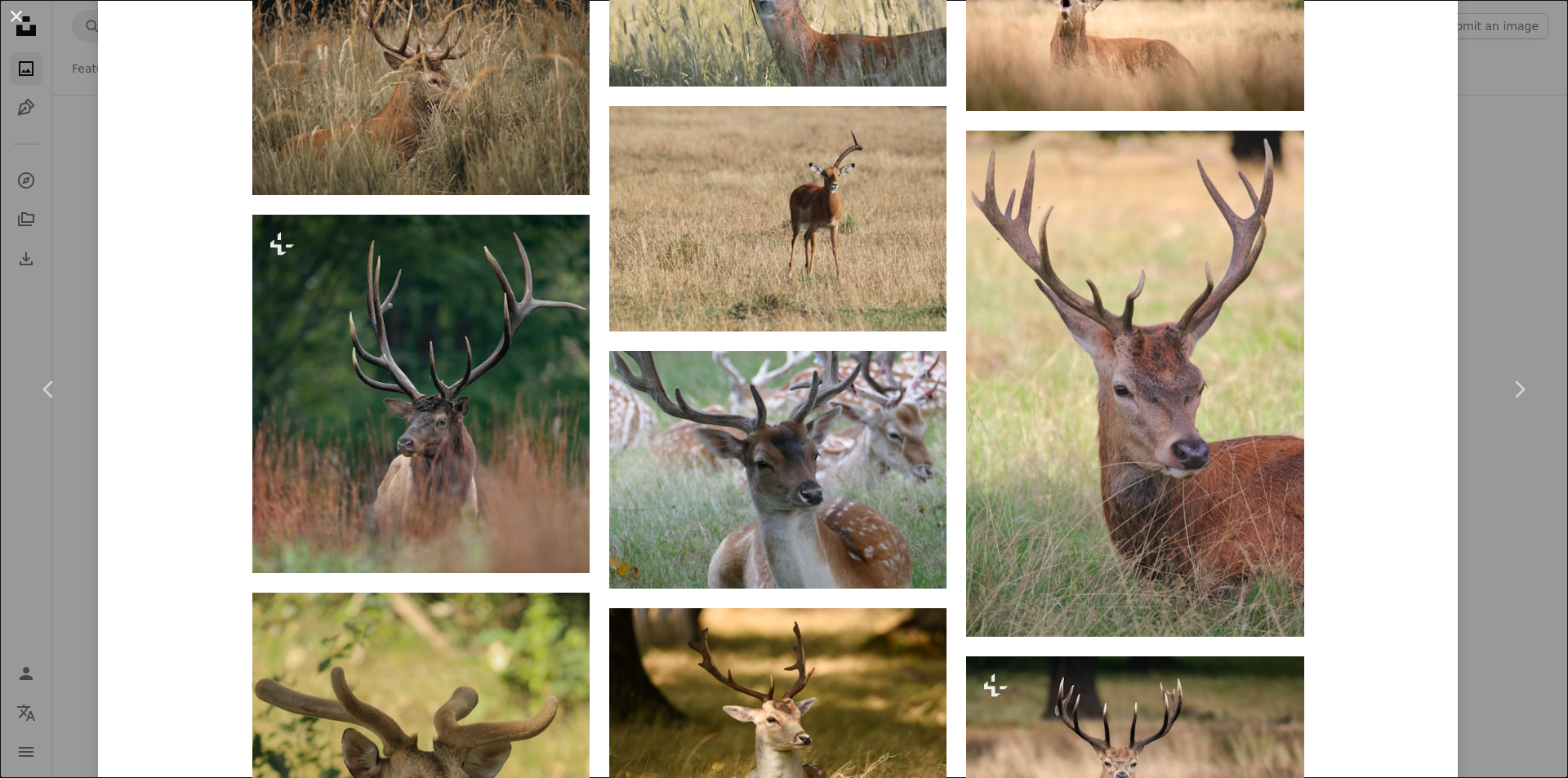
click at [20, 11] on button "An X shape" at bounding box center [16, 16] width 19 height 19
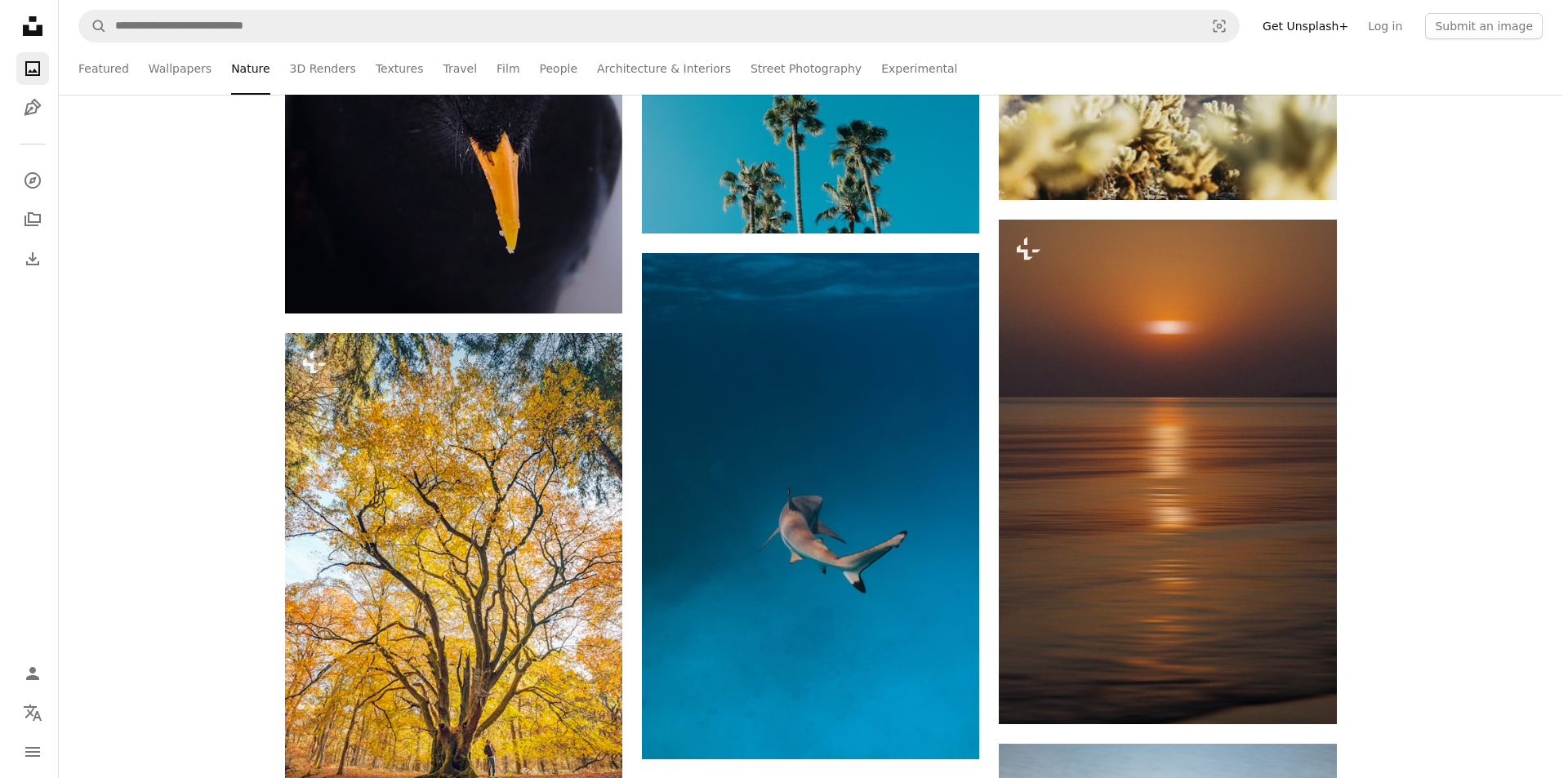
scroll to position [17070, 0]
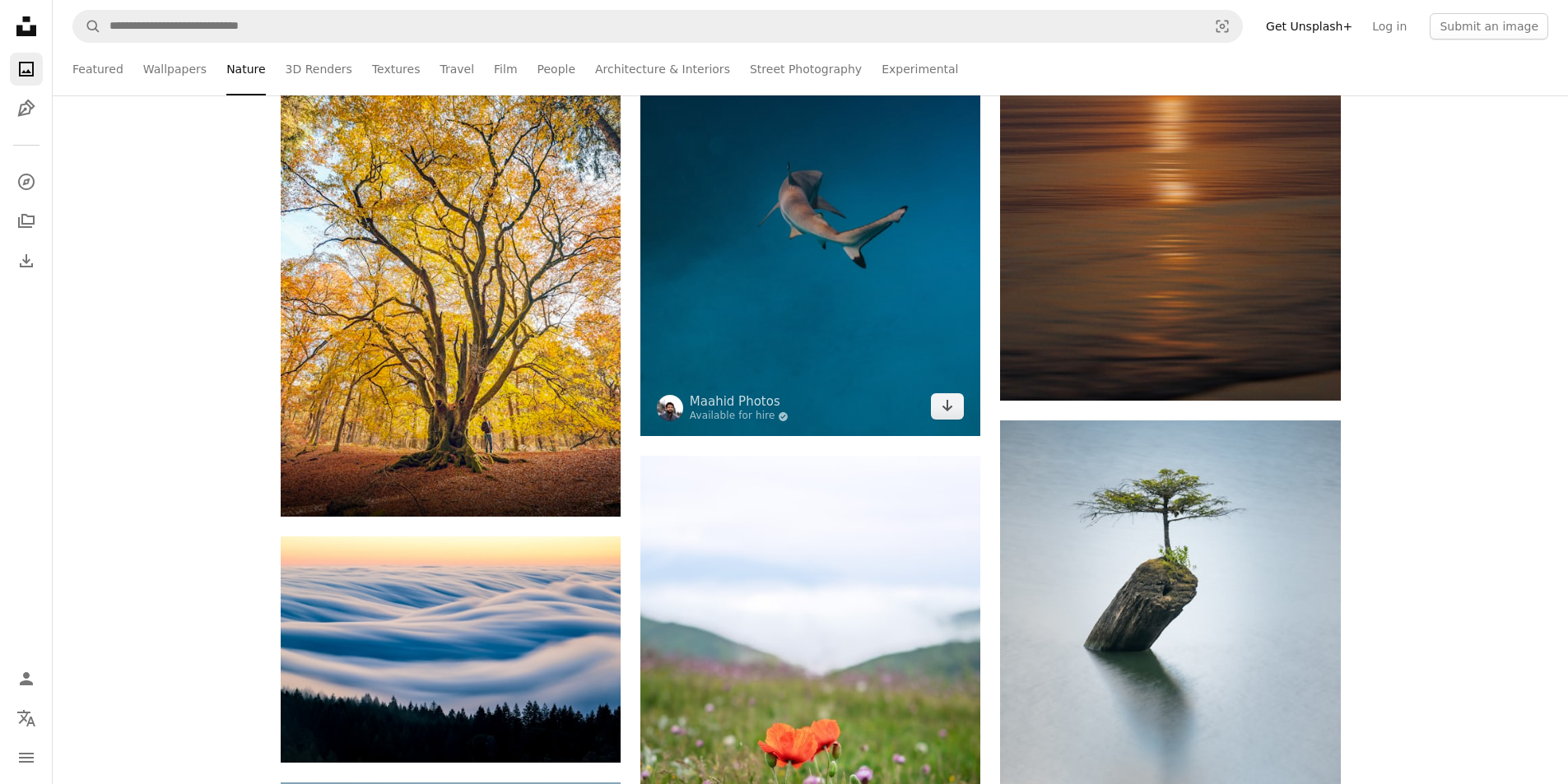
click at [796, 231] on img at bounding box center [810, 180] width 340 height 510
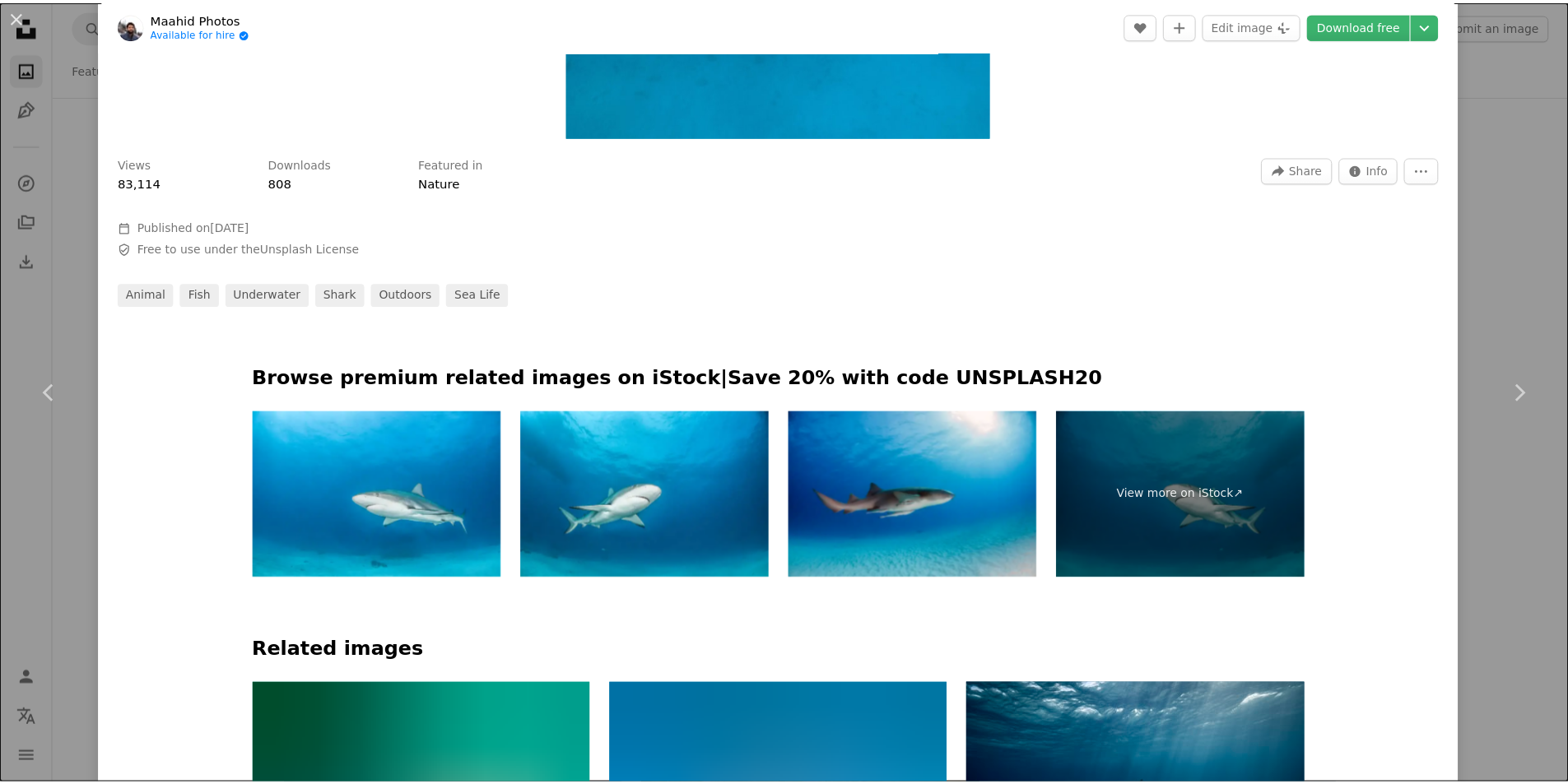
scroll to position [823, 0]
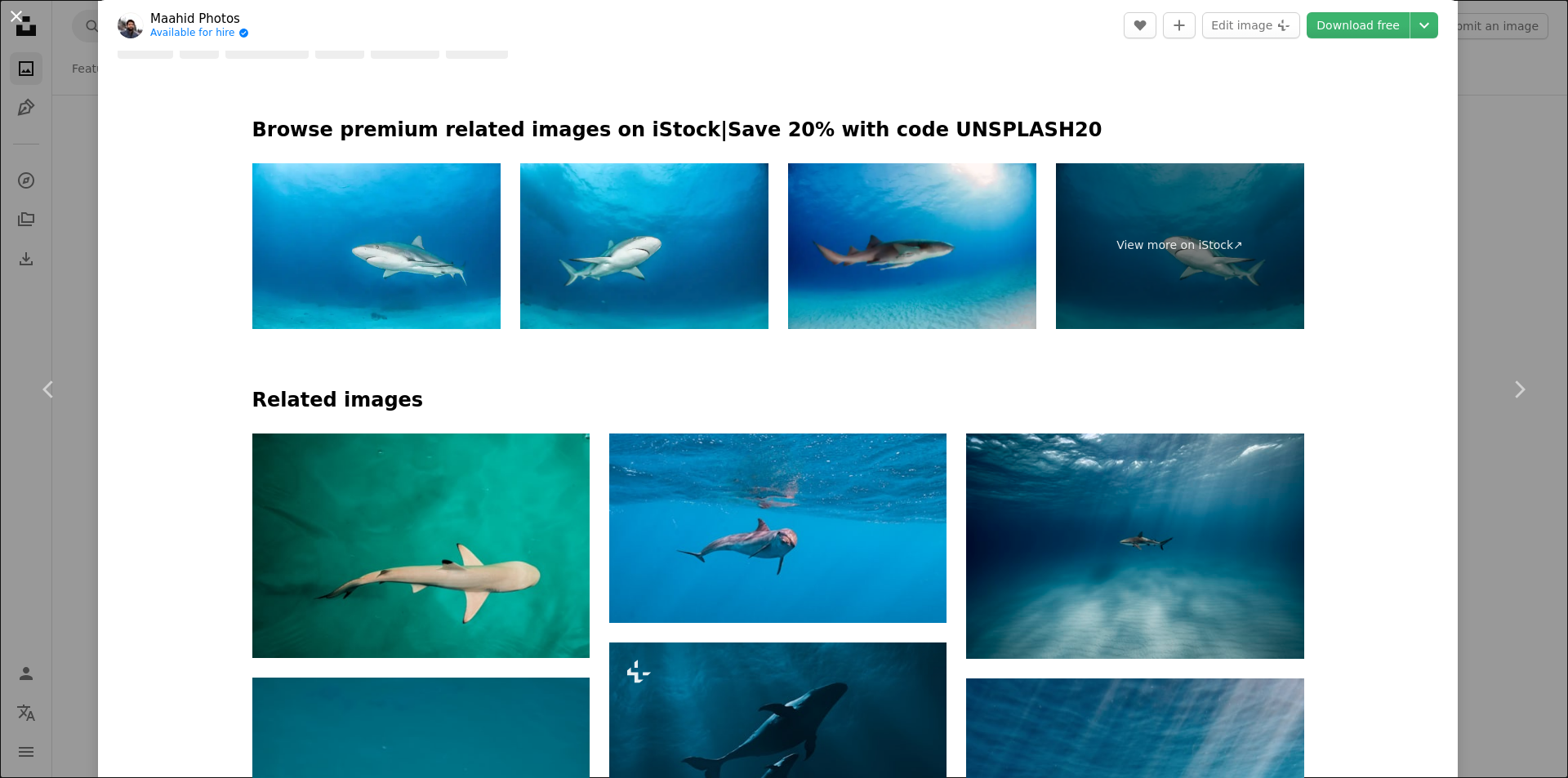
click at [20, 19] on button "An X shape" at bounding box center [16, 16] width 19 height 19
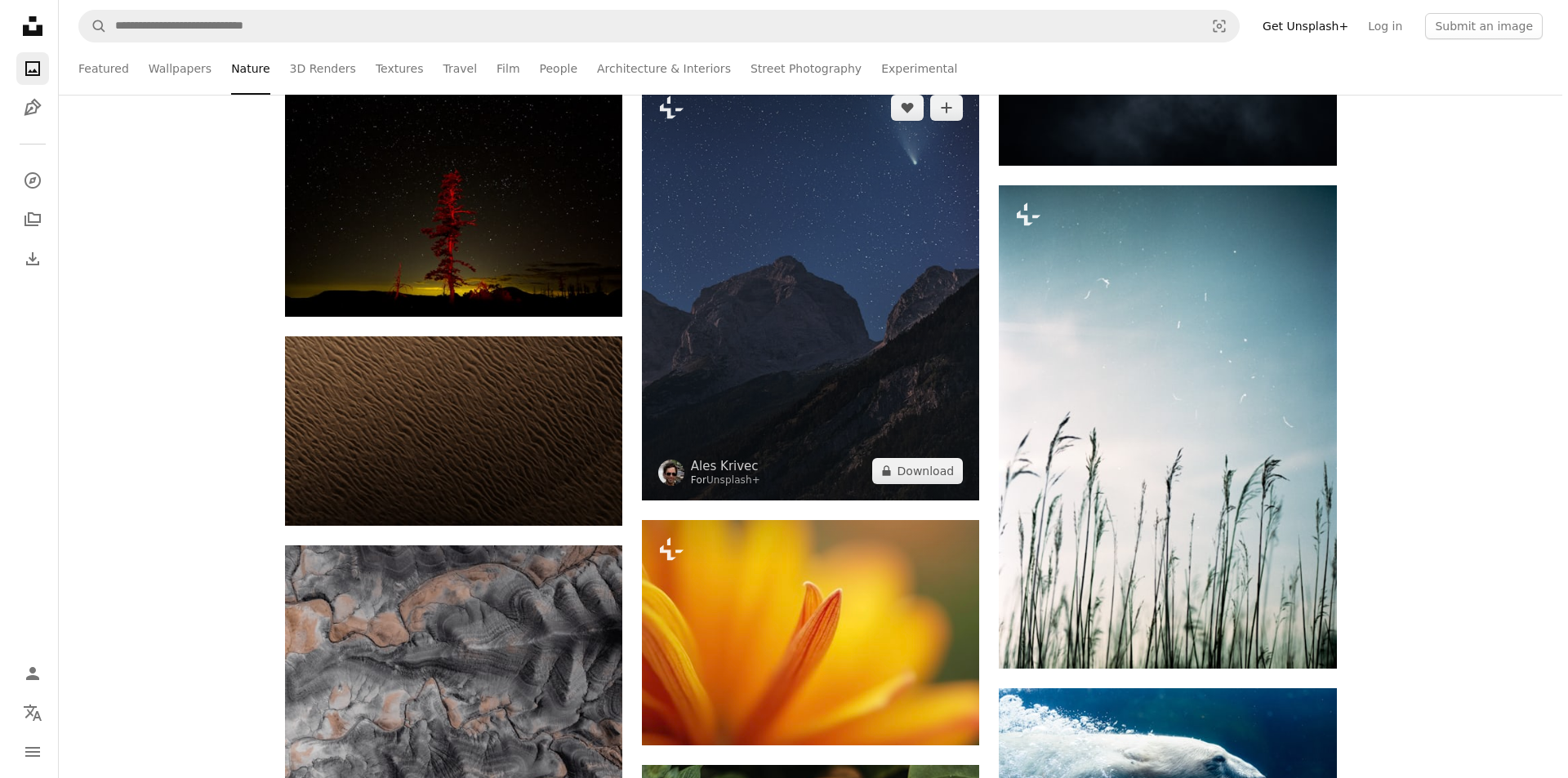
scroll to position [23277, 0]
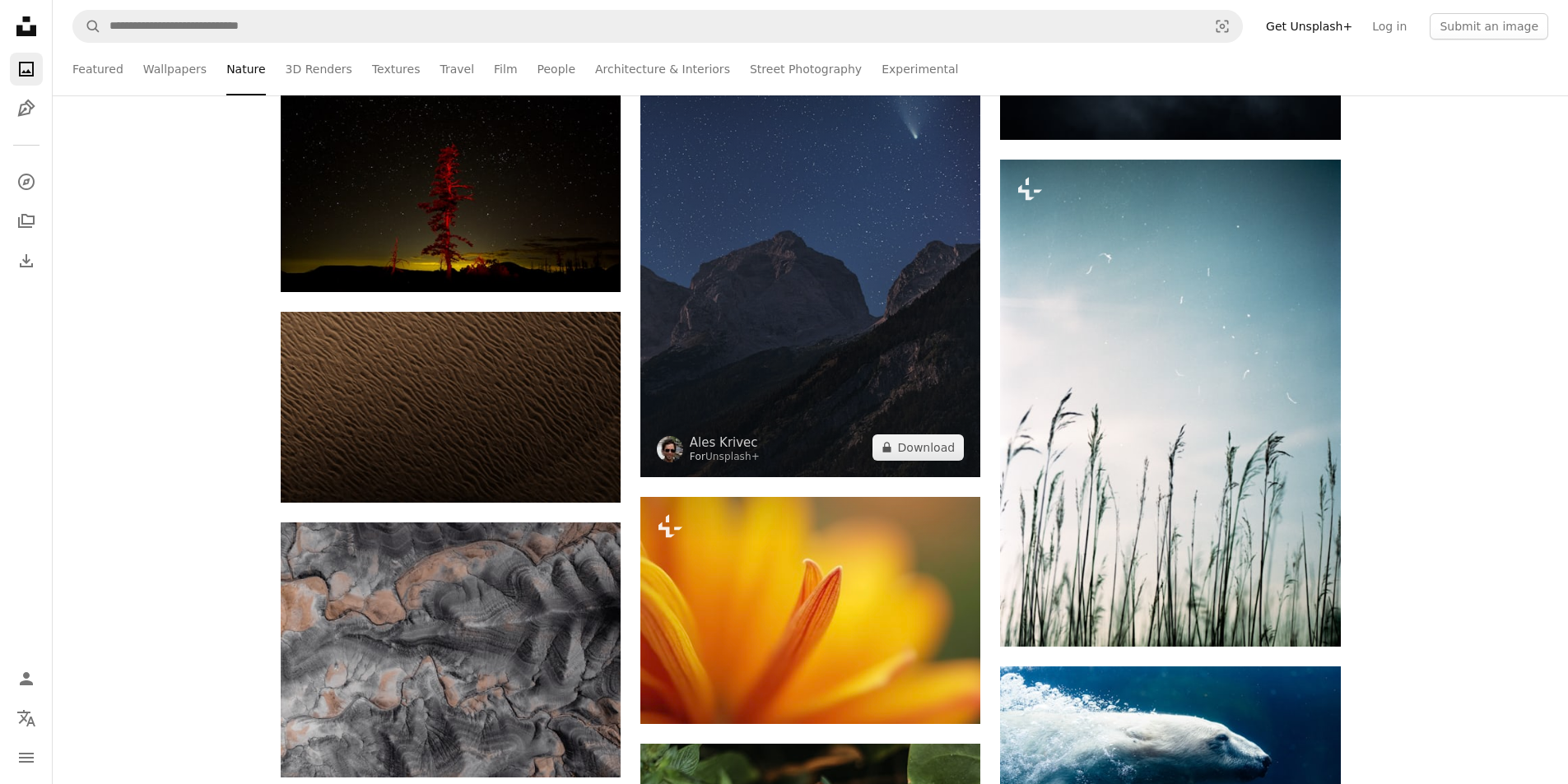
click at [915, 340] on img at bounding box center [810, 265] width 340 height 426
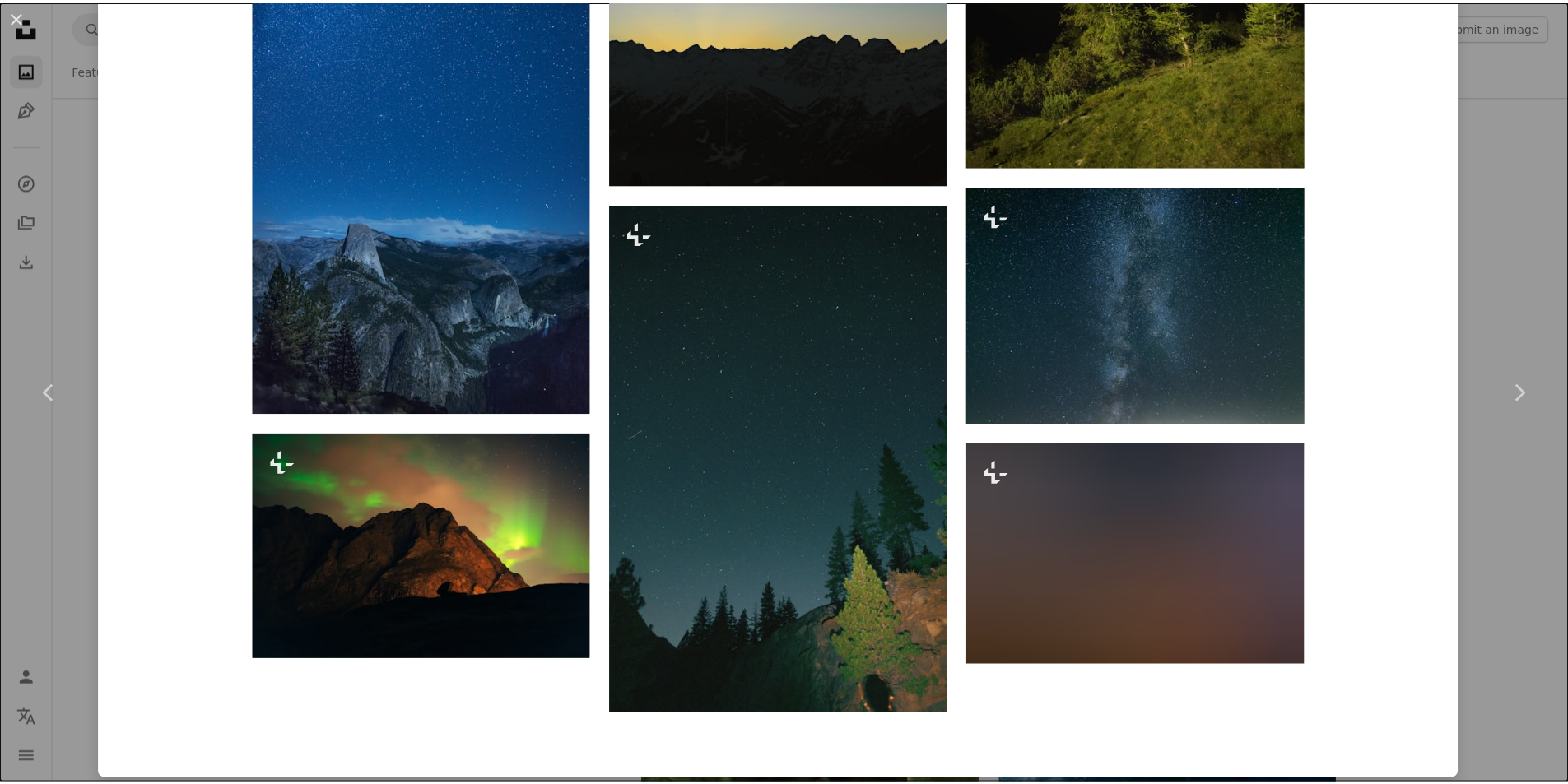
scroll to position [6420, 0]
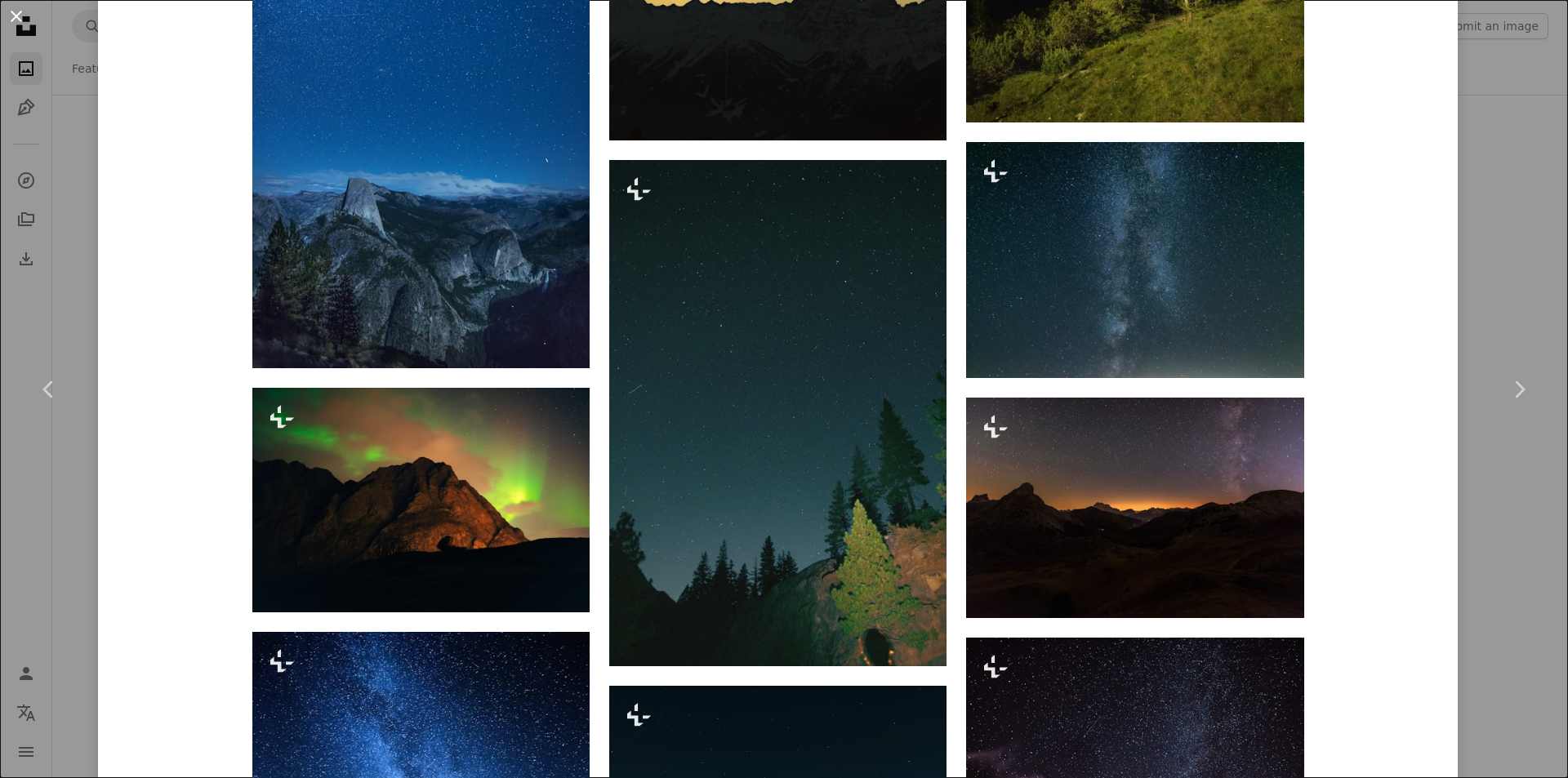
click at [24, 22] on button "An X shape" at bounding box center [16, 16] width 19 height 19
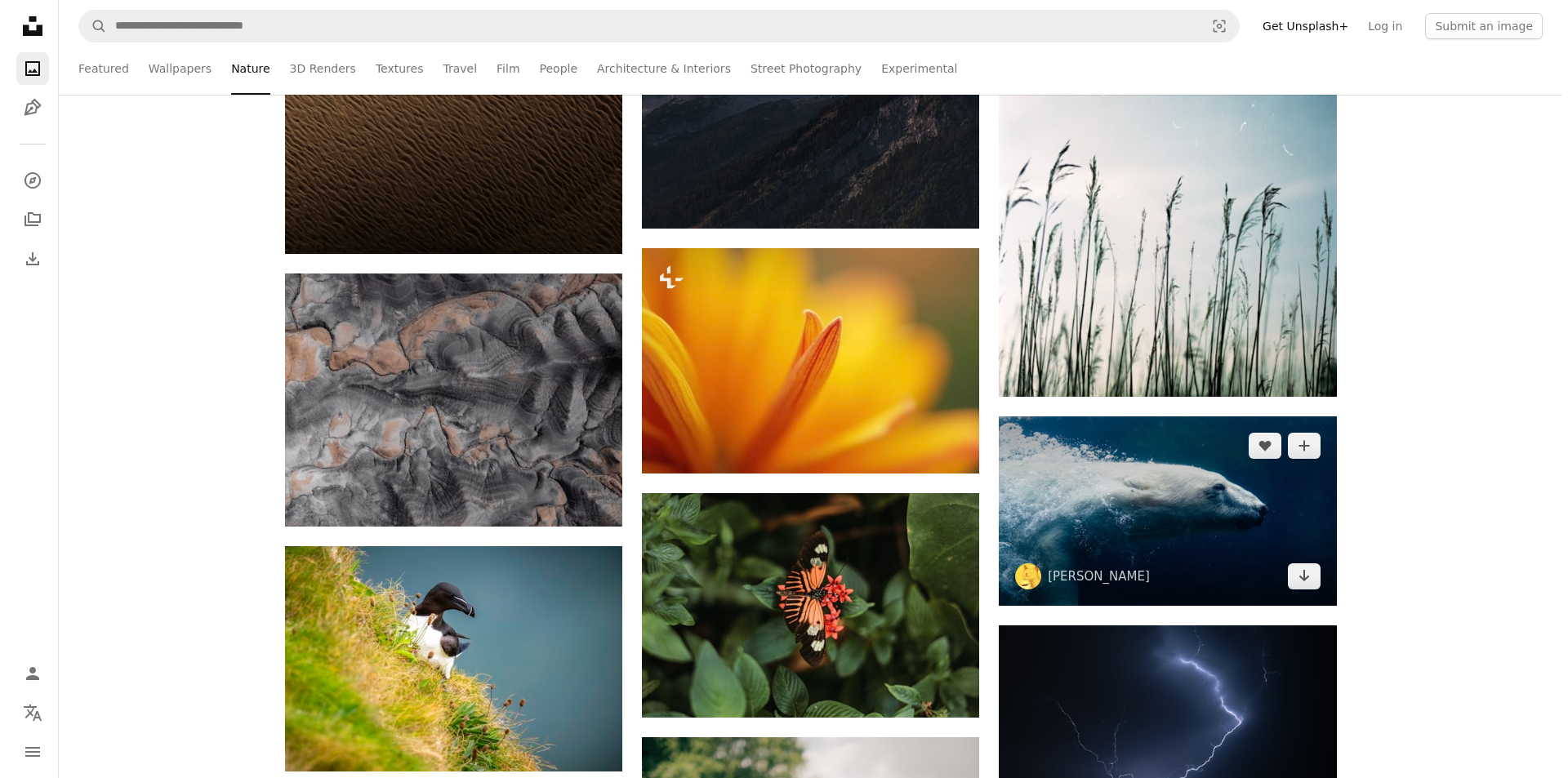
scroll to position [23767, 0]
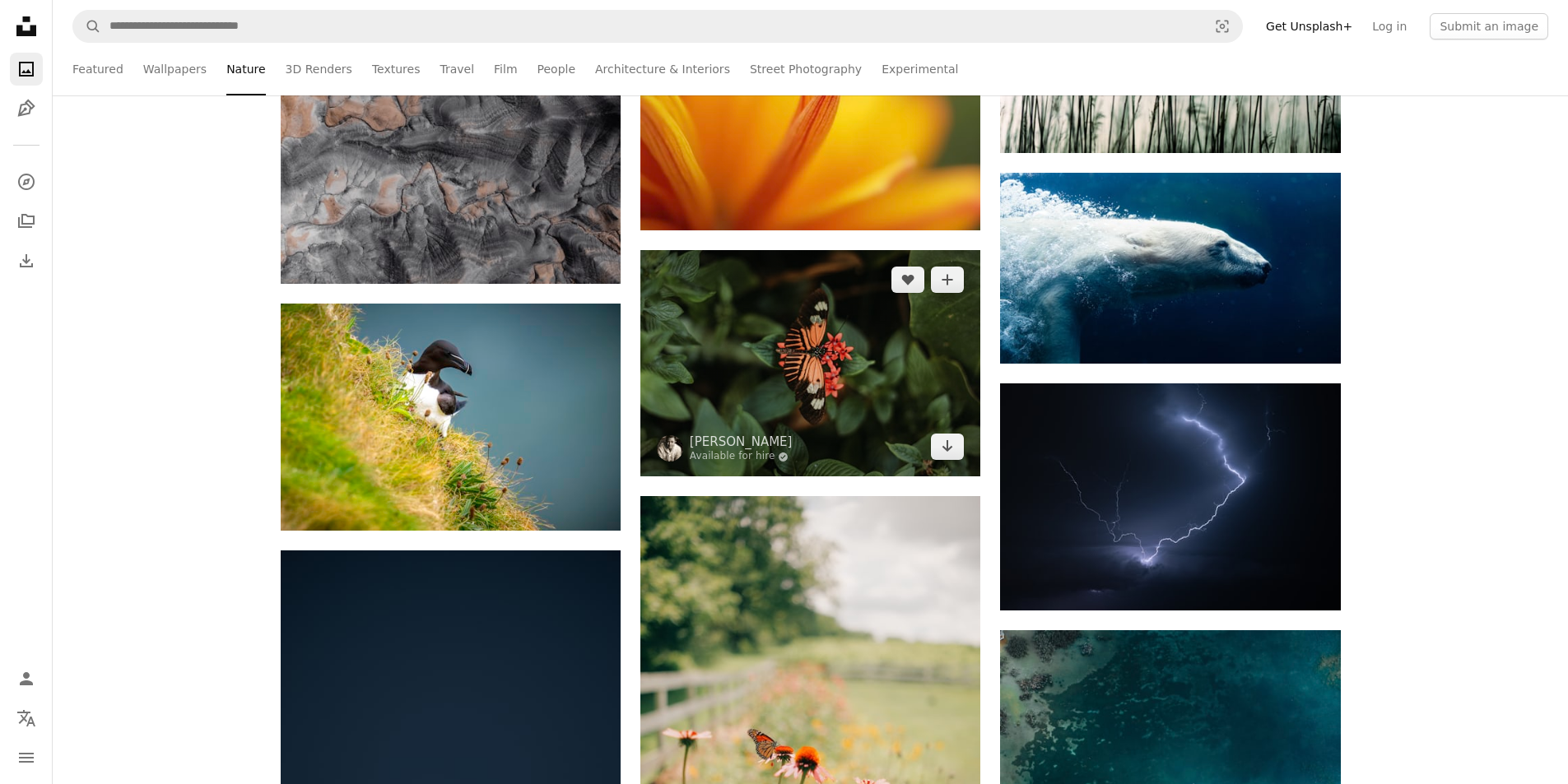
click at [831, 367] on img at bounding box center [810, 363] width 340 height 226
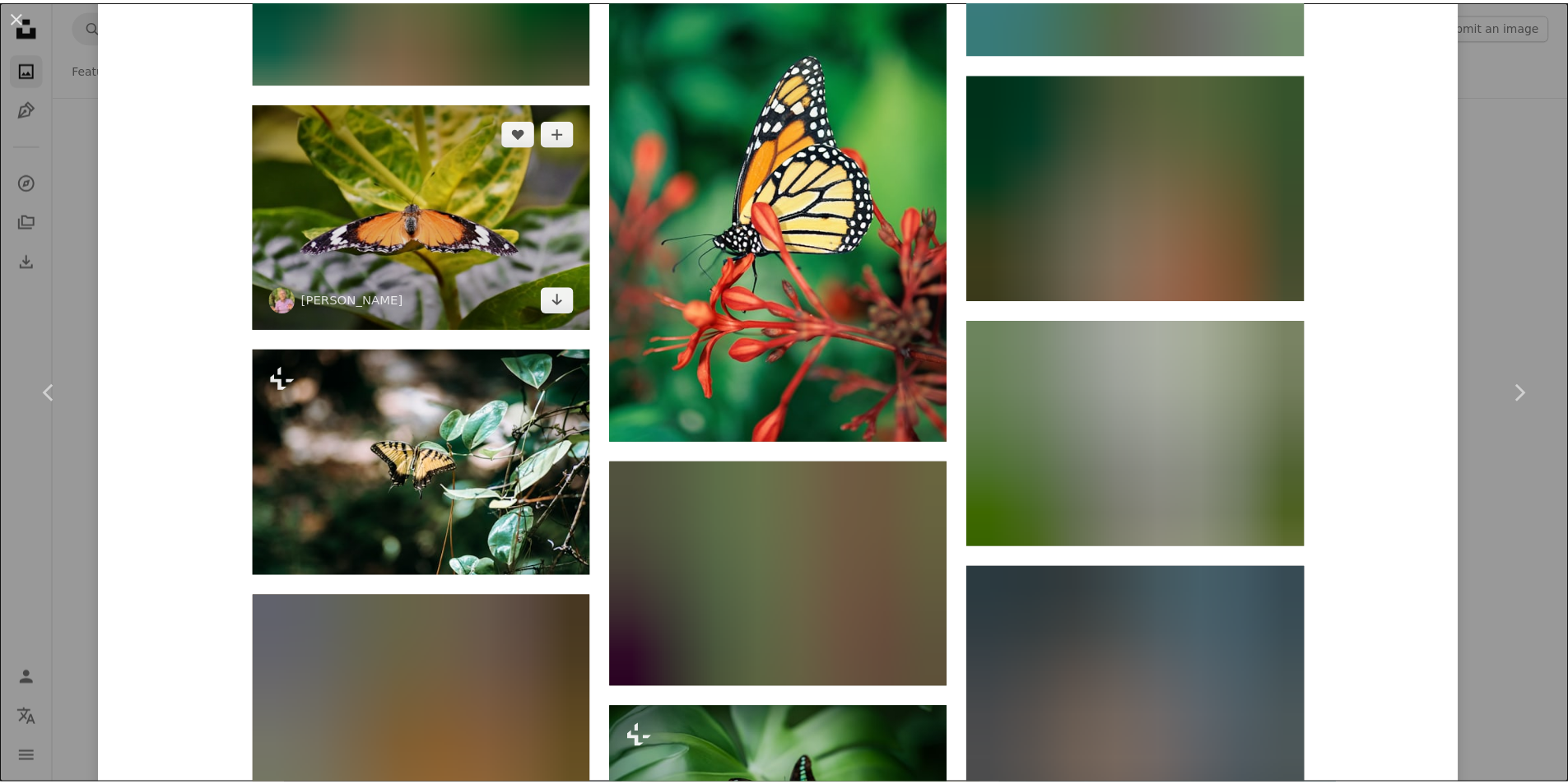
scroll to position [2963, 0]
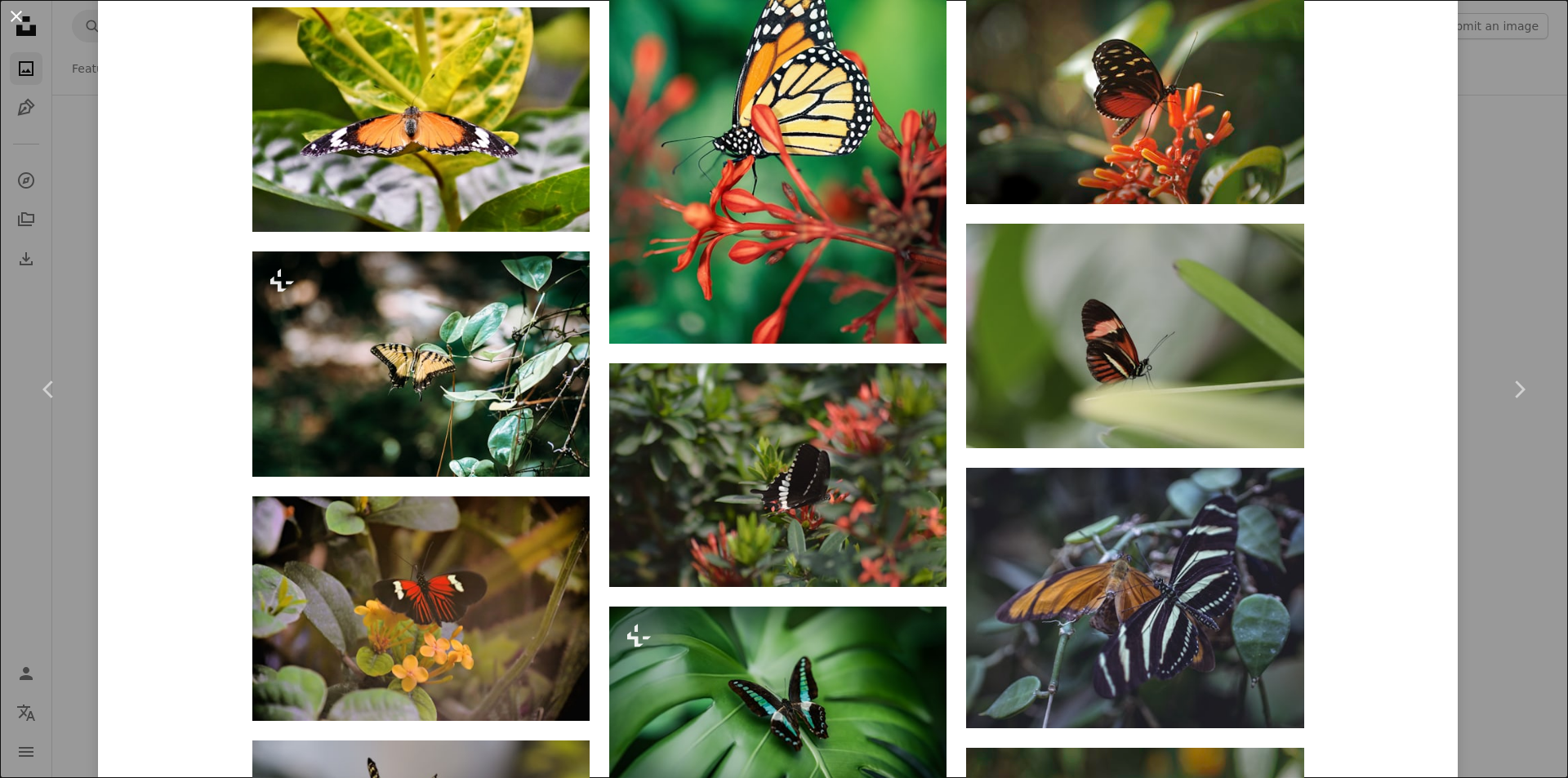
click at [19, 19] on button "An X shape" at bounding box center [16, 16] width 19 height 19
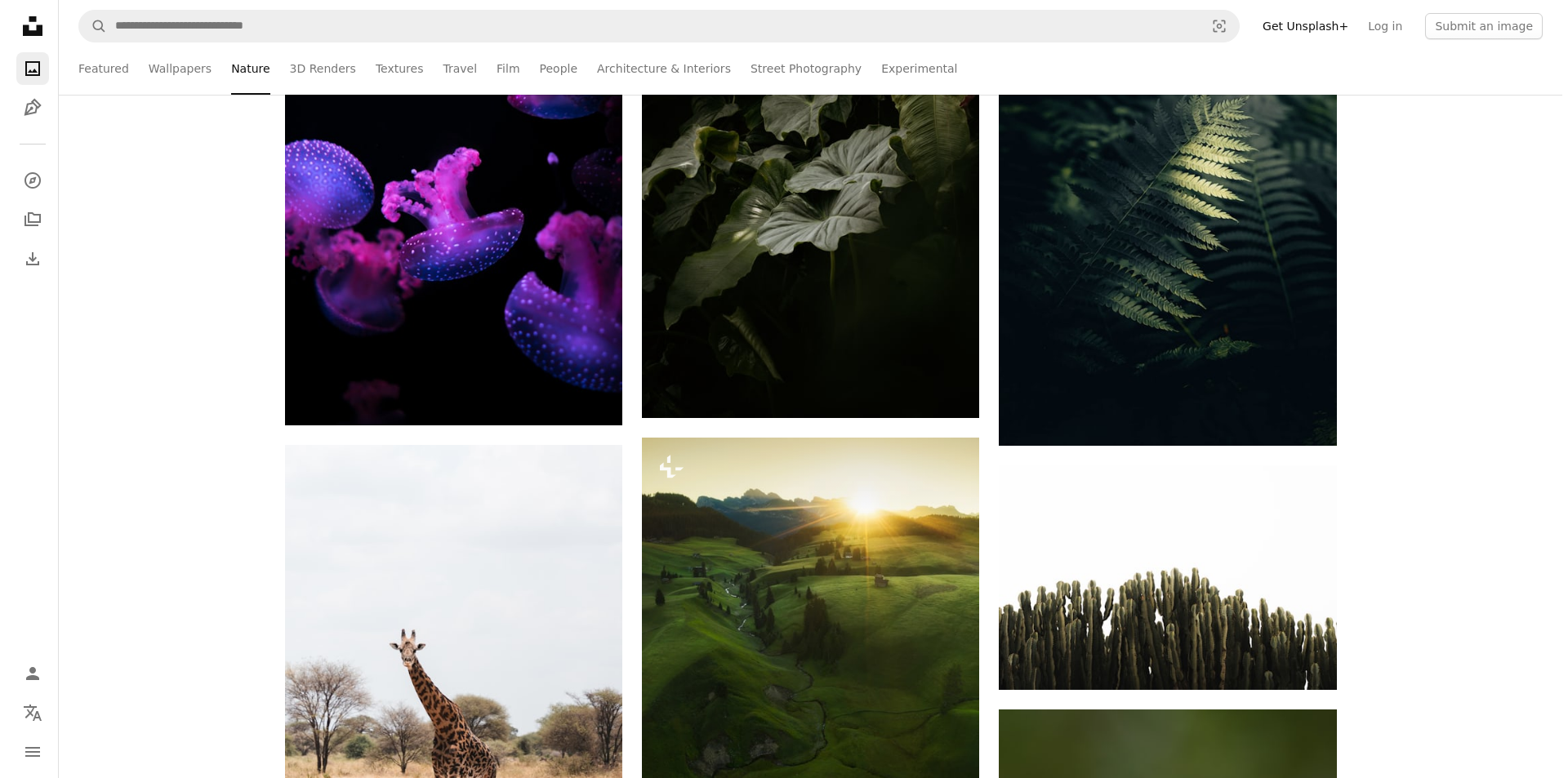
scroll to position [26871, 0]
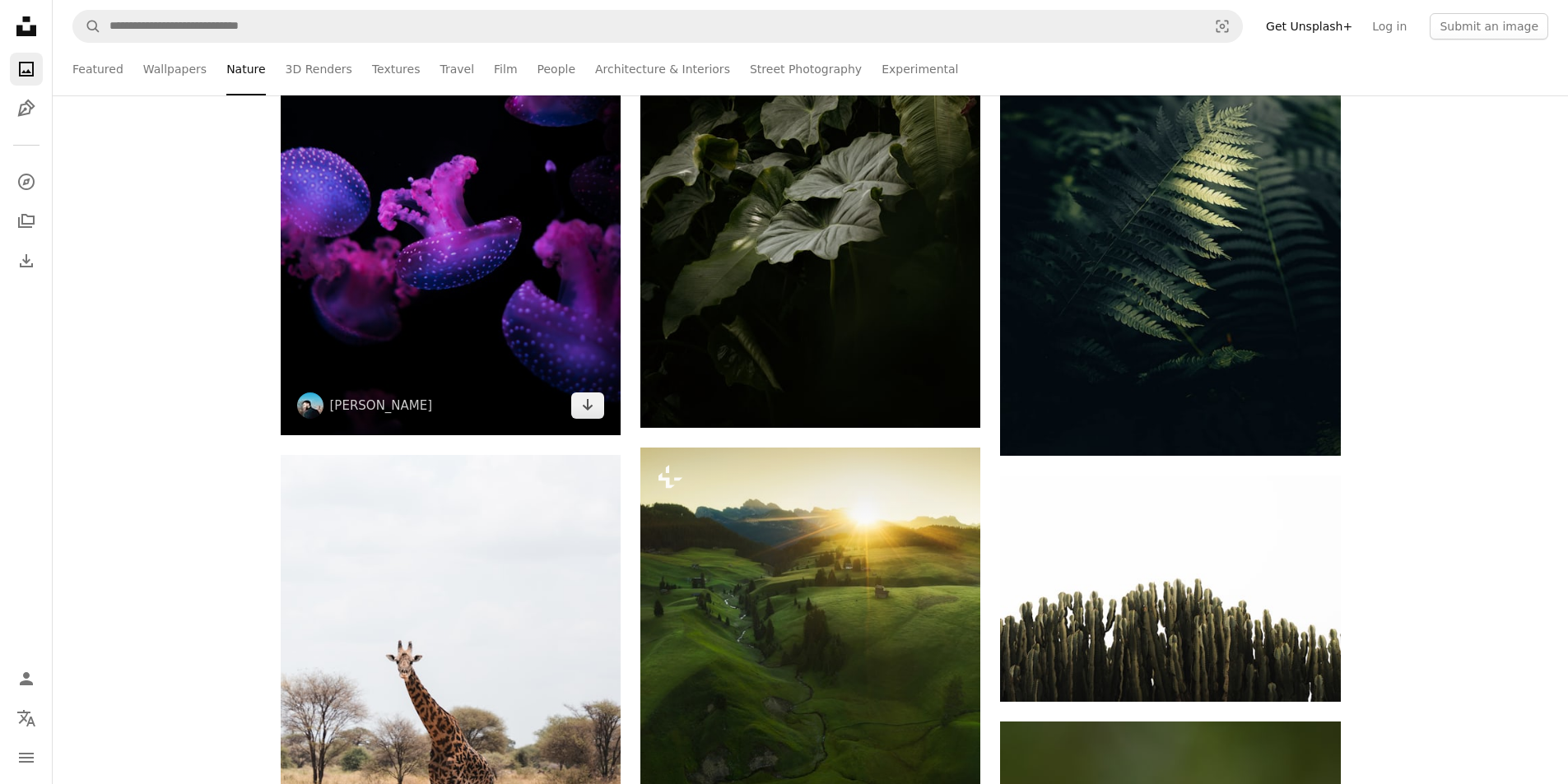
click at [505, 311] on img at bounding box center [450, 223] width 340 height 426
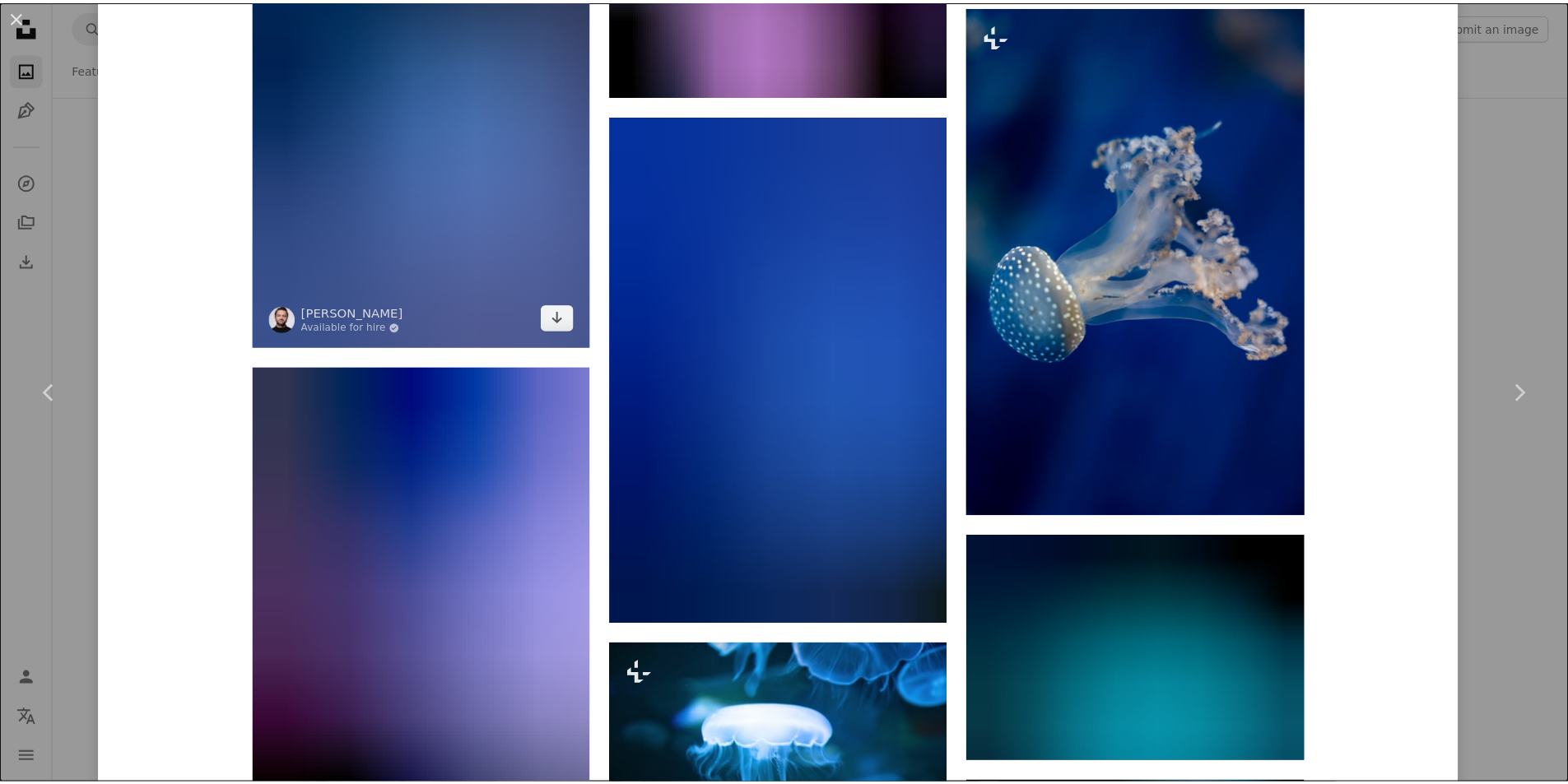
scroll to position [3127, 0]
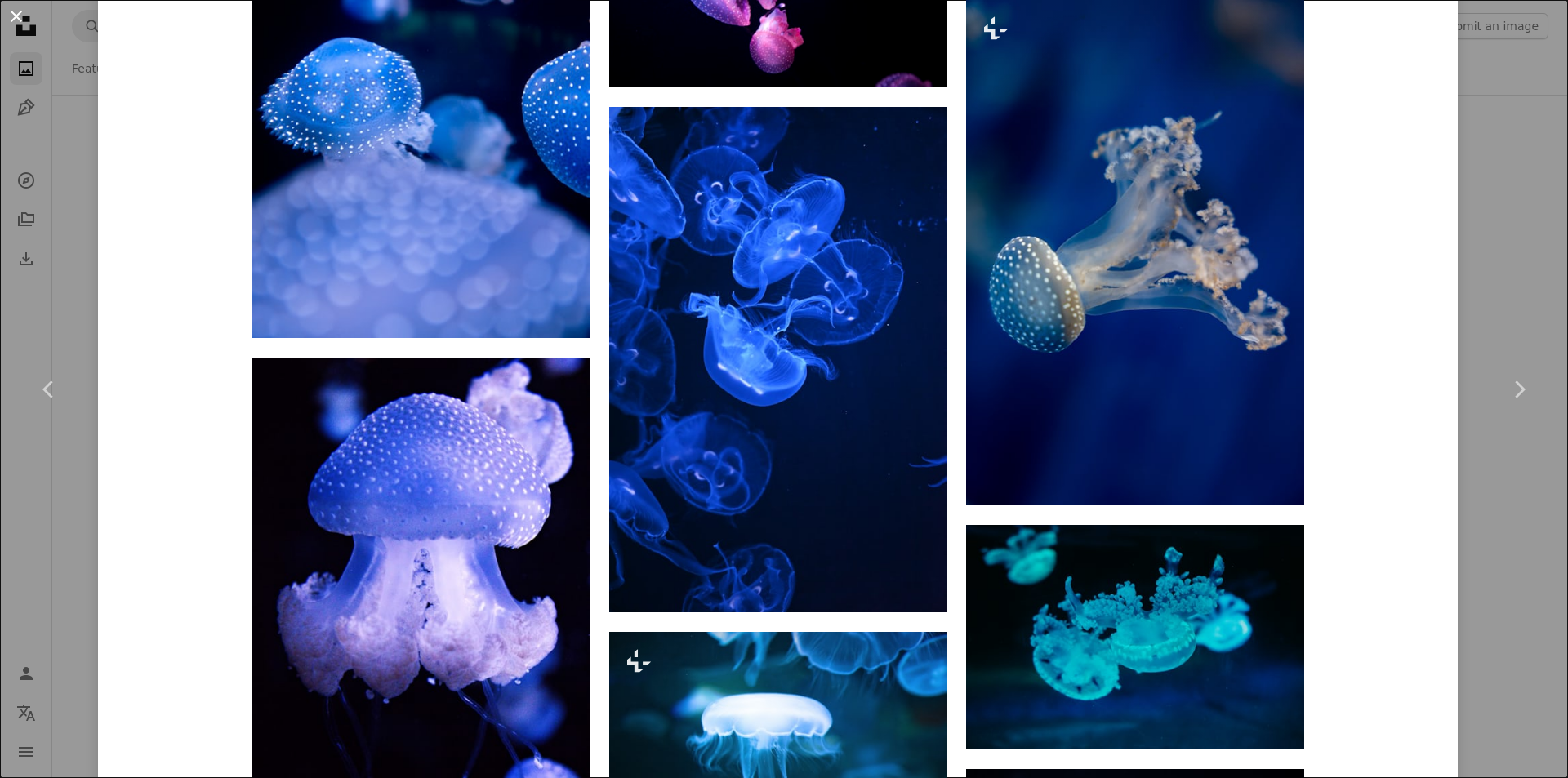
click at [26, 19] on button "An X shape" at bounding box center [16, 16] width 19 height 19
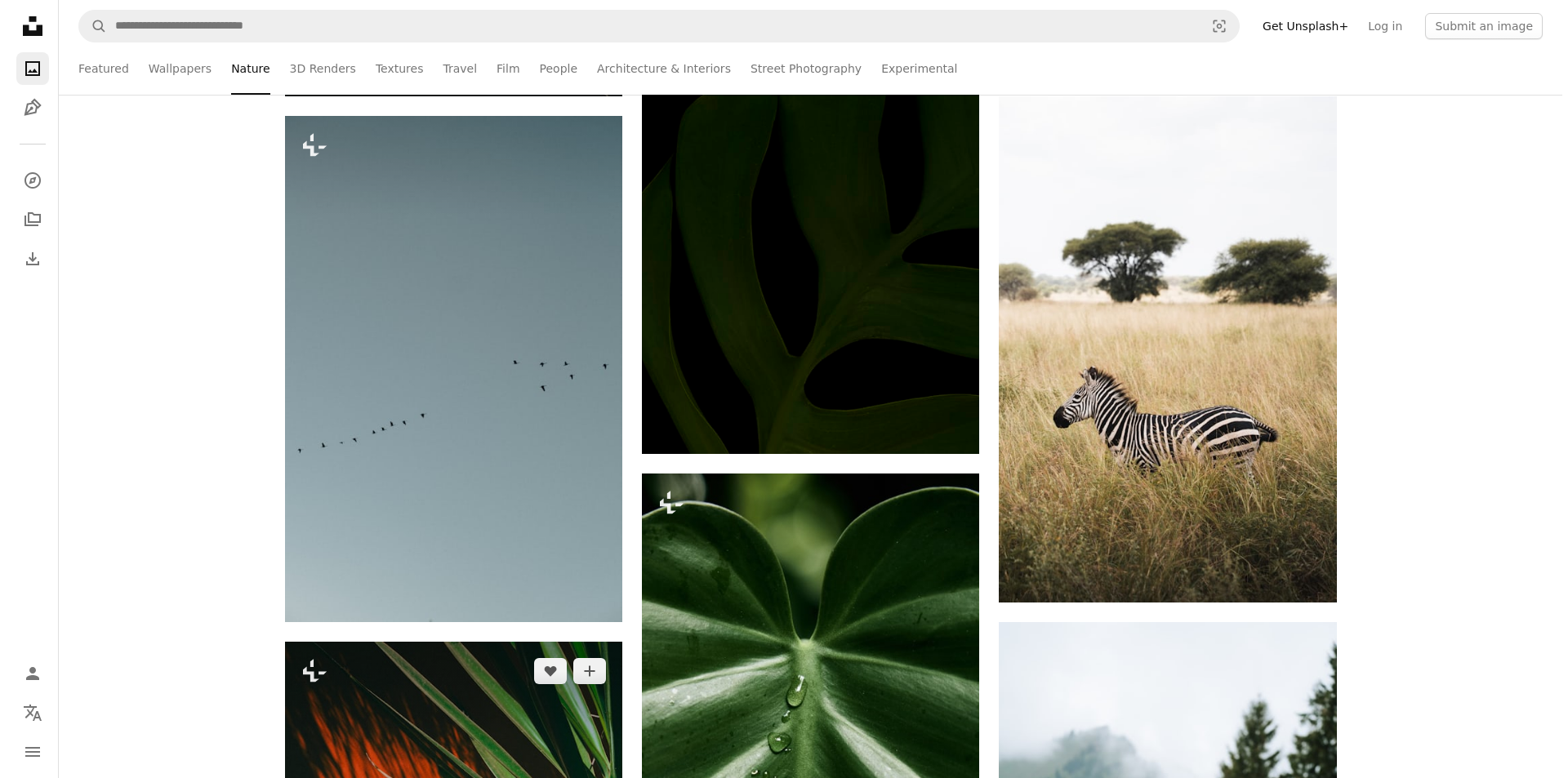
scroll to position [29322, 0]
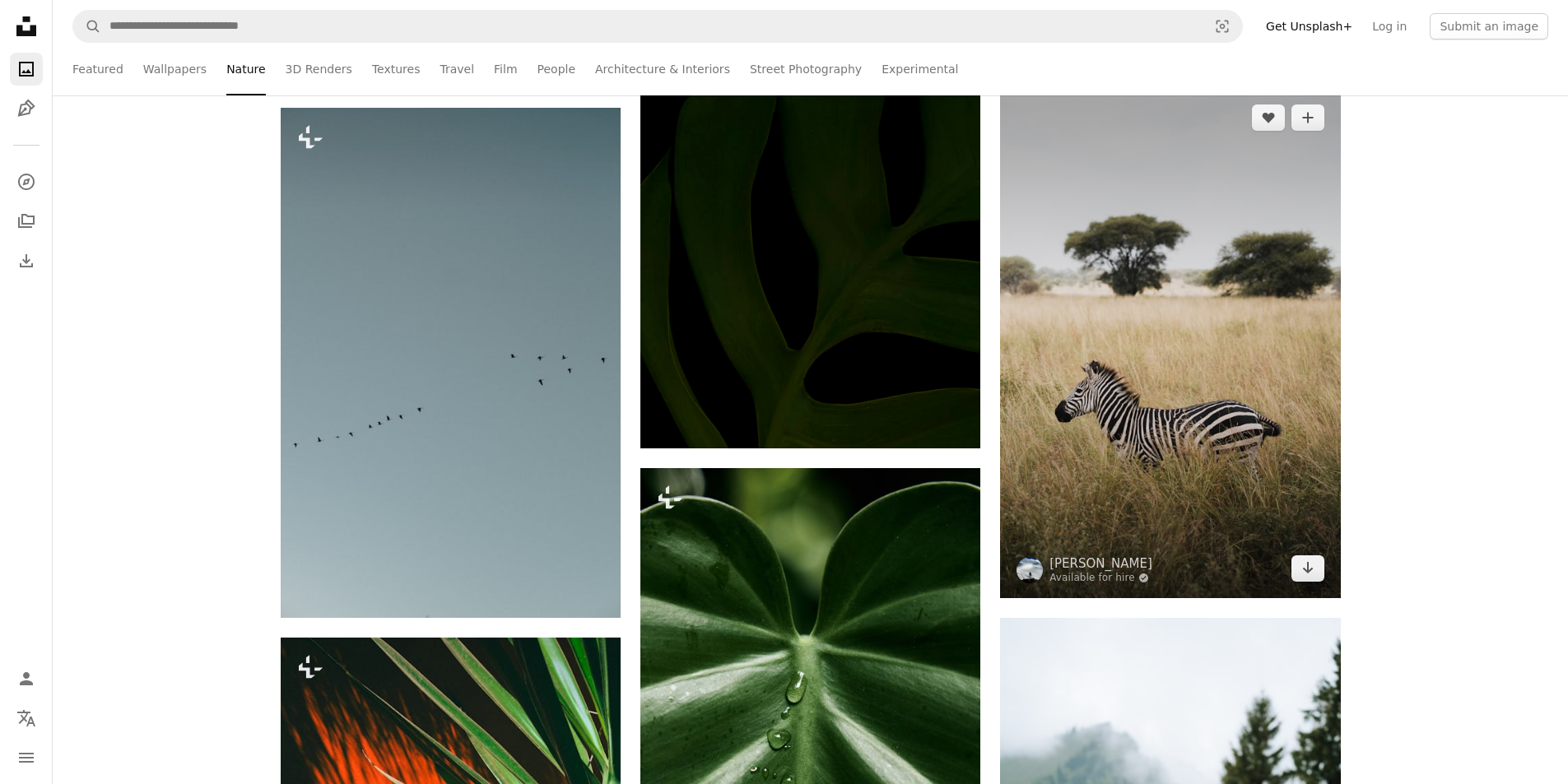
click at [1177, 436] on img at bounding box center [1170, 342] width 340 height 510
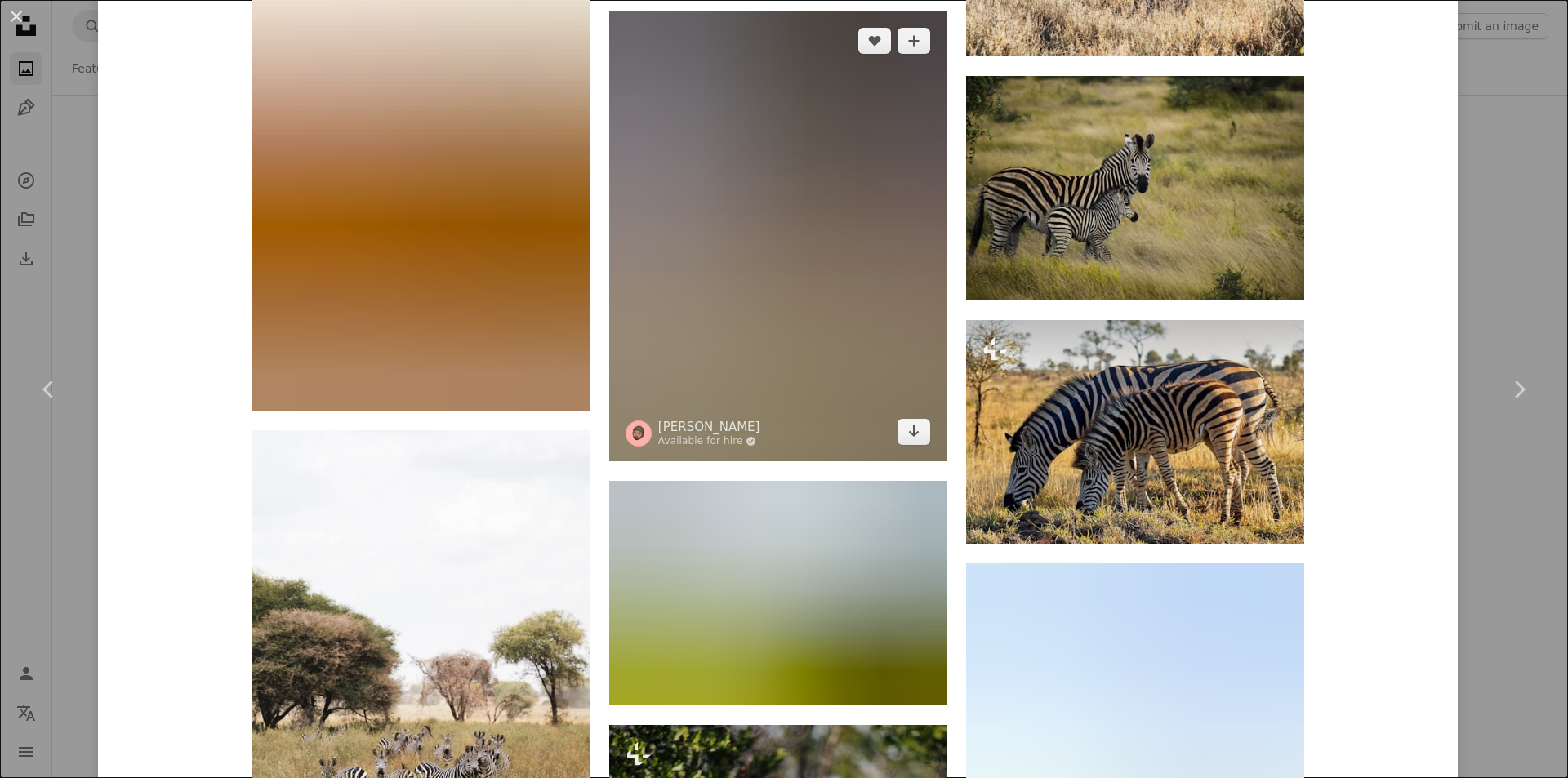
scroll to position [3267, 0]
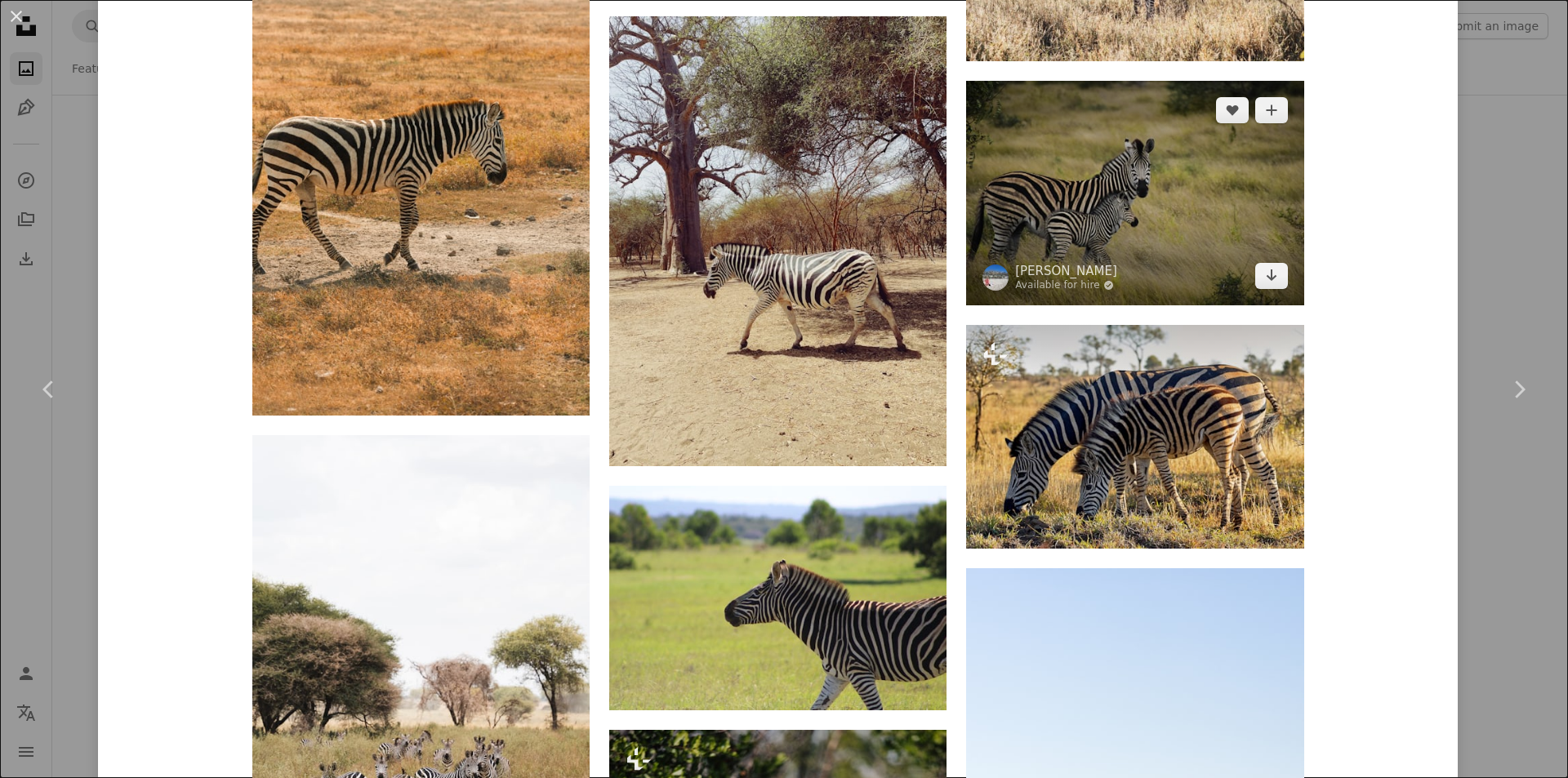
click at [1132, 189] on img at bounding box center [1135, 193] width 337 height 225
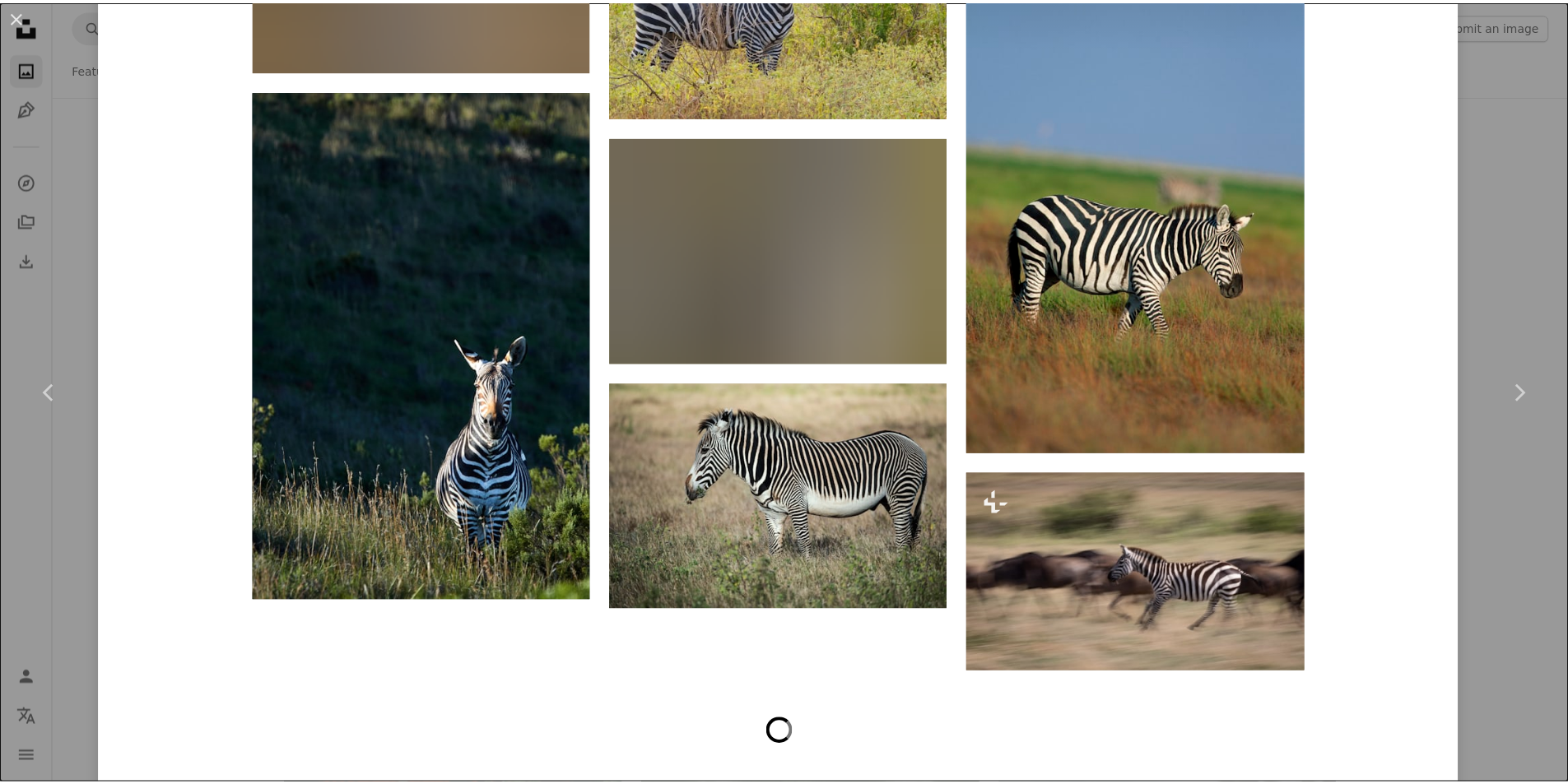
scroll to position [6255, 0]
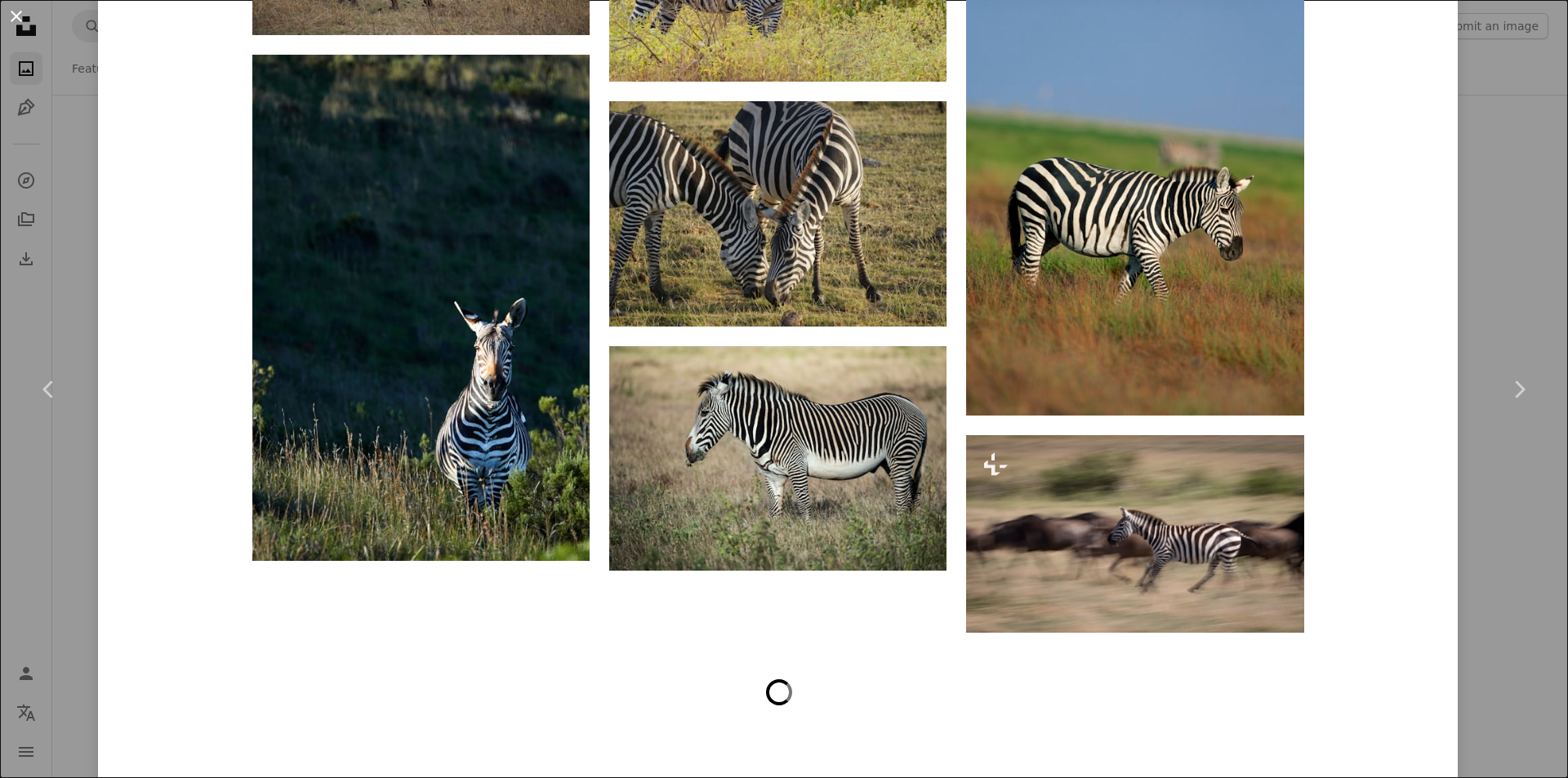
click at [13, 19] on button "An X shape" at bounding box center [16, 16] width 19 height 19
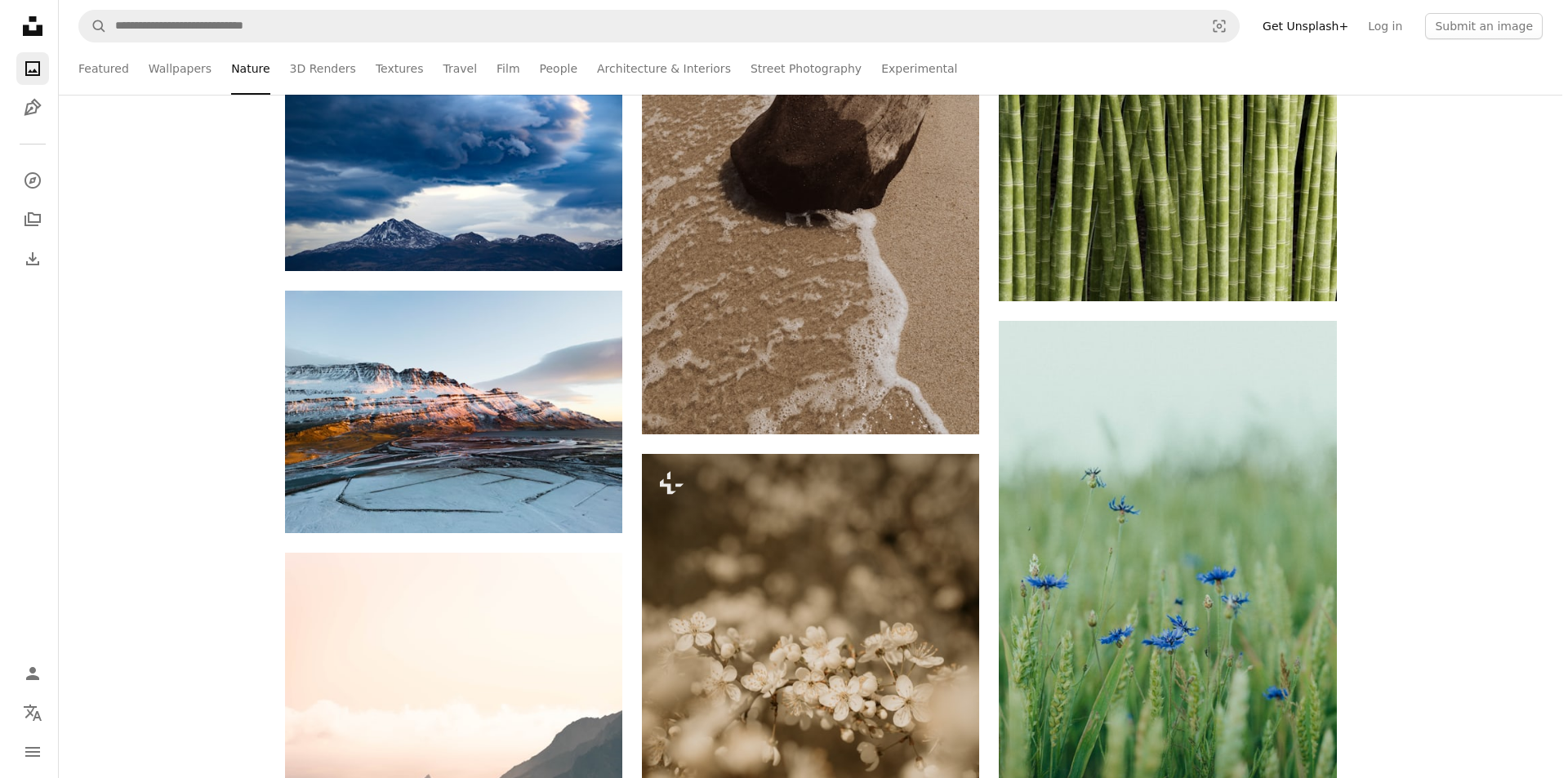
scroll to position [31526, 0]
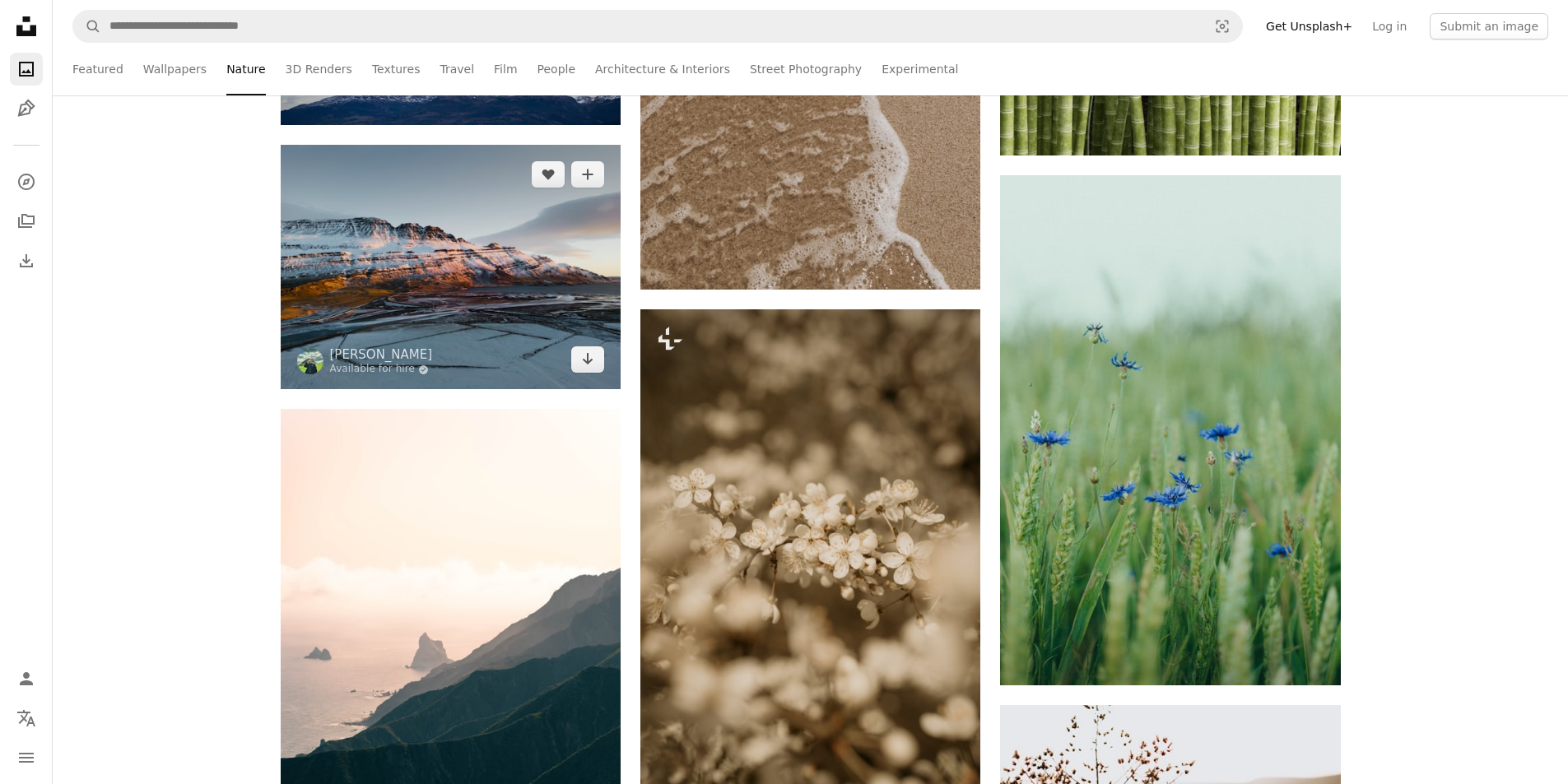
click at [507, 296] on img at bounding box center [450, 267] width 340 height 245
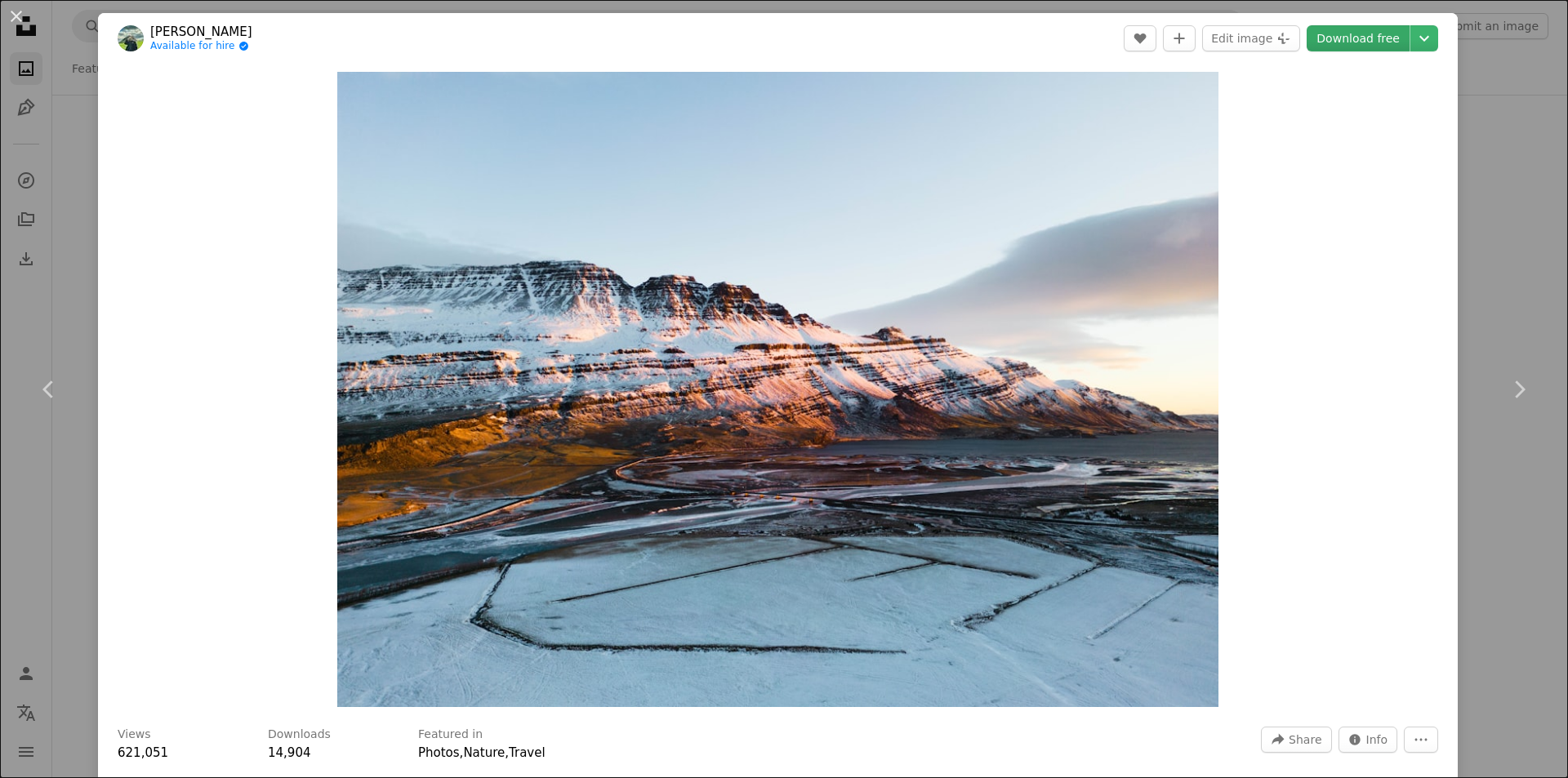
click at [1354, 36] on link "Download free" at bounding box center [1358, 38] width 103 height 26
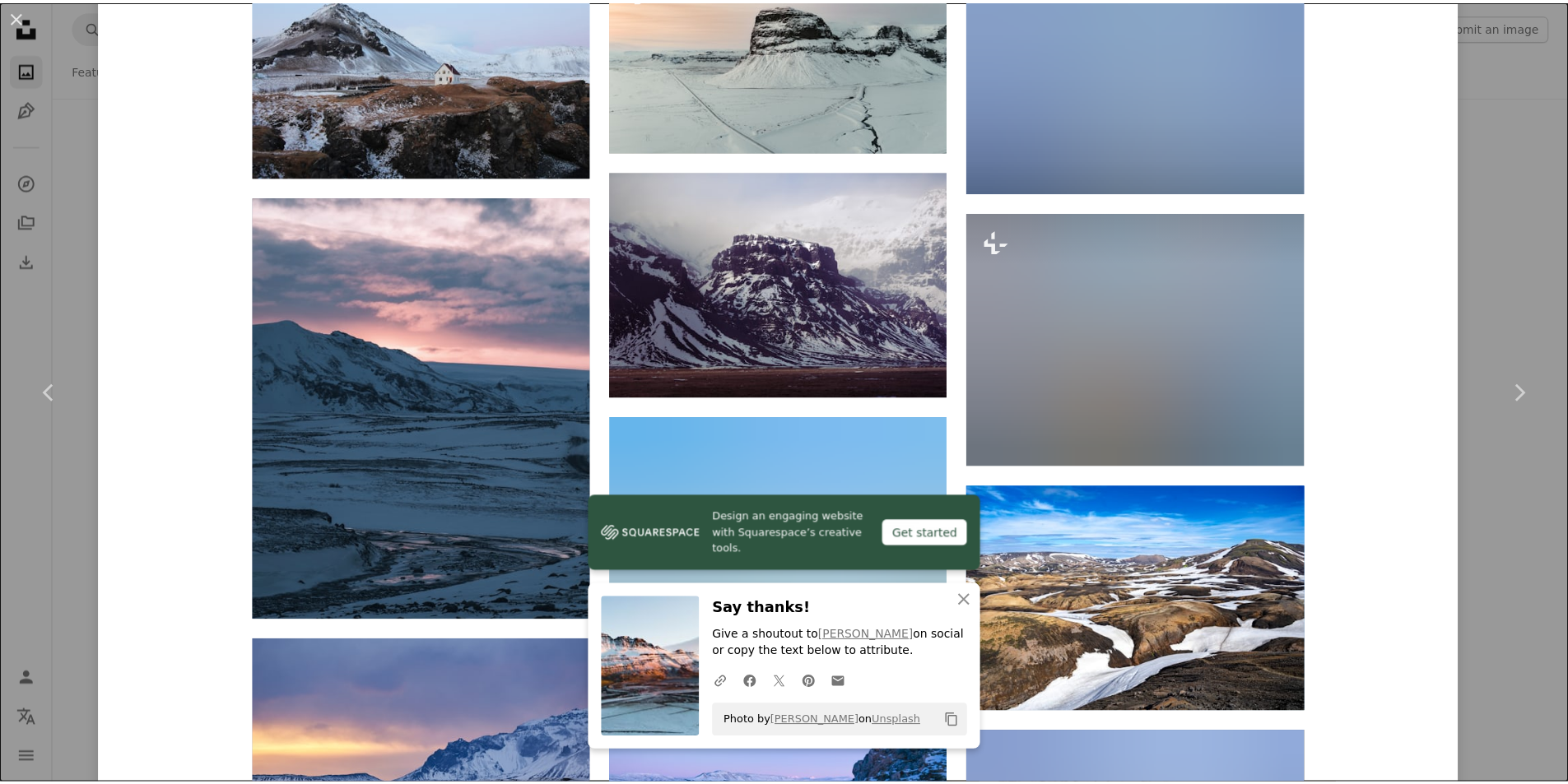
scroll to position [1811, 0]
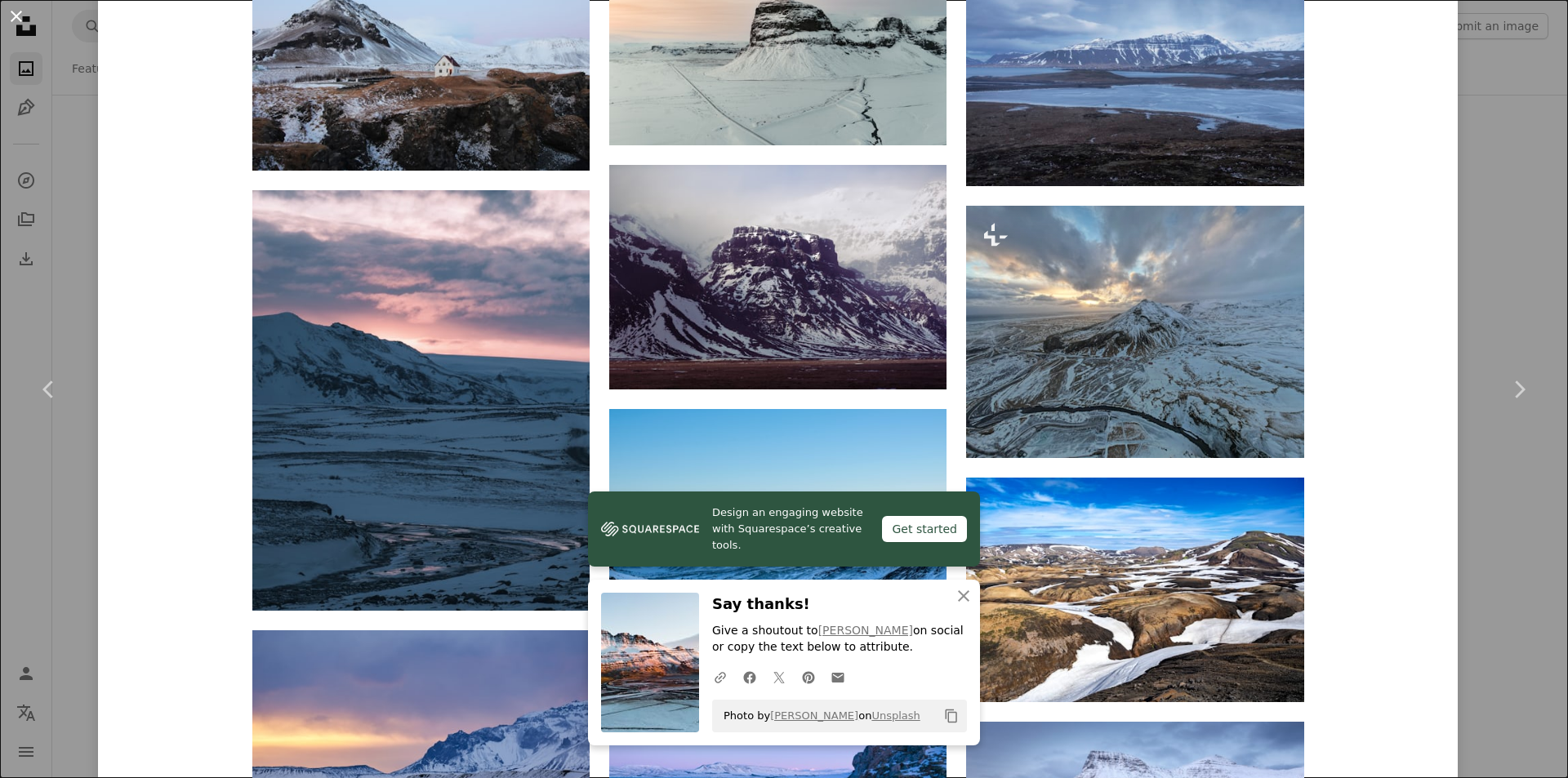
click at [15, 18] on button "An X shape" at bounding box center [16, 16] width 19 height 19
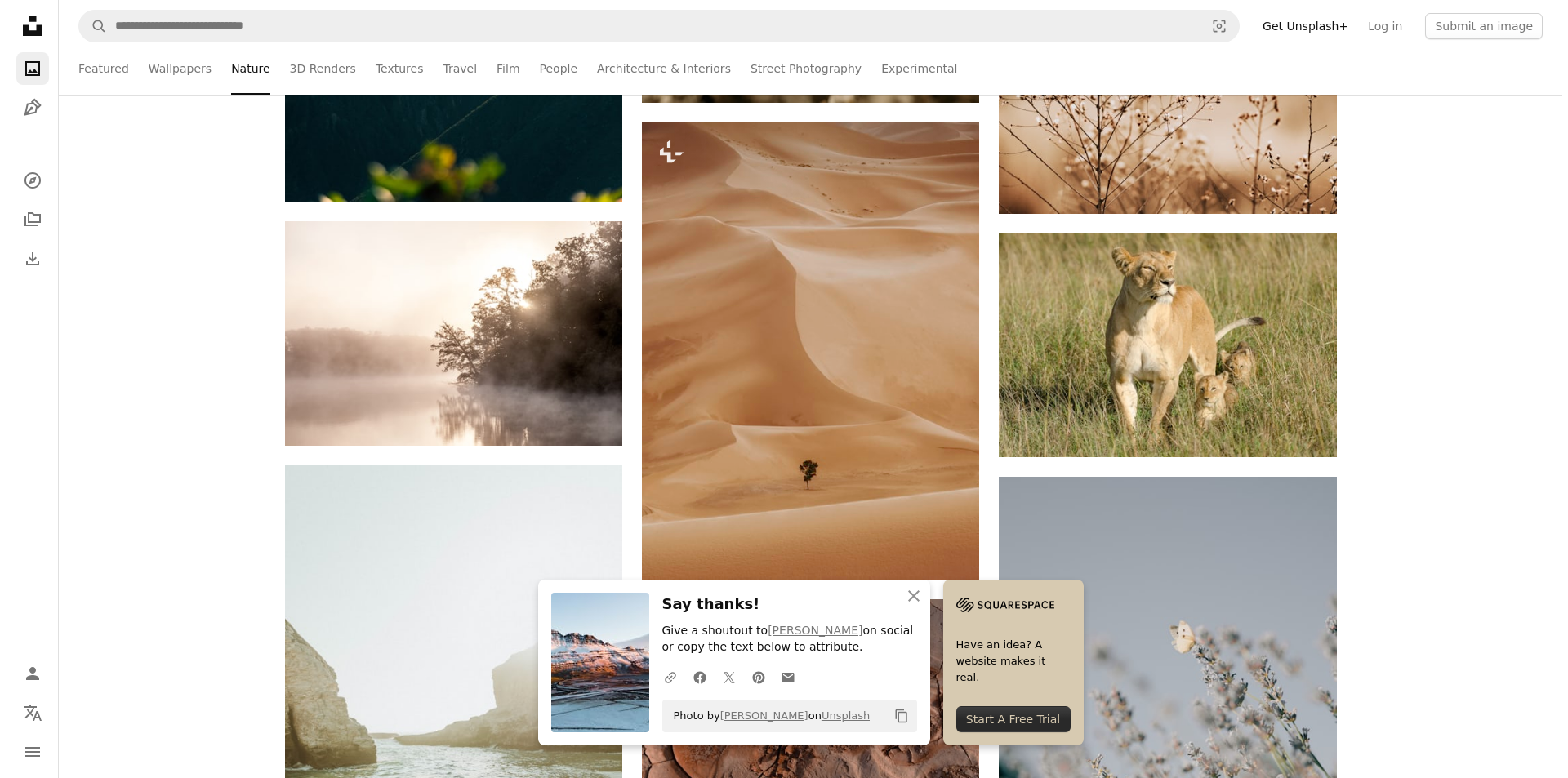
scroll to position [32261, 0]
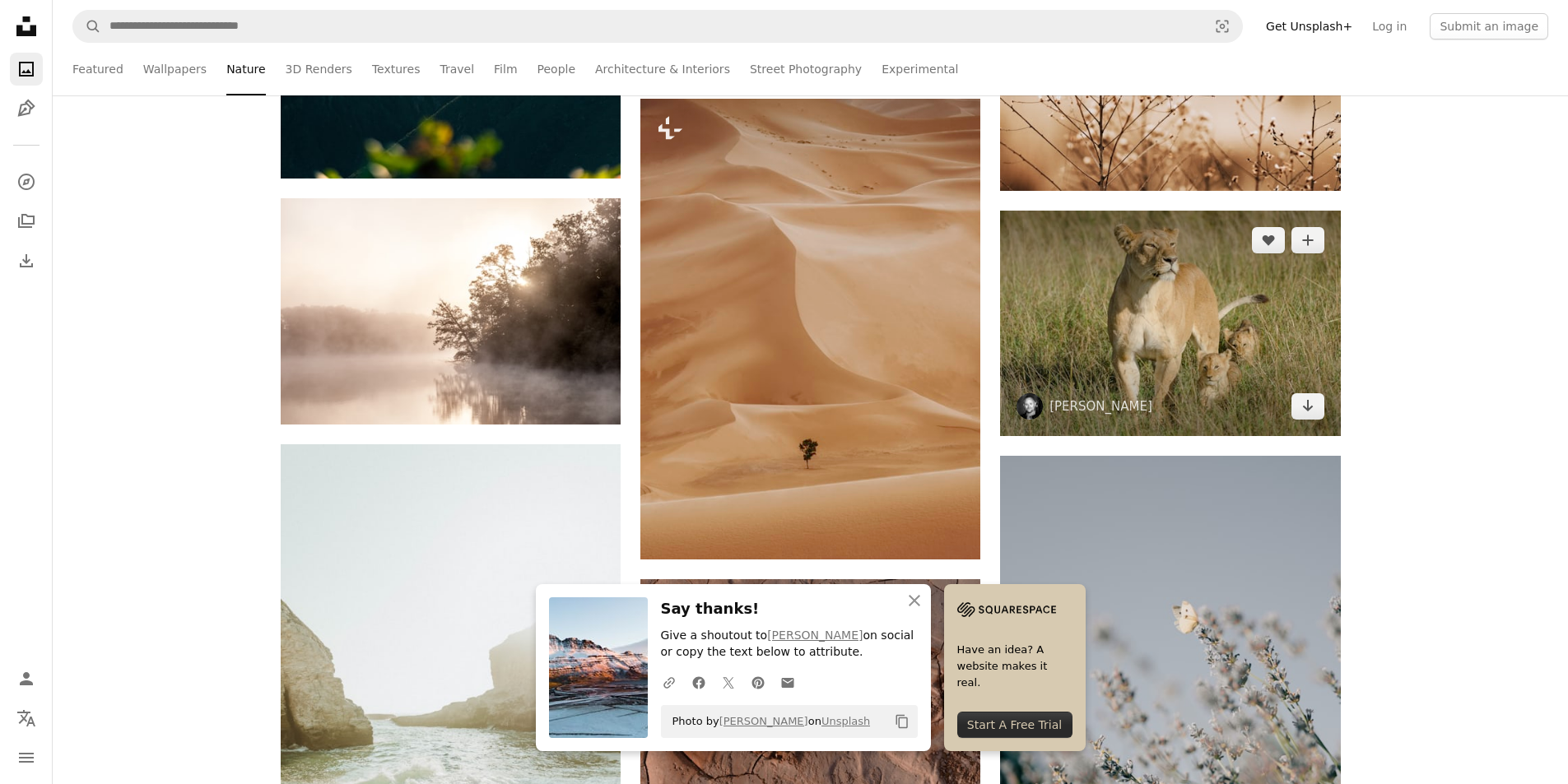
click at [1159, 363] on img at bounding box center [1170, 323] width 340 height 226
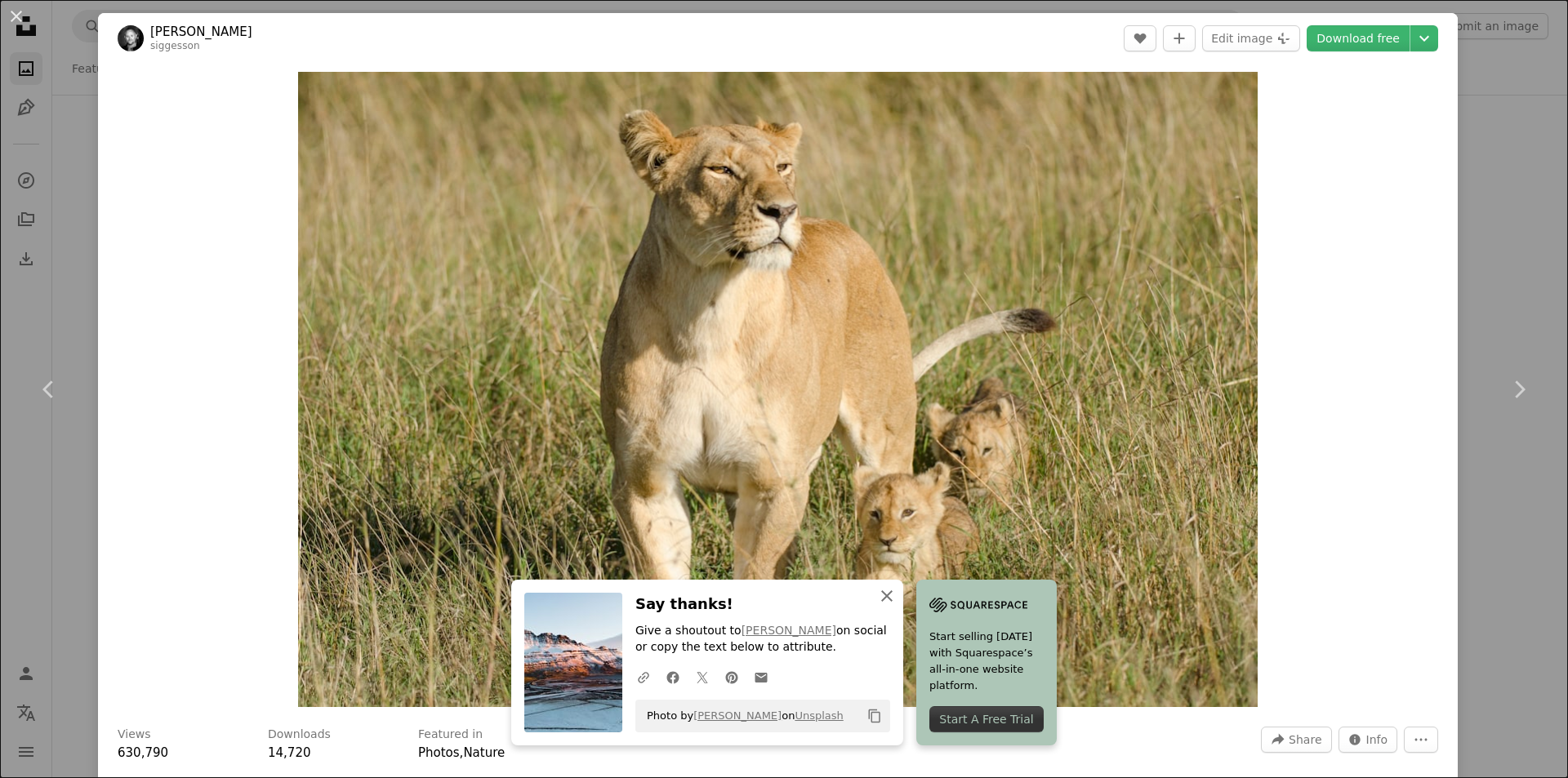
click at [879, 593] on icon "An X shape" at bounding box center [886, 596] width 19 height 19
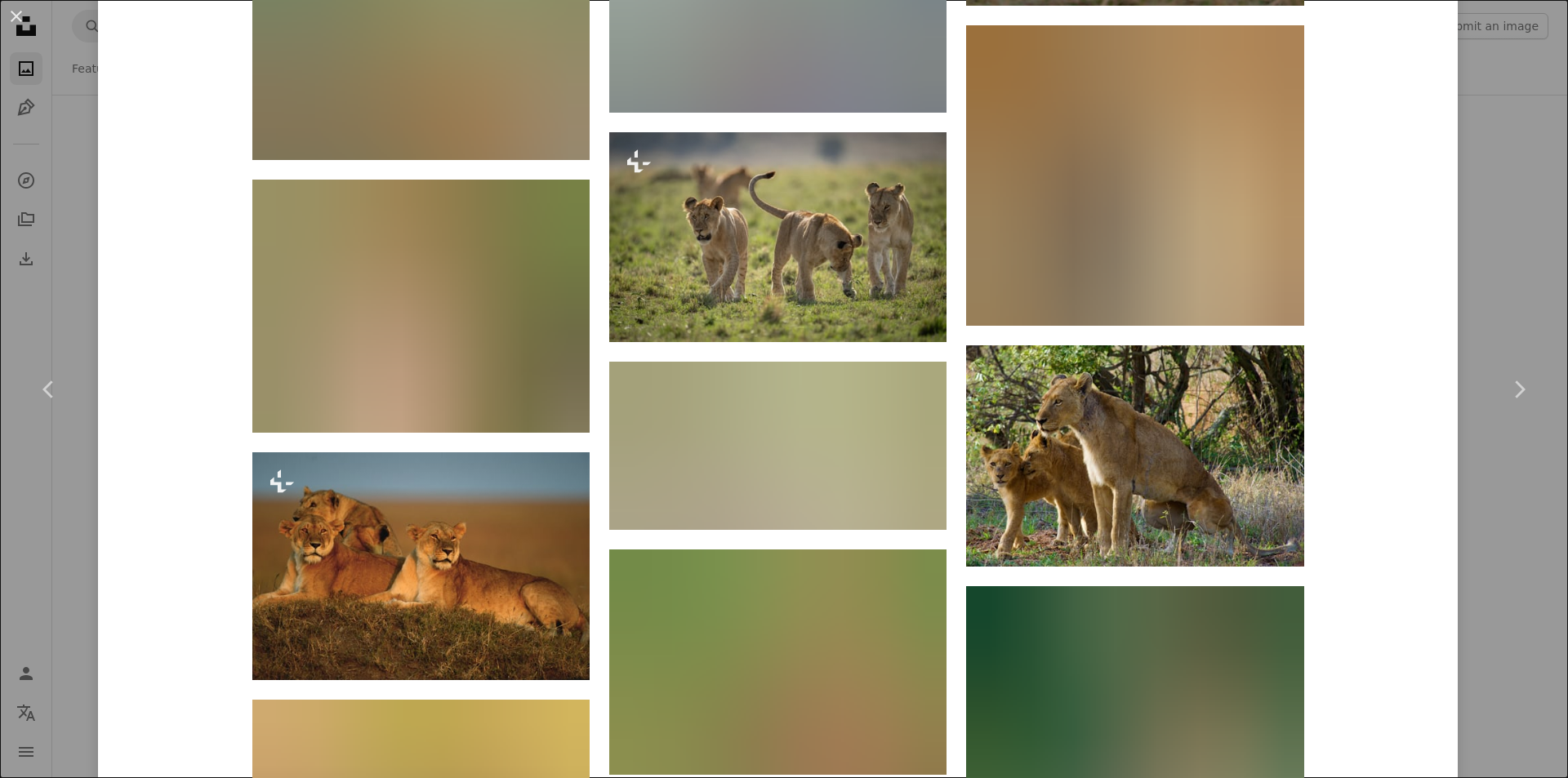
scroll to position [3920, 0]
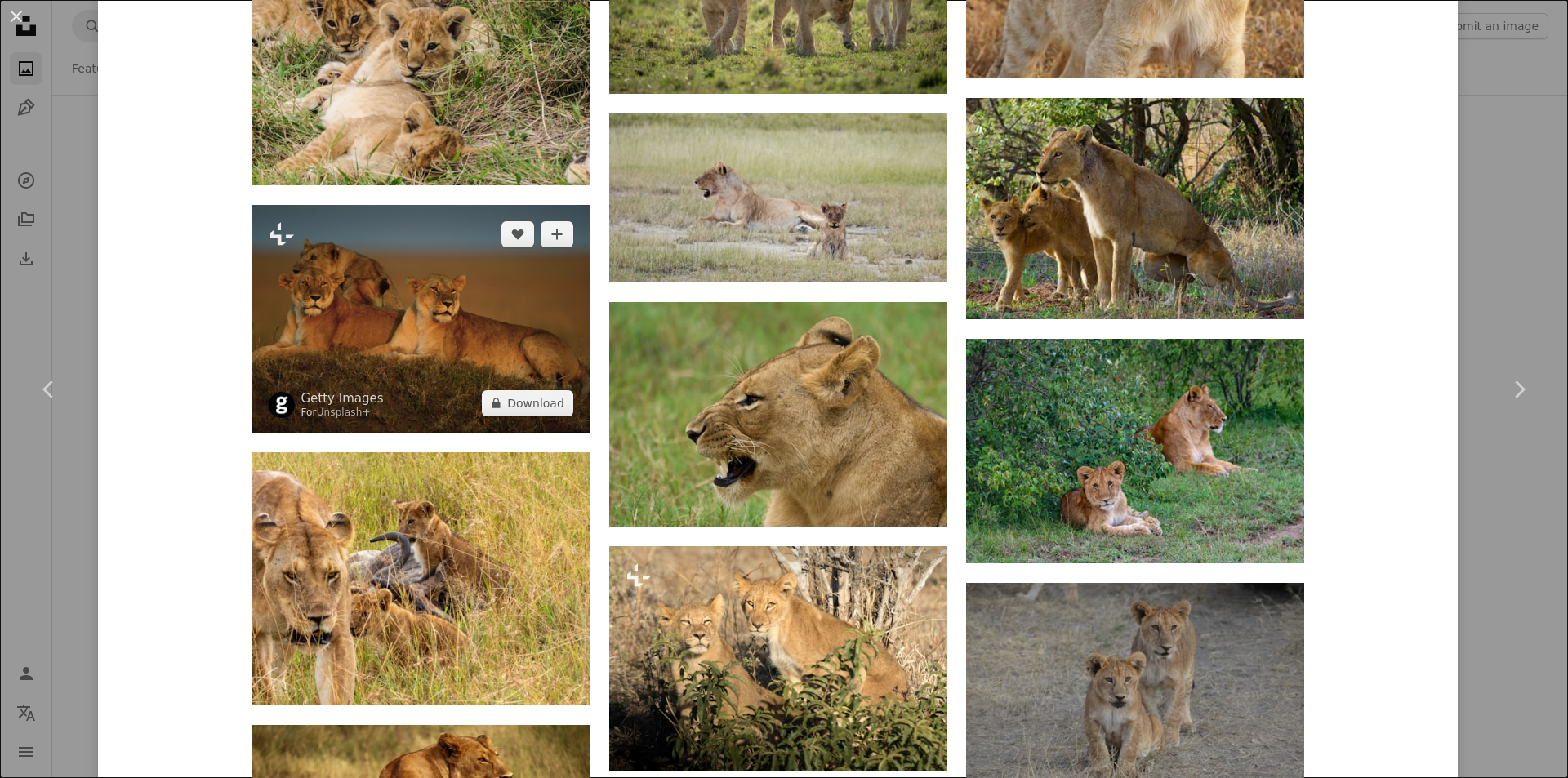
click at [361, 312] on img at bounding box center [421, 319] width 337 height 228
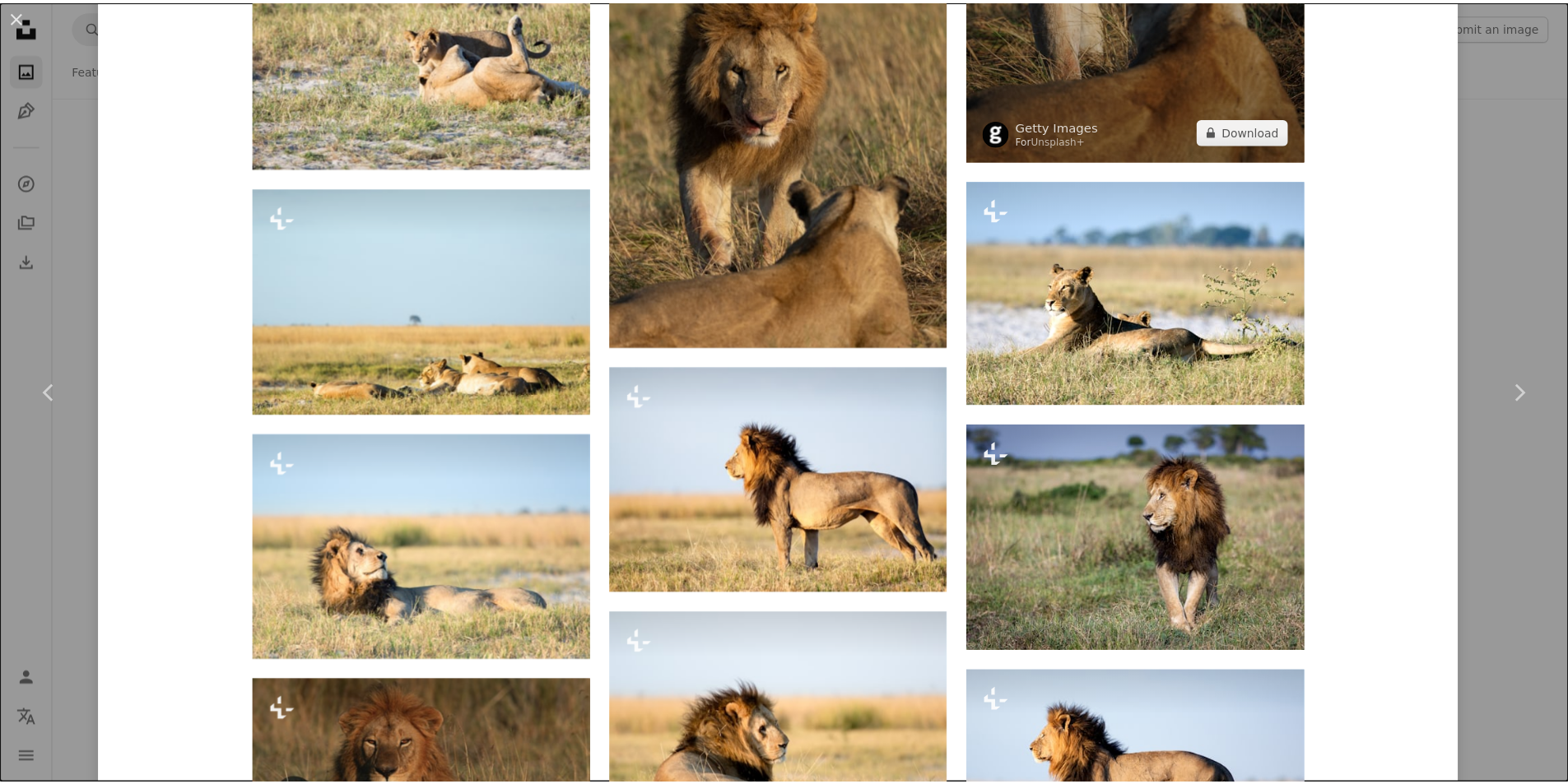
scroll to position [2634, 0]
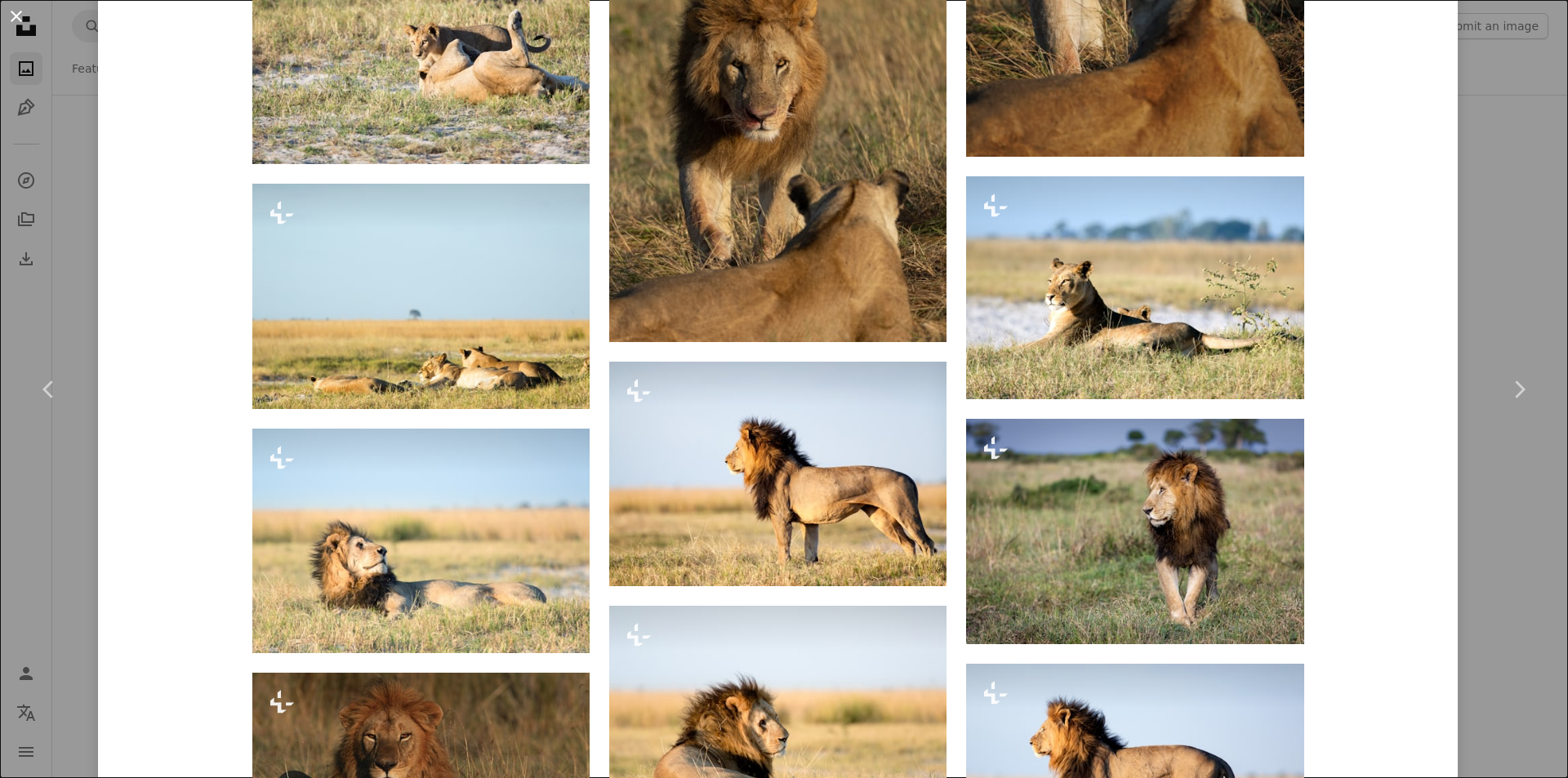
click at [24, 22] on button "An X shape" at bounding box center [16, 16] width 19 height 19
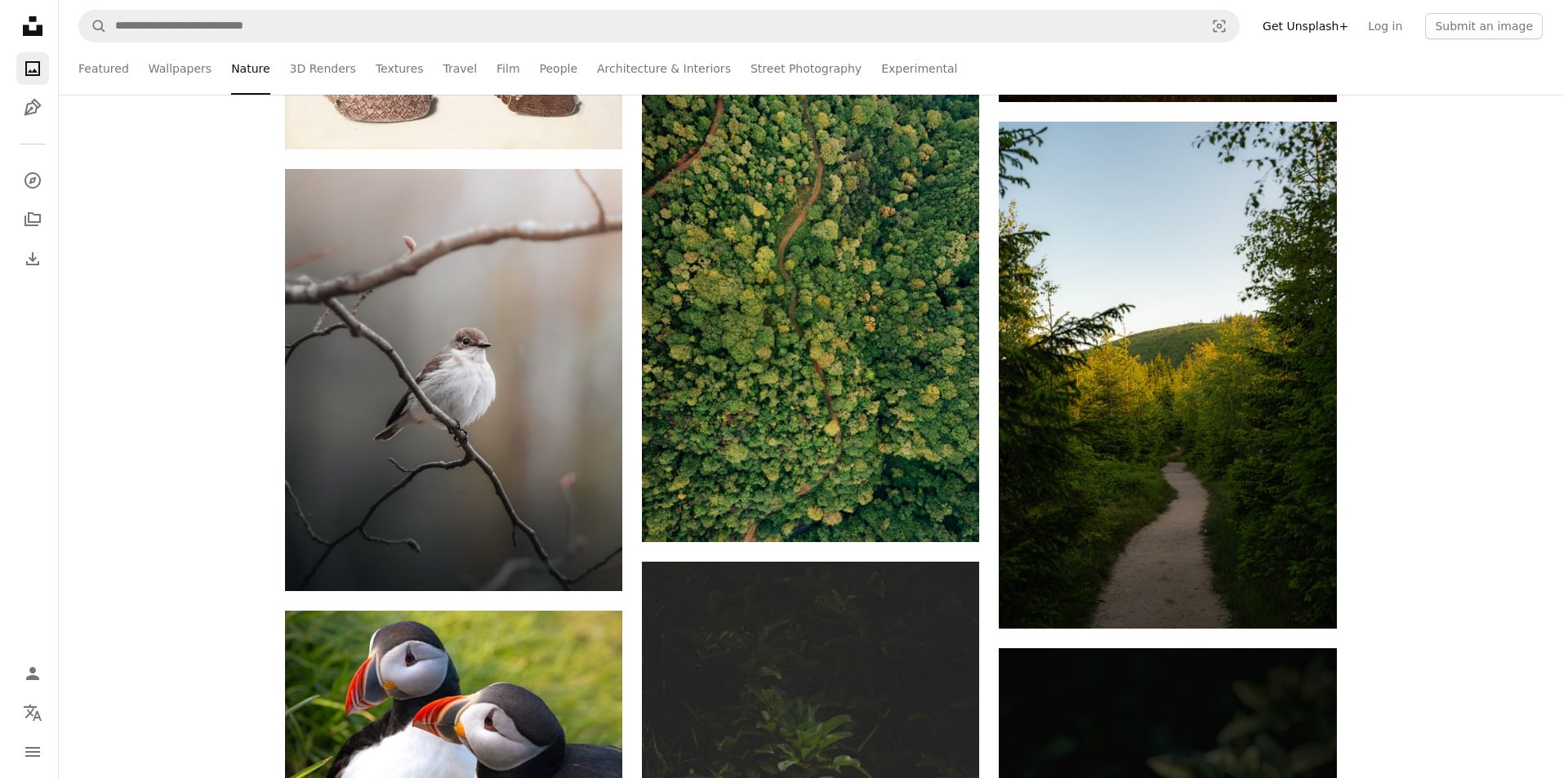
scroll to position [34140, 0]
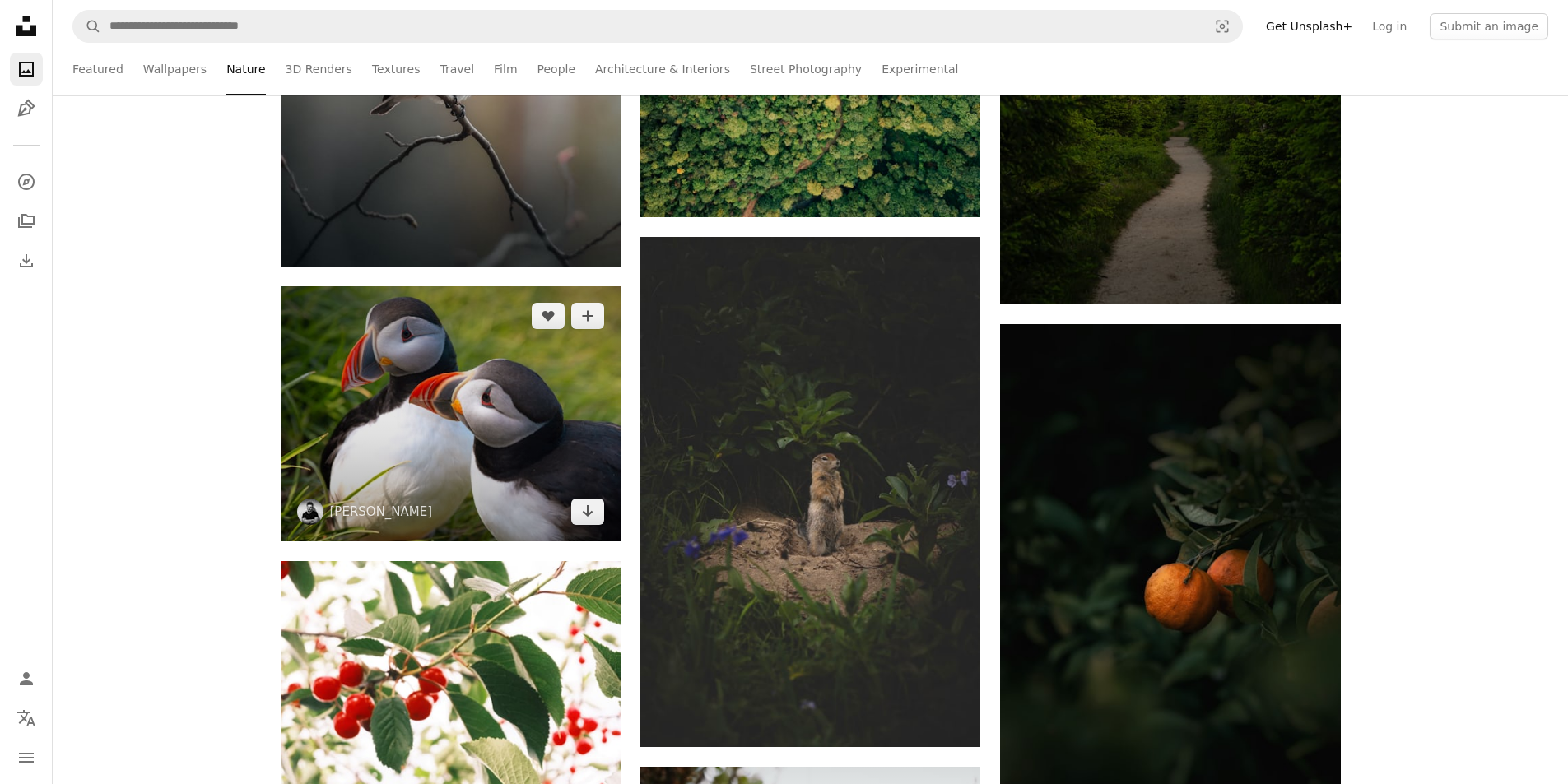
click at [523, 416] on img at bounding box center [450, 414] width 340 height 255
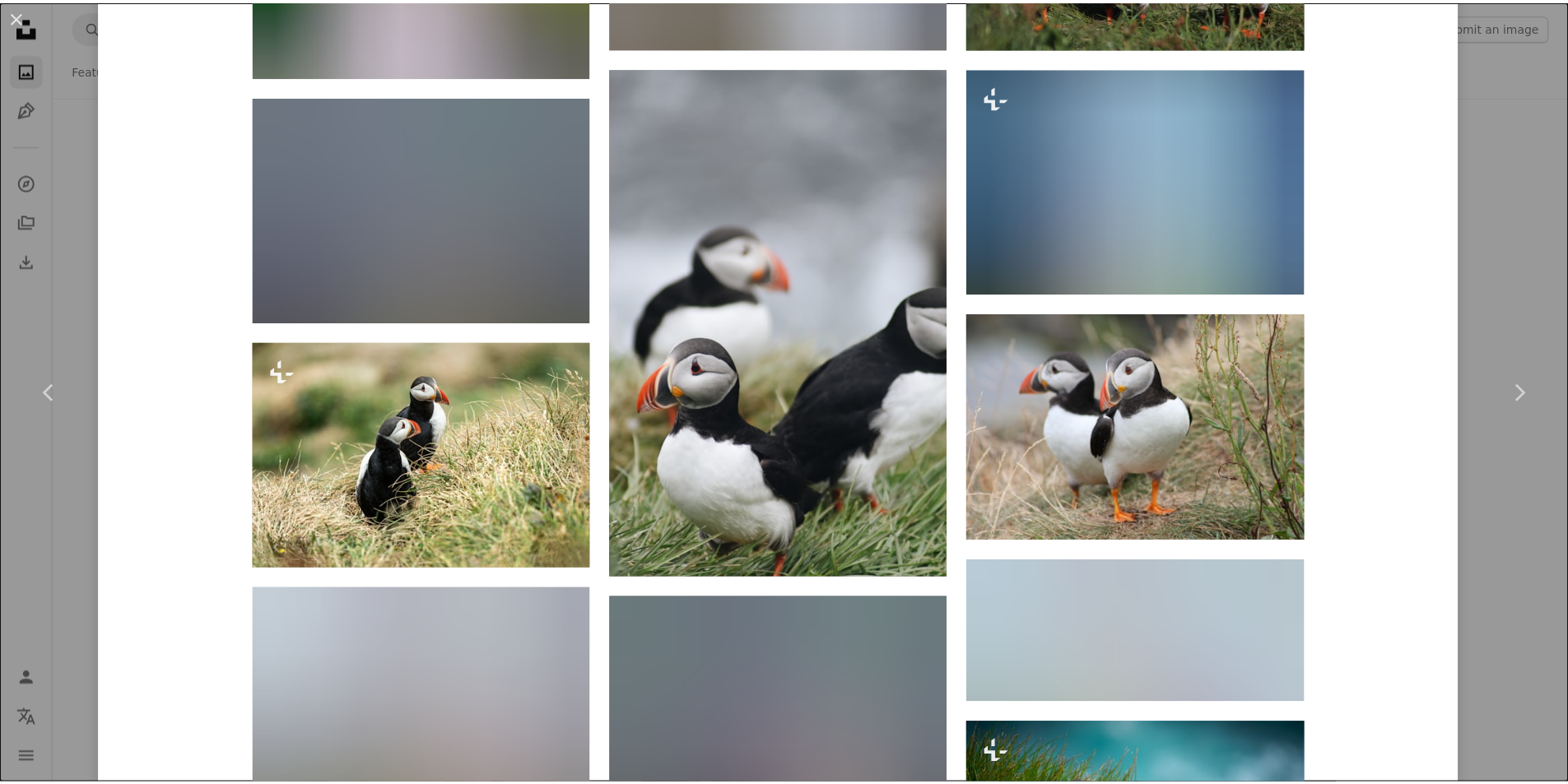
scroll to position [1811, 0]
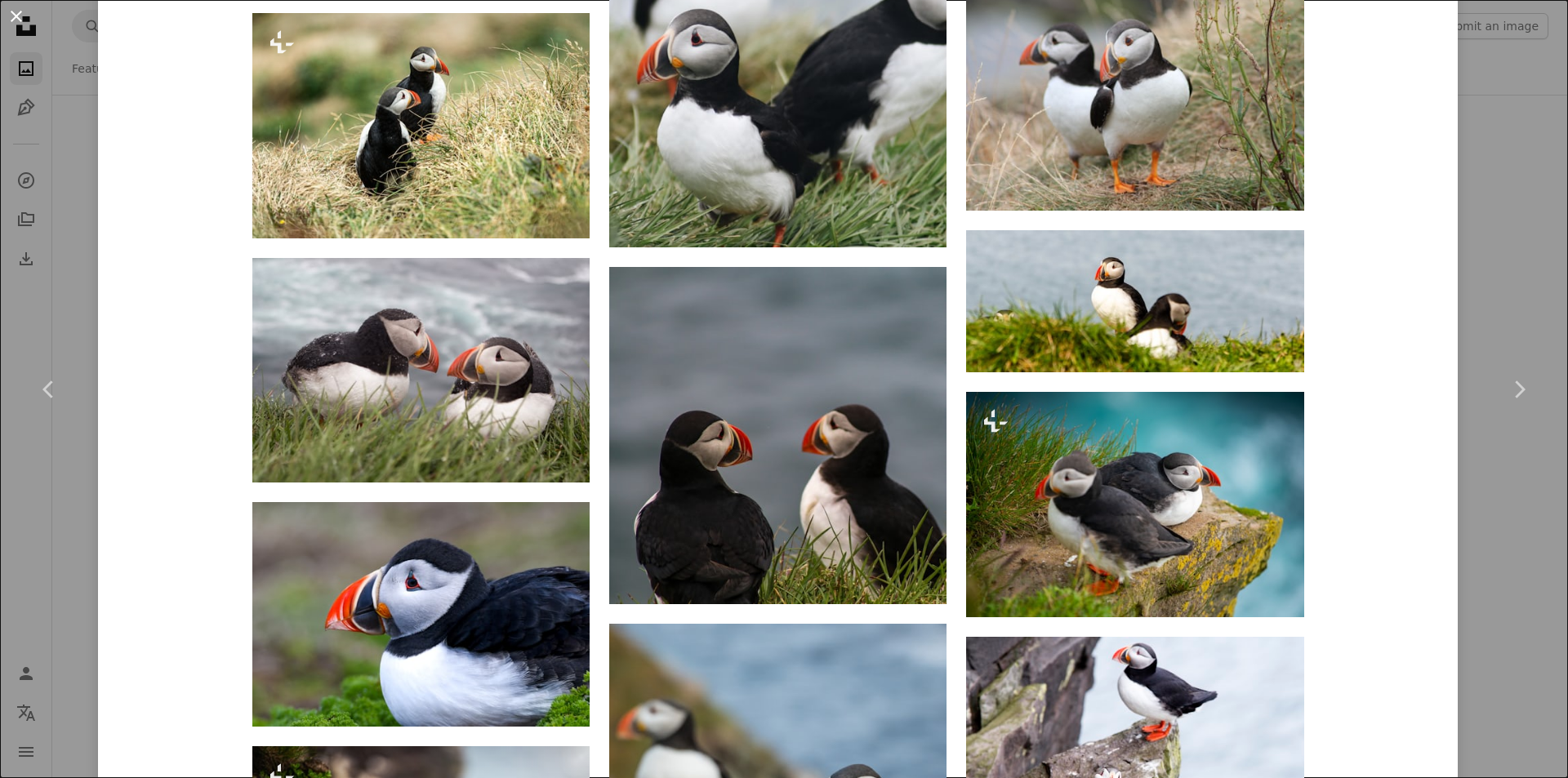
click at [24, 18] on button "An X shape" at bounding box center [16, 16] width 19 height 19
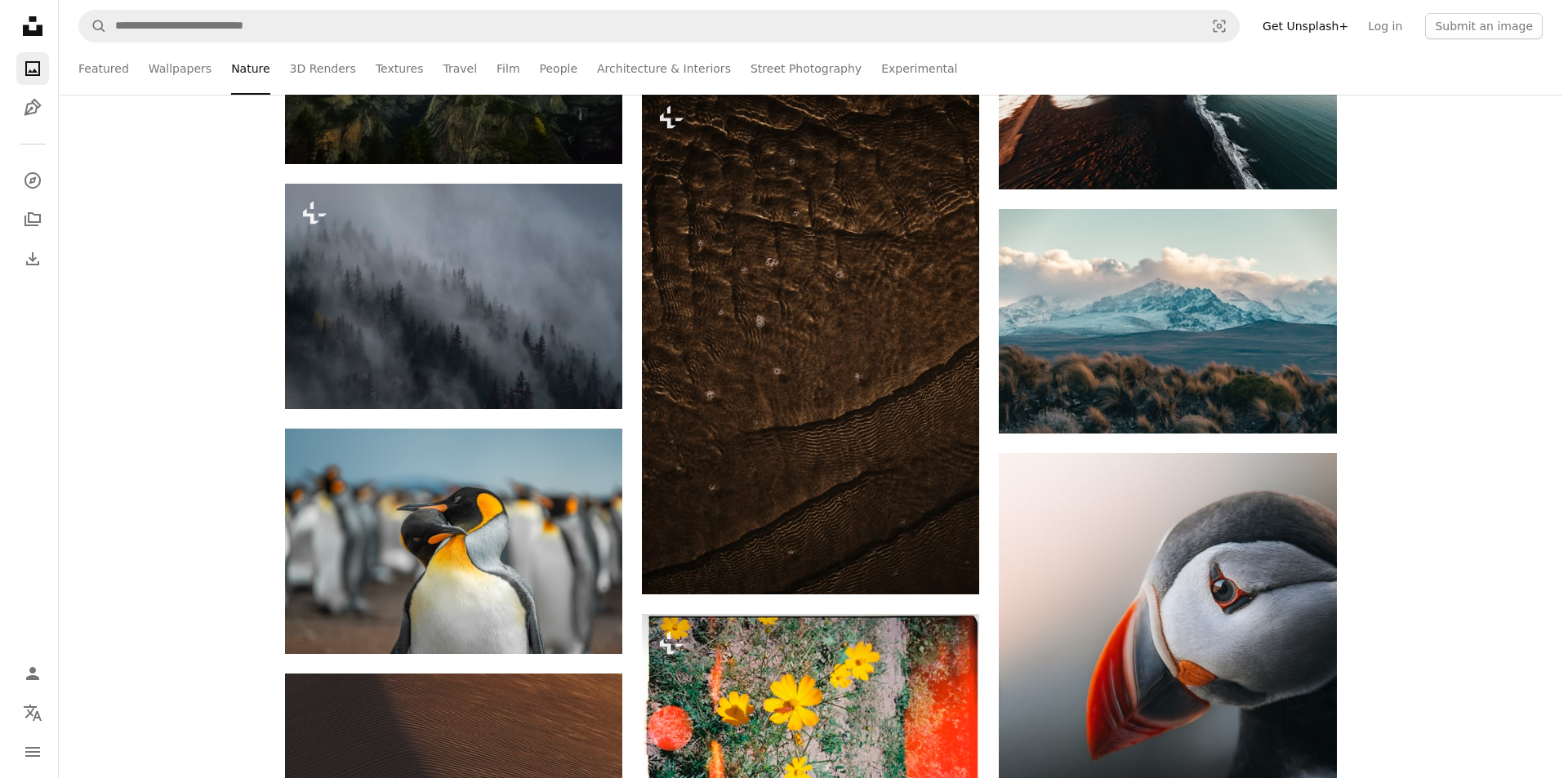
scroll to position [35529, 0]
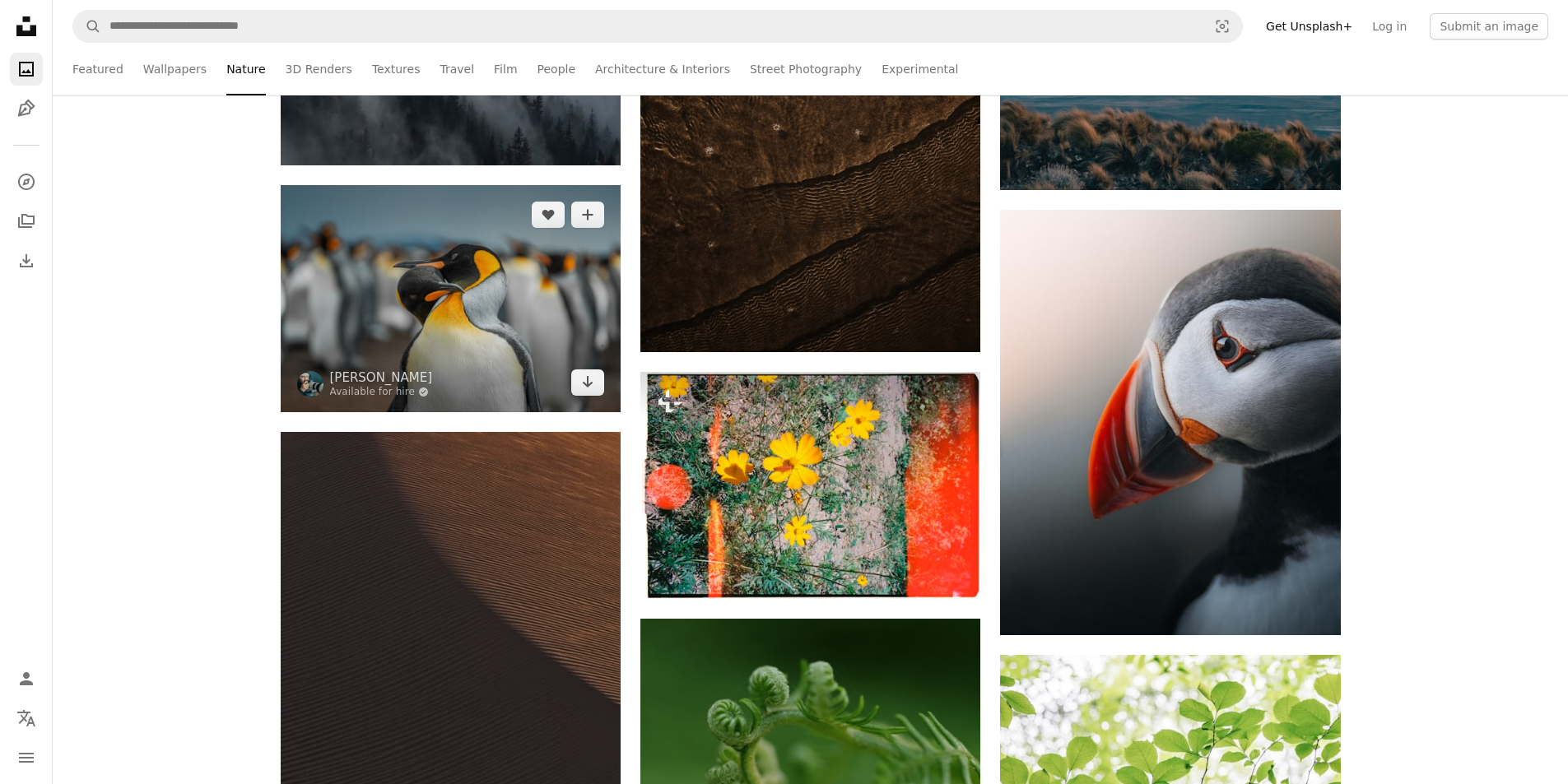
click at [521, 324] on img at bounding box center [450, 299] width 340 height 226
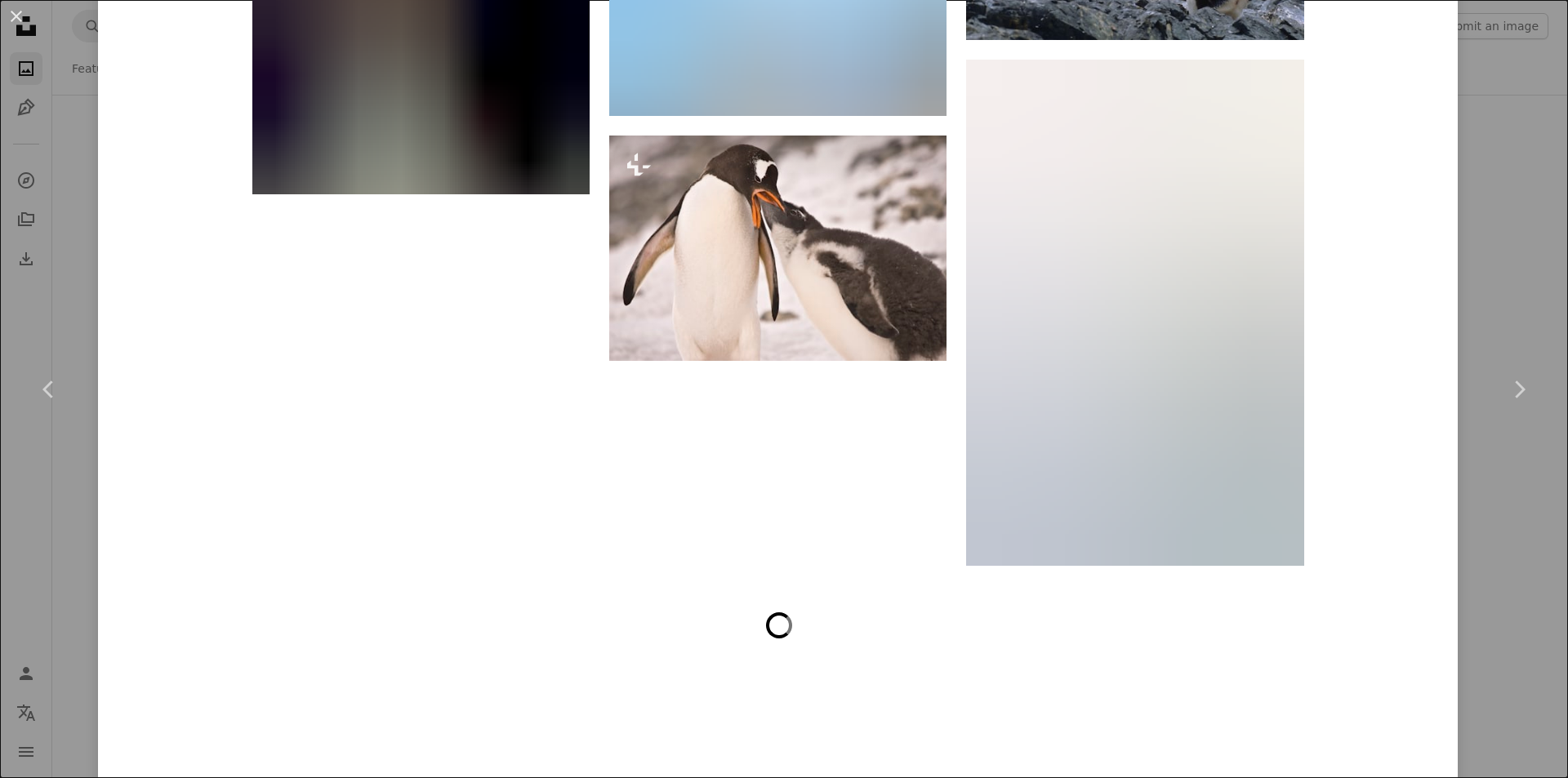
scroll to position [6685, 0]
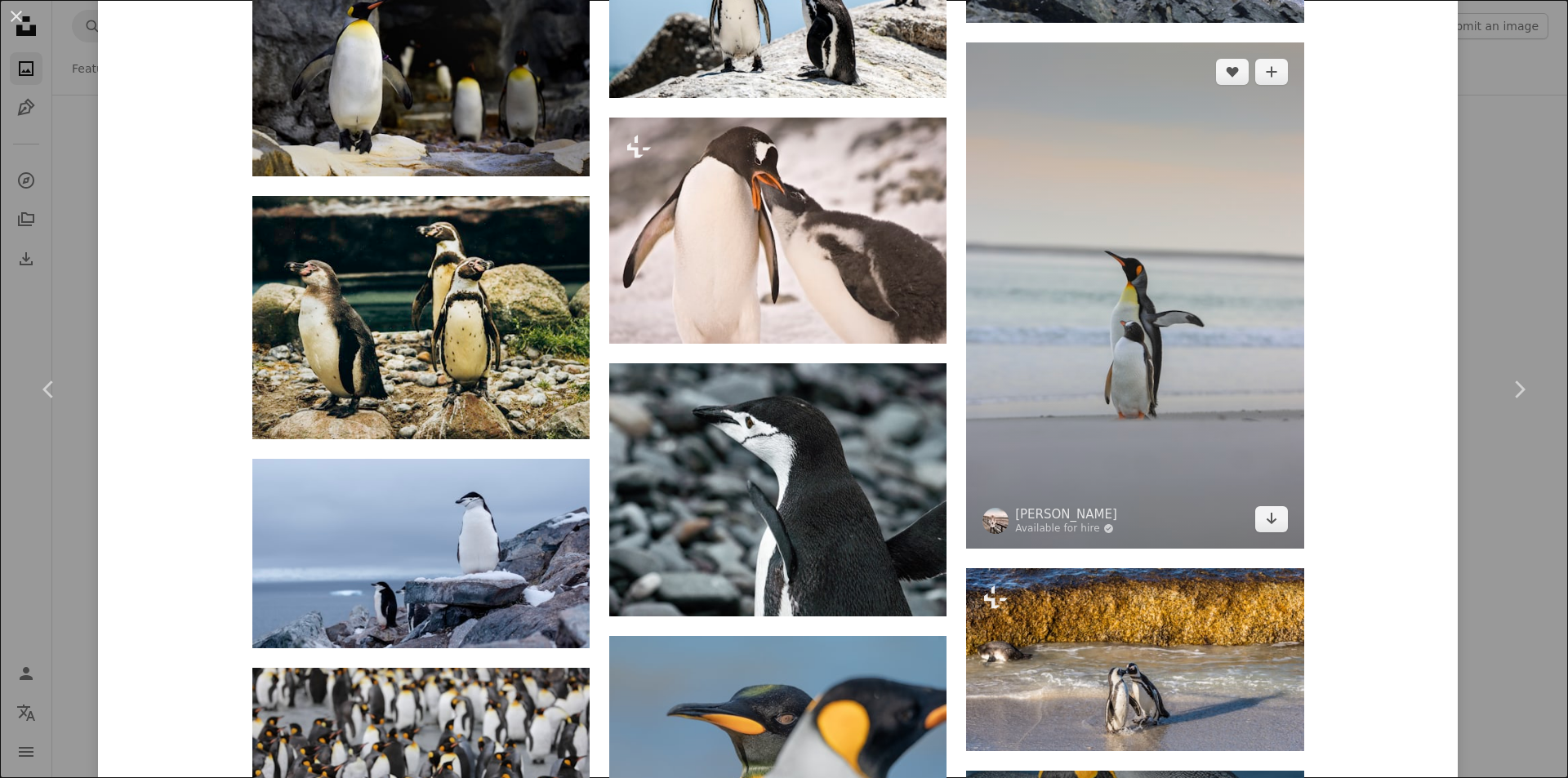
click at [1172, 385] on img at bounding box center [1135, 295] width 337 height 506
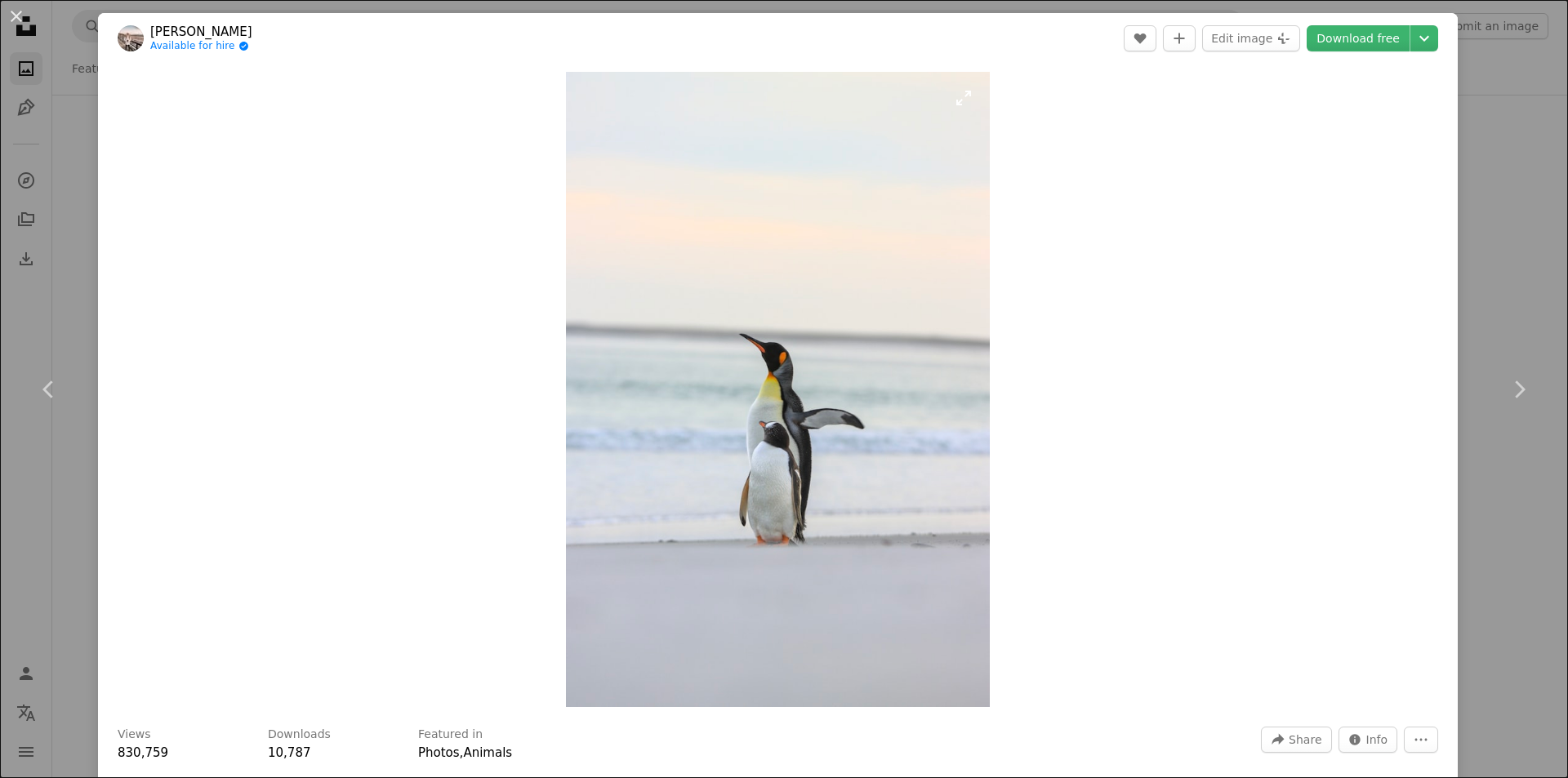
click at [769, 422] on img "Zoom in on this image" at bounding box center [778, 389] width 424 height 635
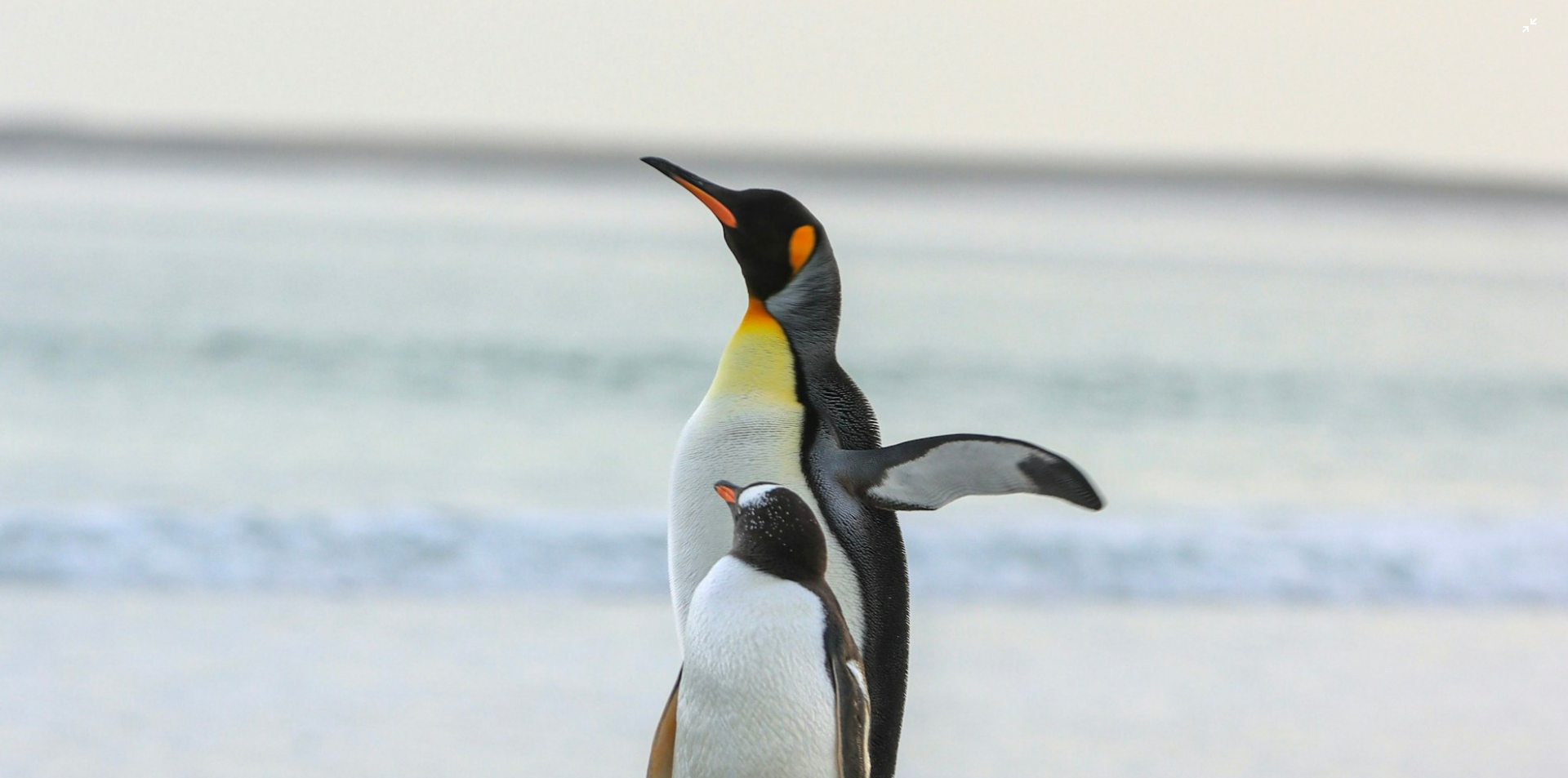
scroll to position [770, 0]
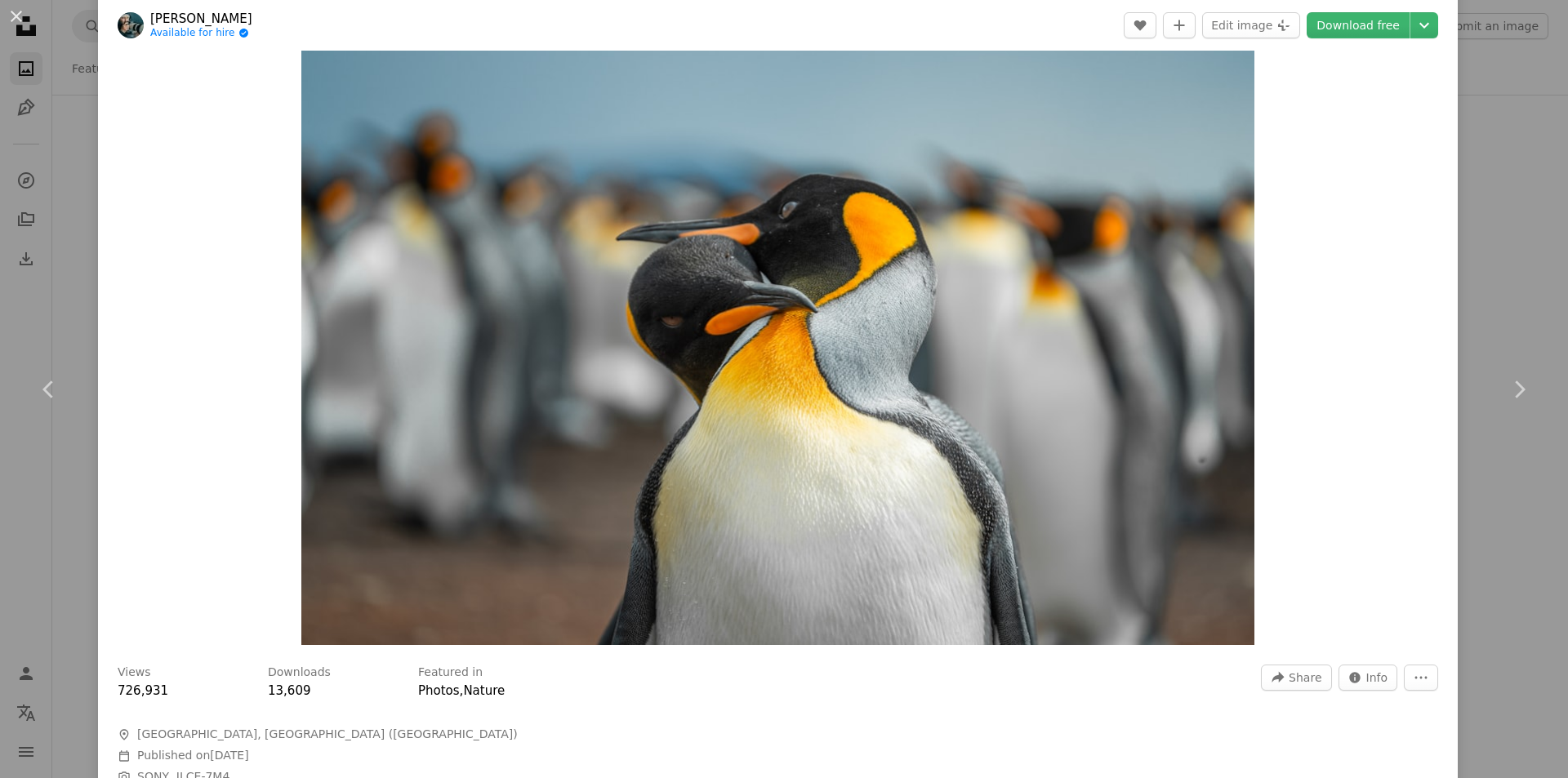
scroll to position [200, 0]
